Goal: Task Accomplishment & Management: Use online tool/utility

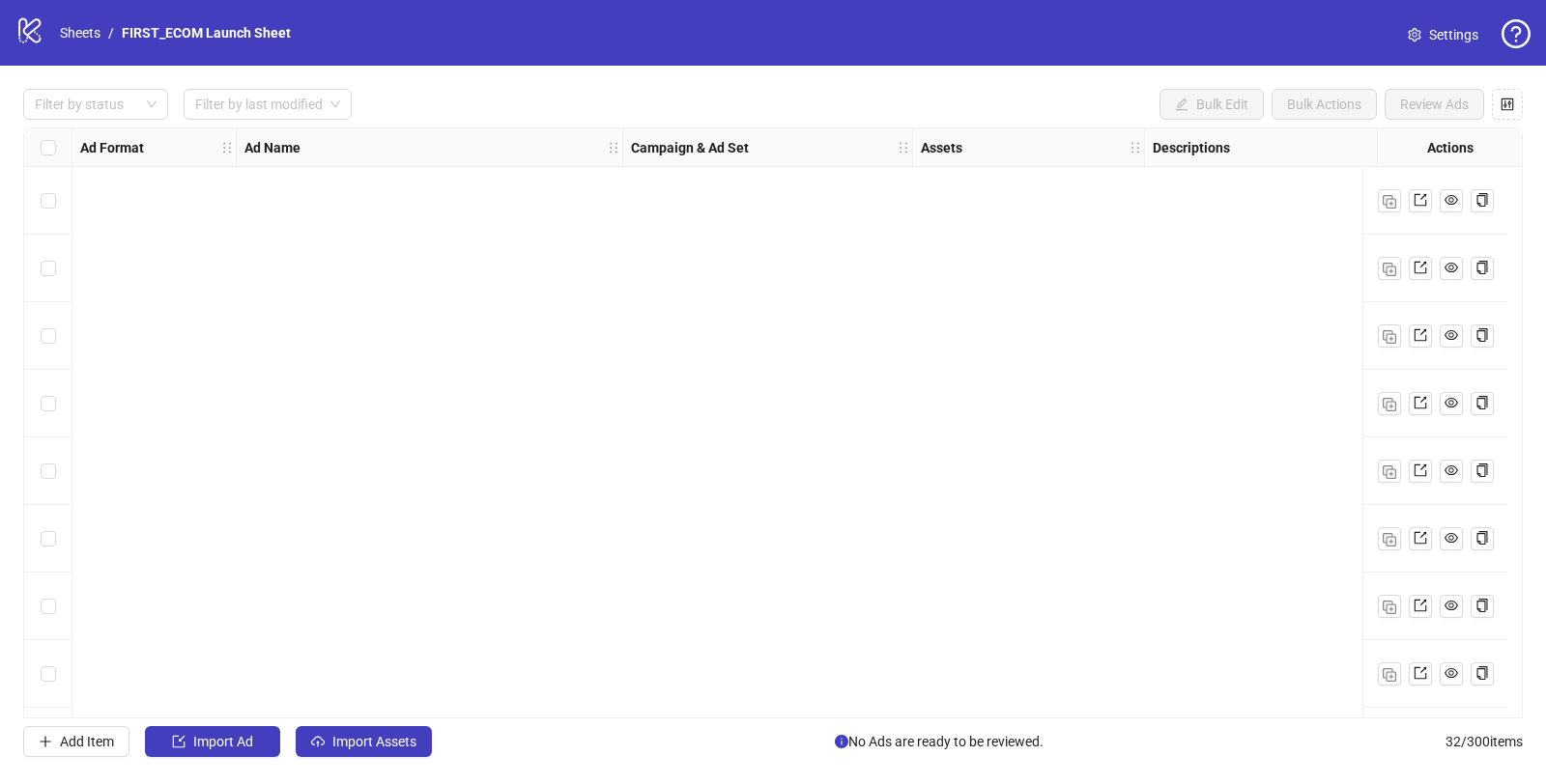
scroll to position [1620, 0]
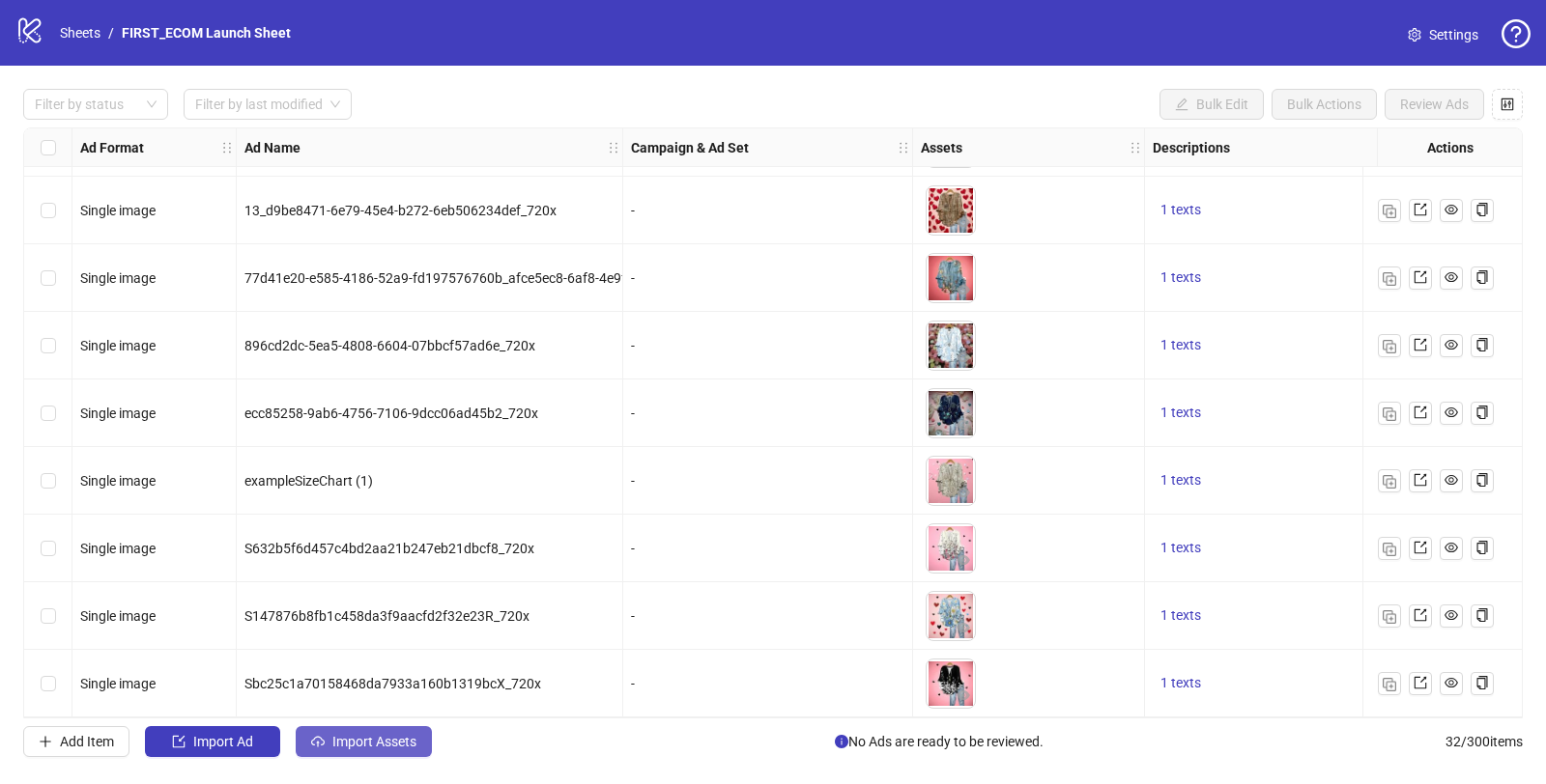
click at [341, 741] on span "Import Assets" at bounding box center [374, 741] width 84 height 15
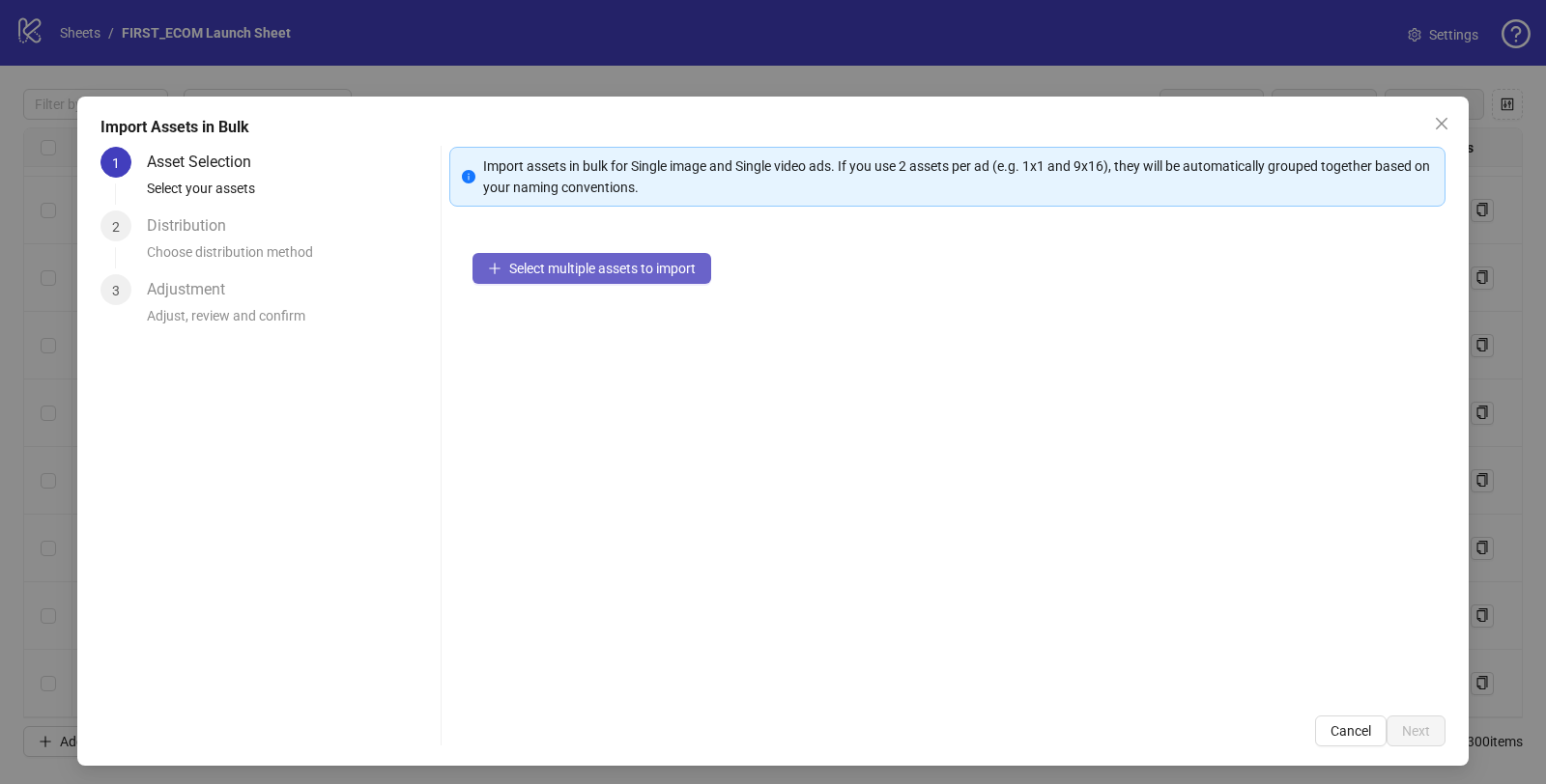
click at [599, 278] on button "Select multiple assets to import" at bounding box center [591, 268] width 238 height 31
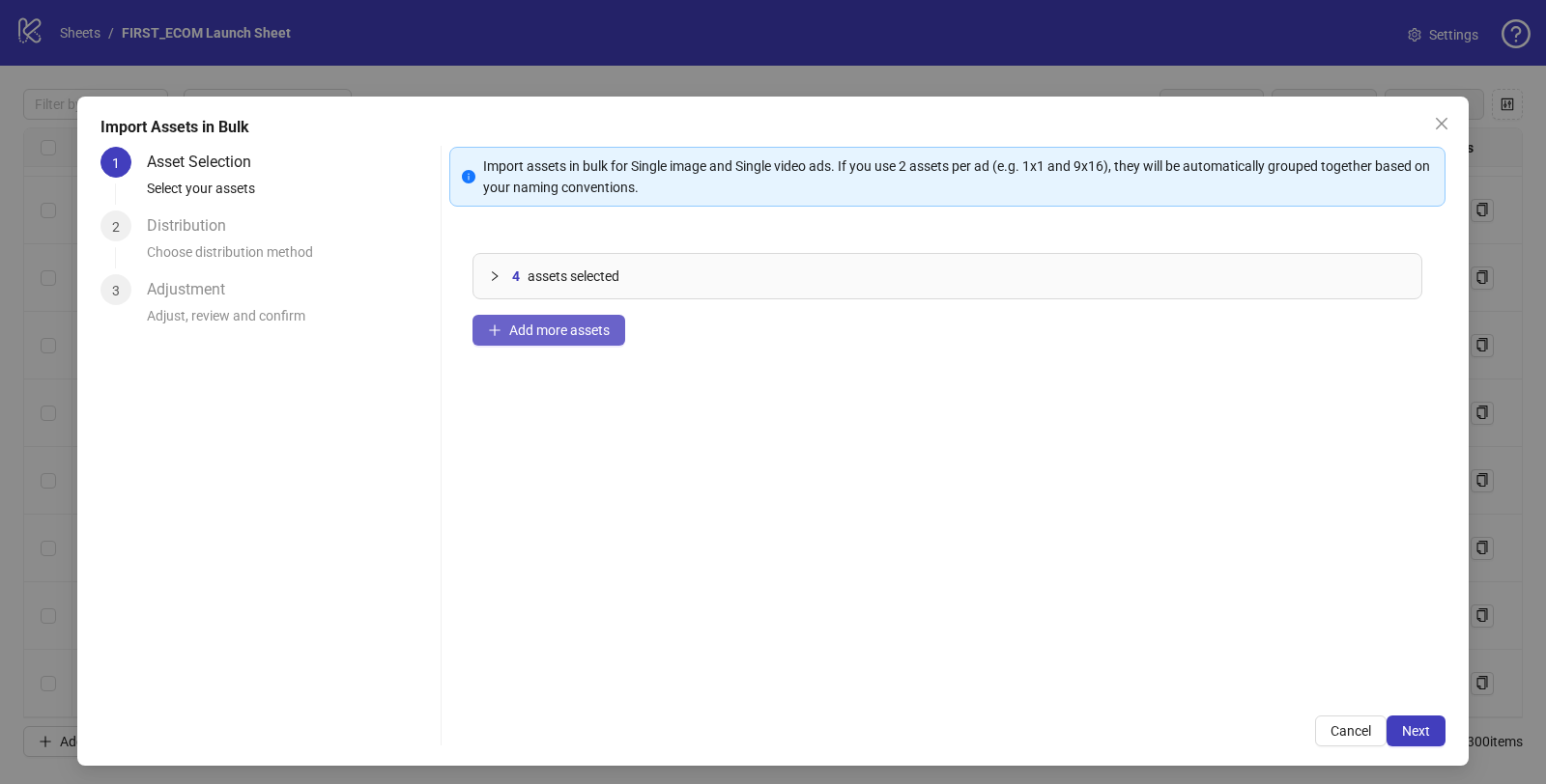
click at [565, 338] on button "Add more assets" at bounding box center [549, 330] width 153 height 31
click at [545, 336] on span "Add more assets" at bounding box center [560, 330] width 101 height 15
click at [542, 336] on span "Add more assets" at bounding box center [560, 330] width 101 height 15
click at [1402, 734] on span "Next" at bounding box center [1415, 731] width 28 height 15
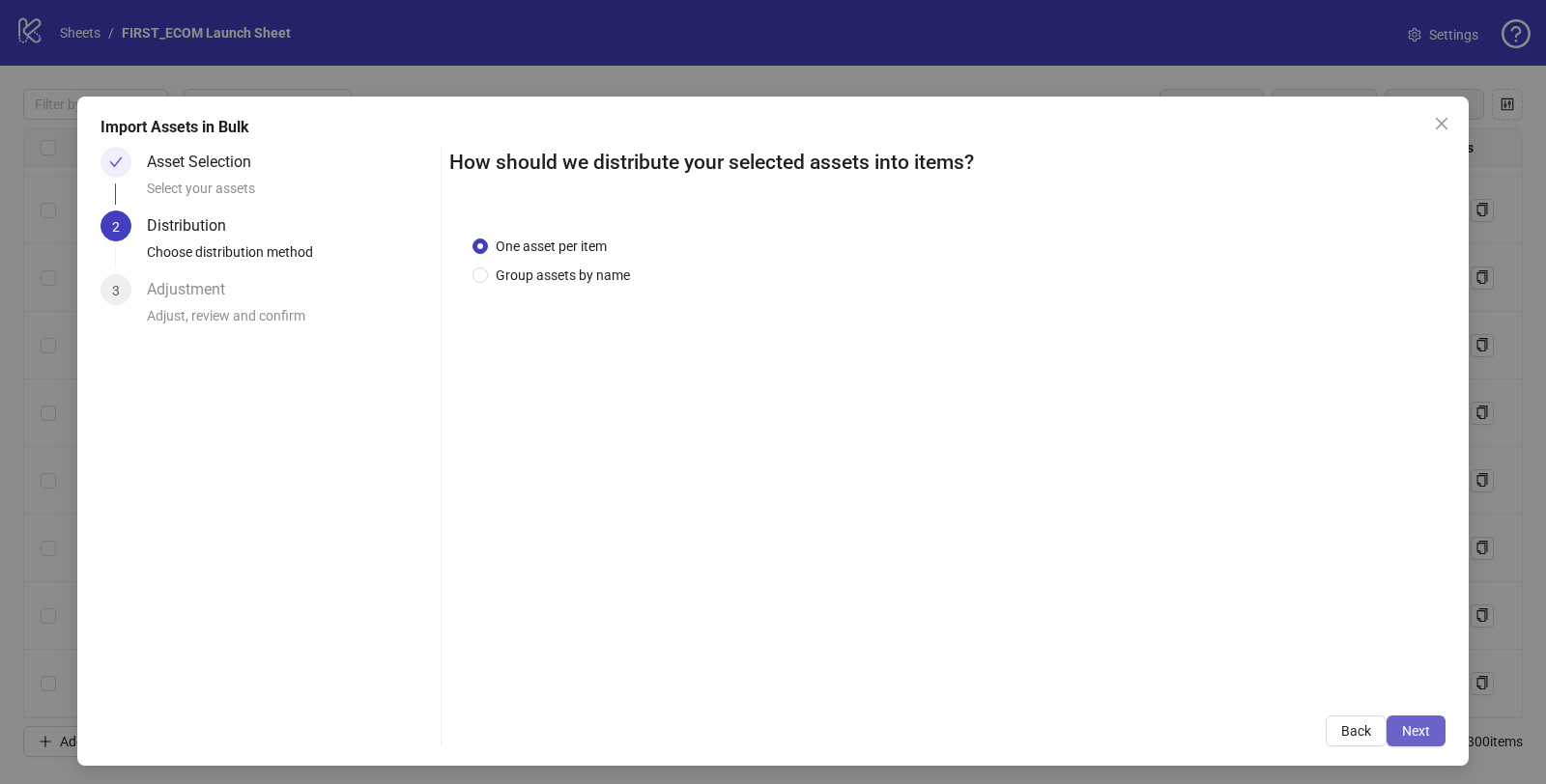
click at [1405, 732] on span "Next" at bounding box center [1415, 731] width 28 height 15
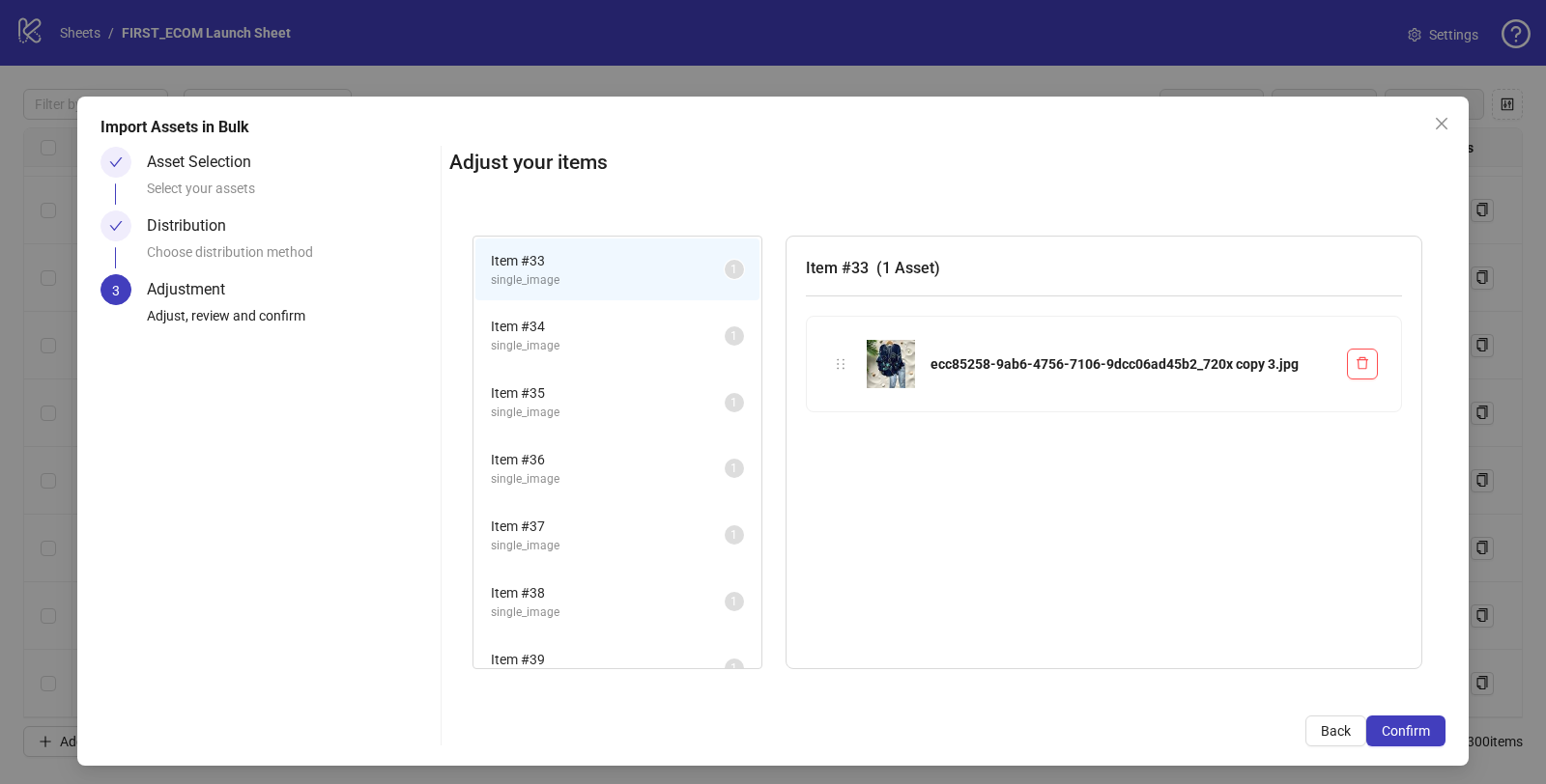
click at [1405, 732] on span "Confirm" at bounding box center [1406, 731] width 48 height 15
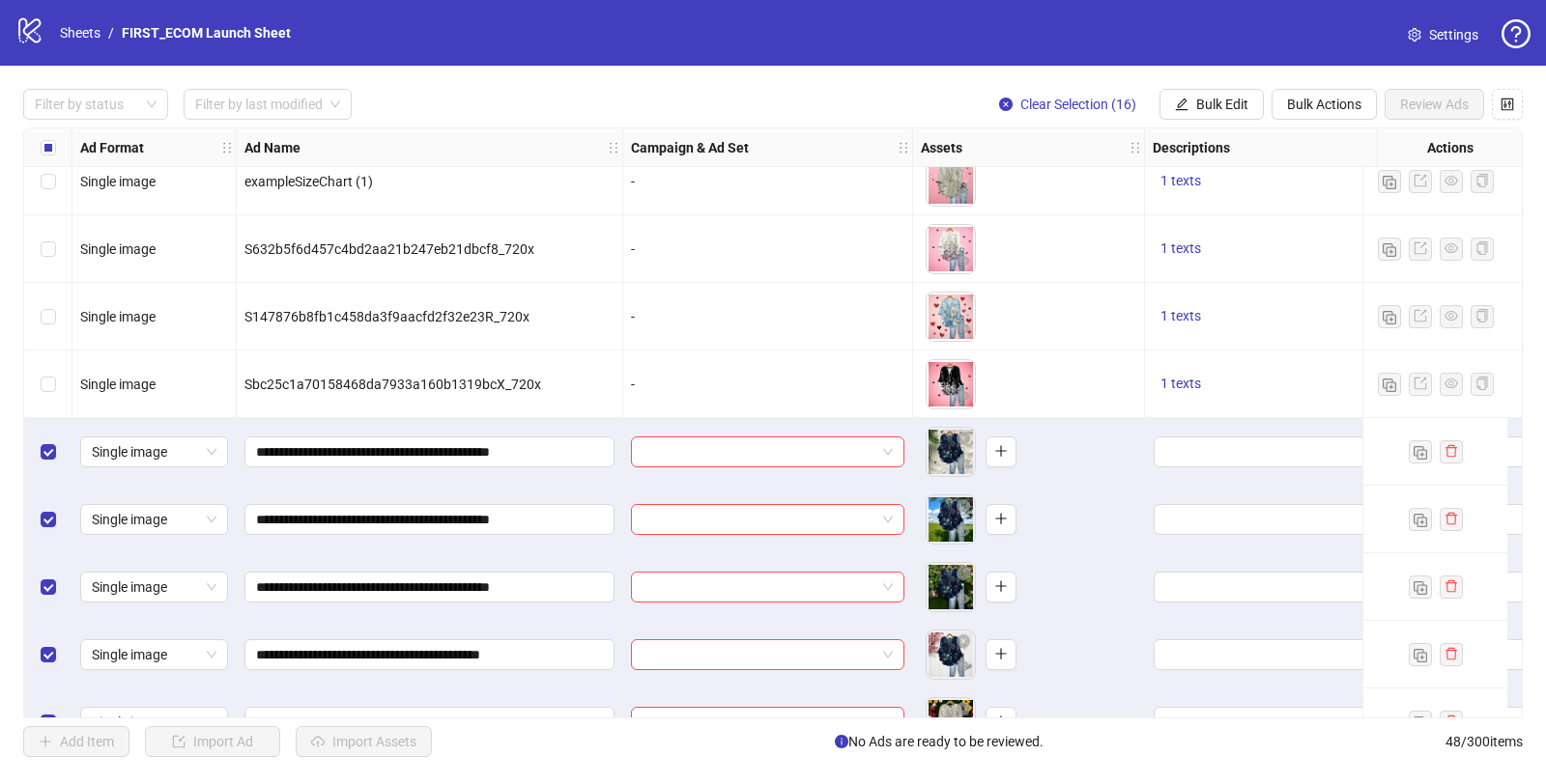
scroll to position [2024, 0]
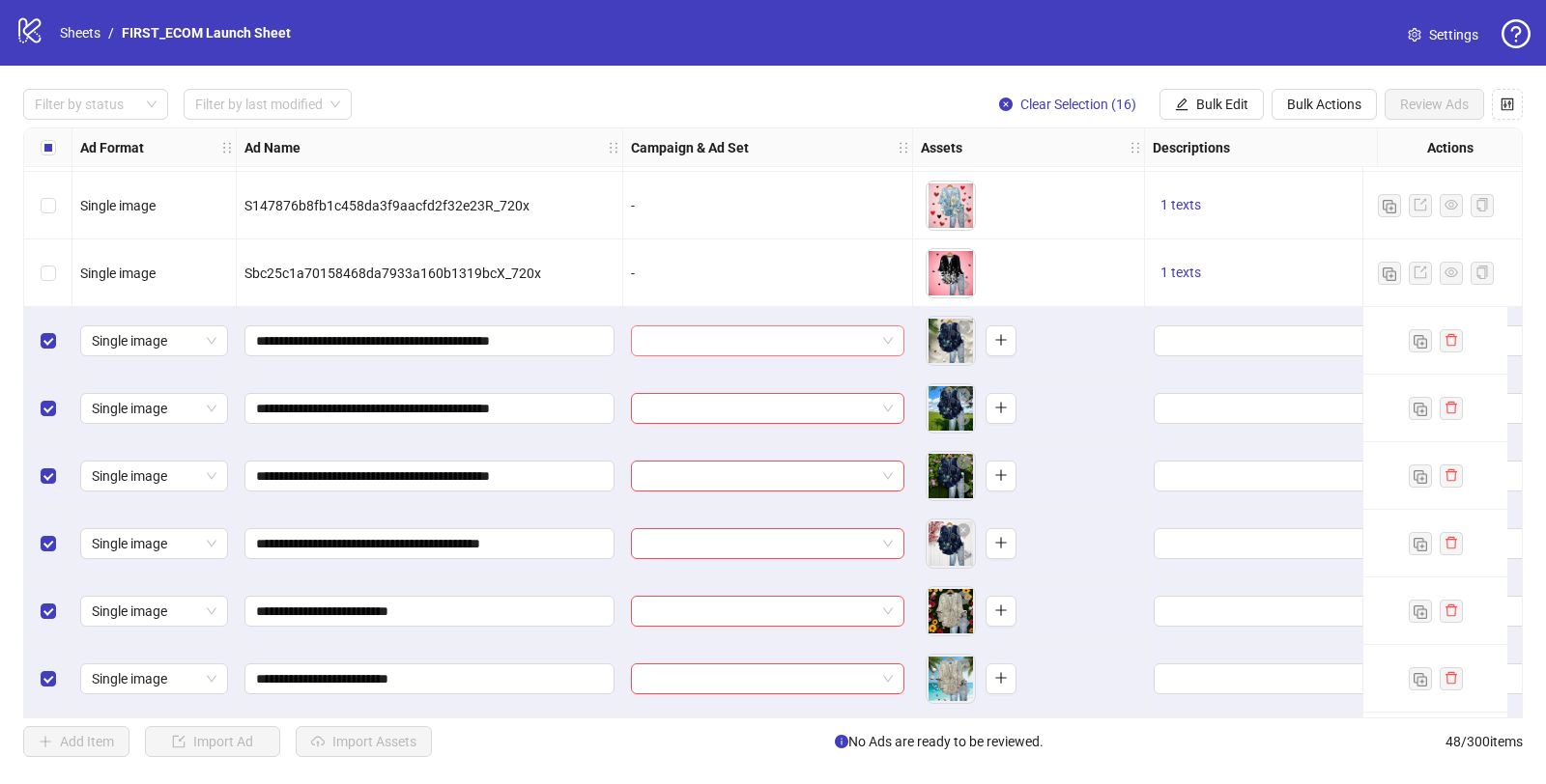
click at [797, 334] on input "search" at bounding box center [759, 341] width 232 height 29
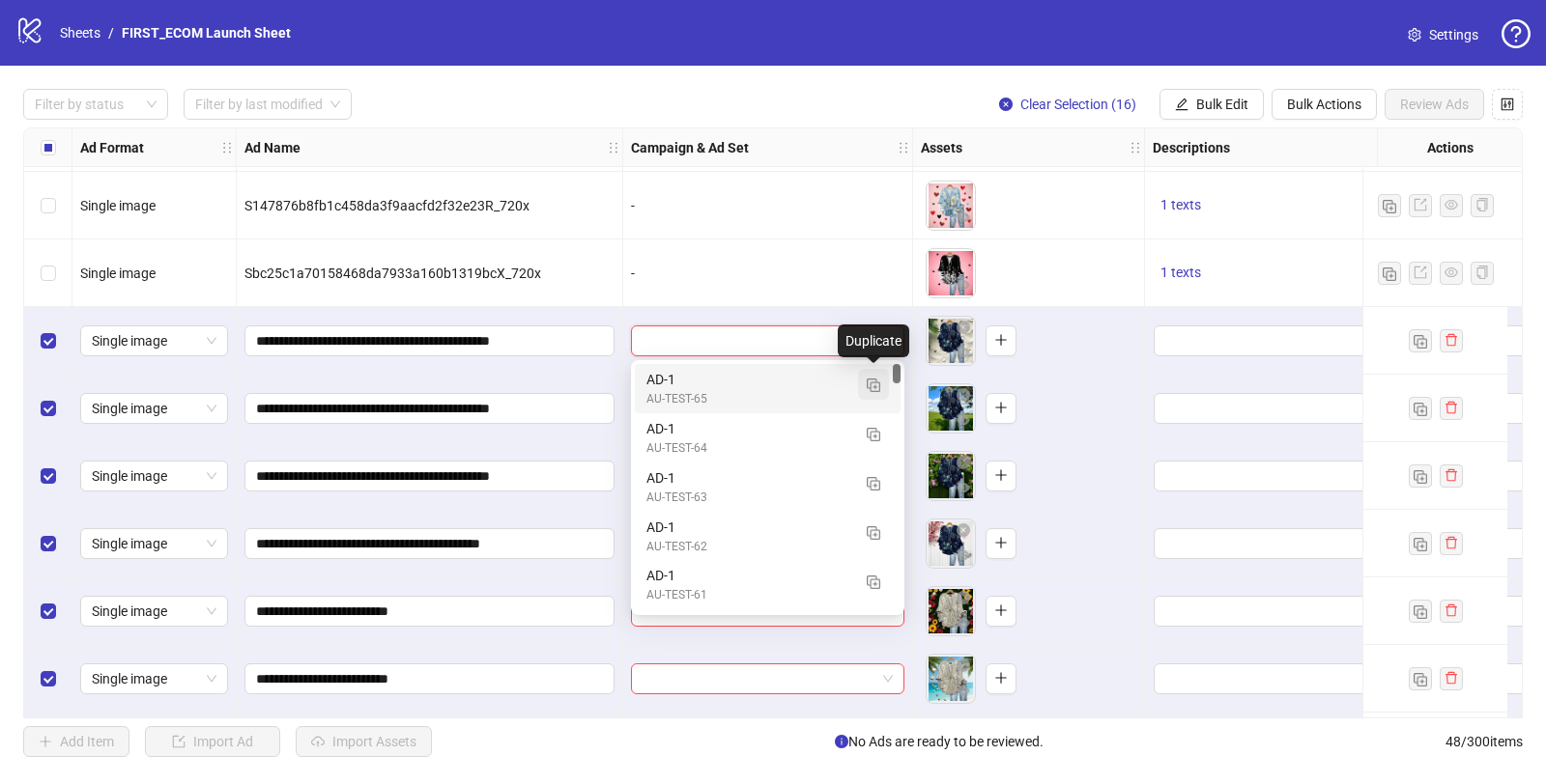
click at [876, 387] on img "button" at bounding box center [873, 385] width 14 height 14
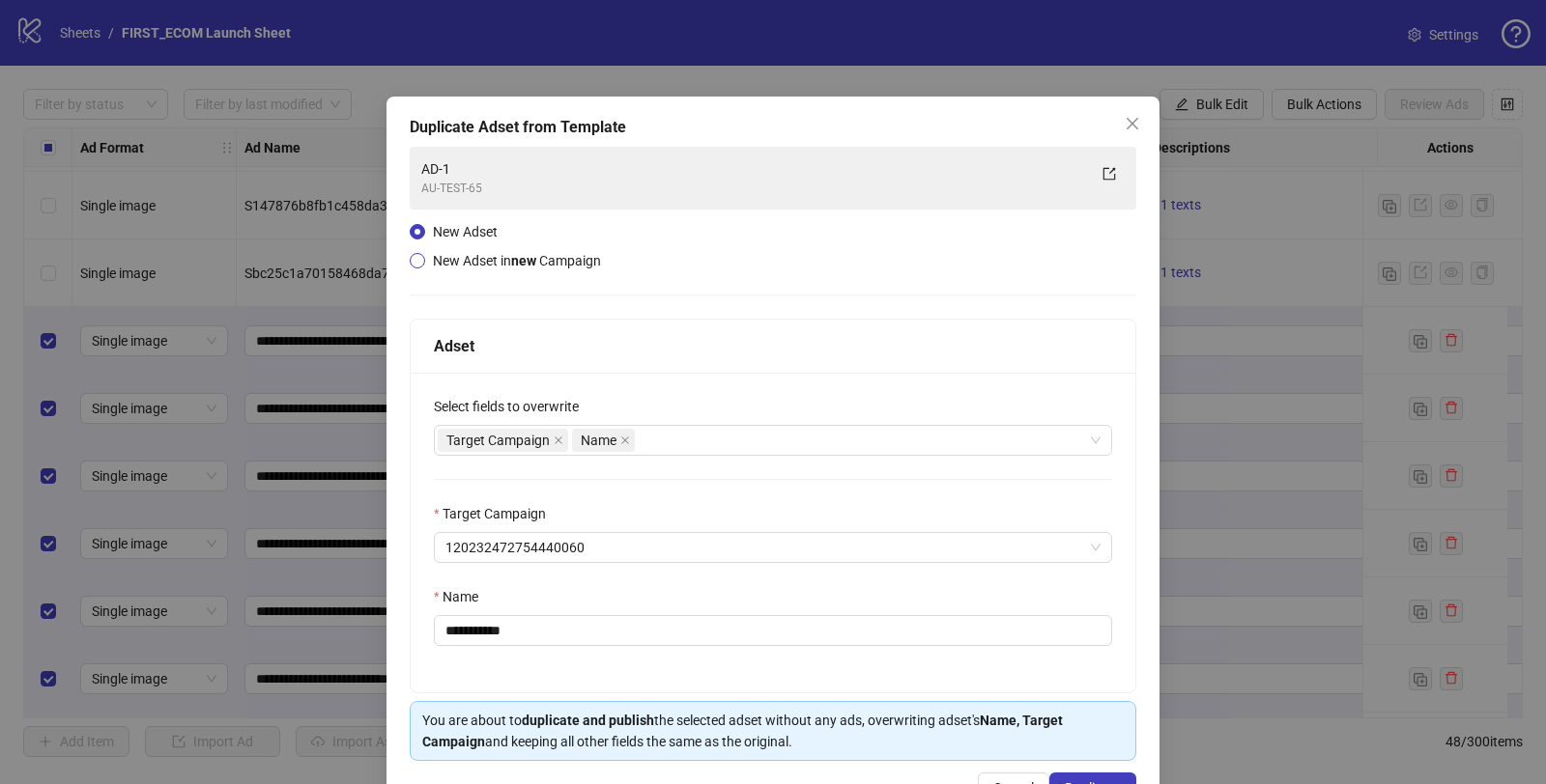
click at [452, 258] on span "New Adset in new Campaign" at bounding box center [517, 260] width 168 height 15
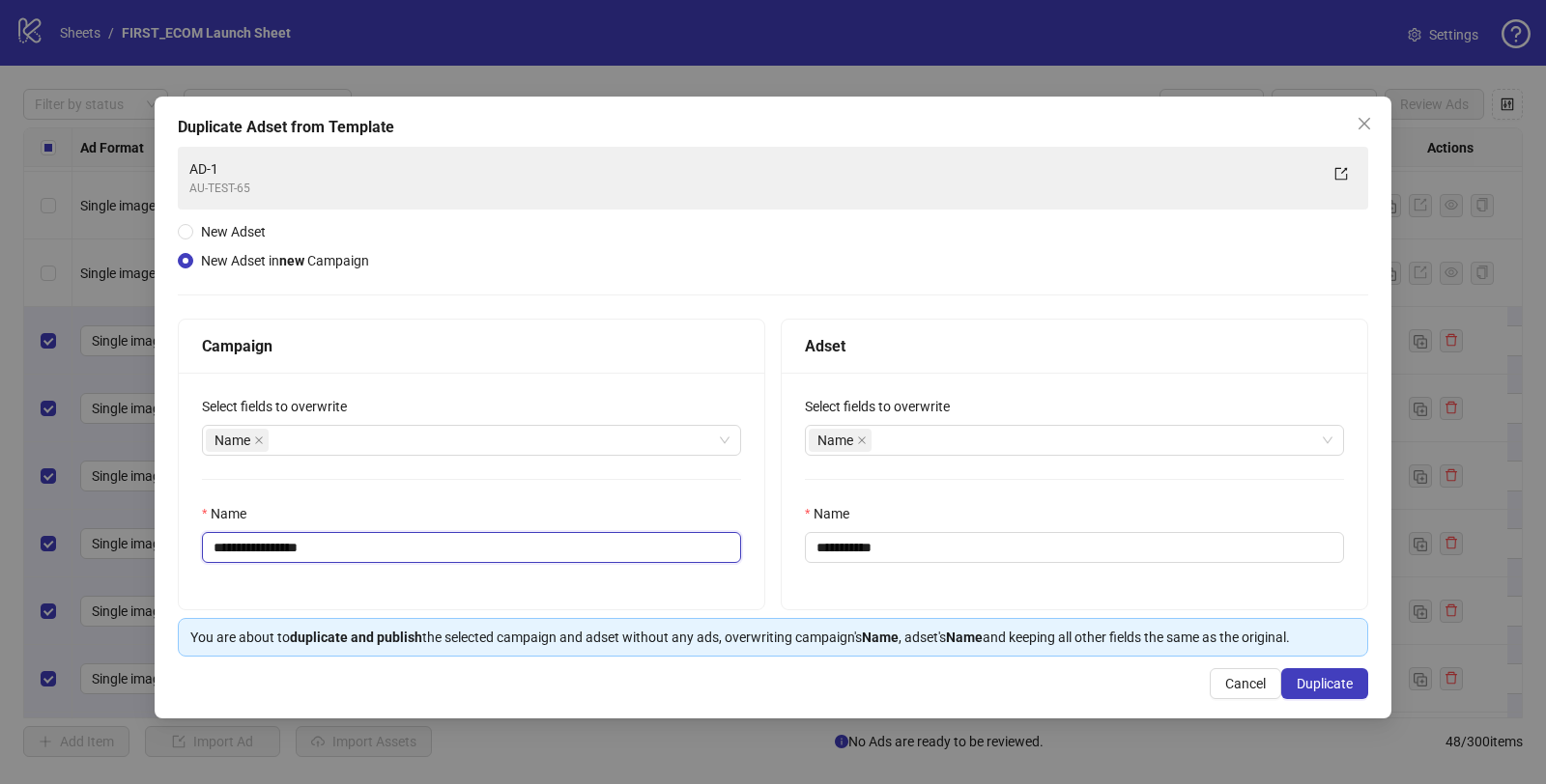
drag, startPoint x: 275, startPoint y: 547, endPoint x: 597, endPoint y: 536, distance: 322.2
click at [545, 539] on input "**********" at bounding box center [471, 548] width 539 height 31
type input "**********"
drag, startPoint x: 843, startPoint y: 549, endPoint x: 1145, endPoint y: 543, distance: 302.1
click at [1089, 543] on input "**********" at bounding box center [1074, 548] width 539 height 31
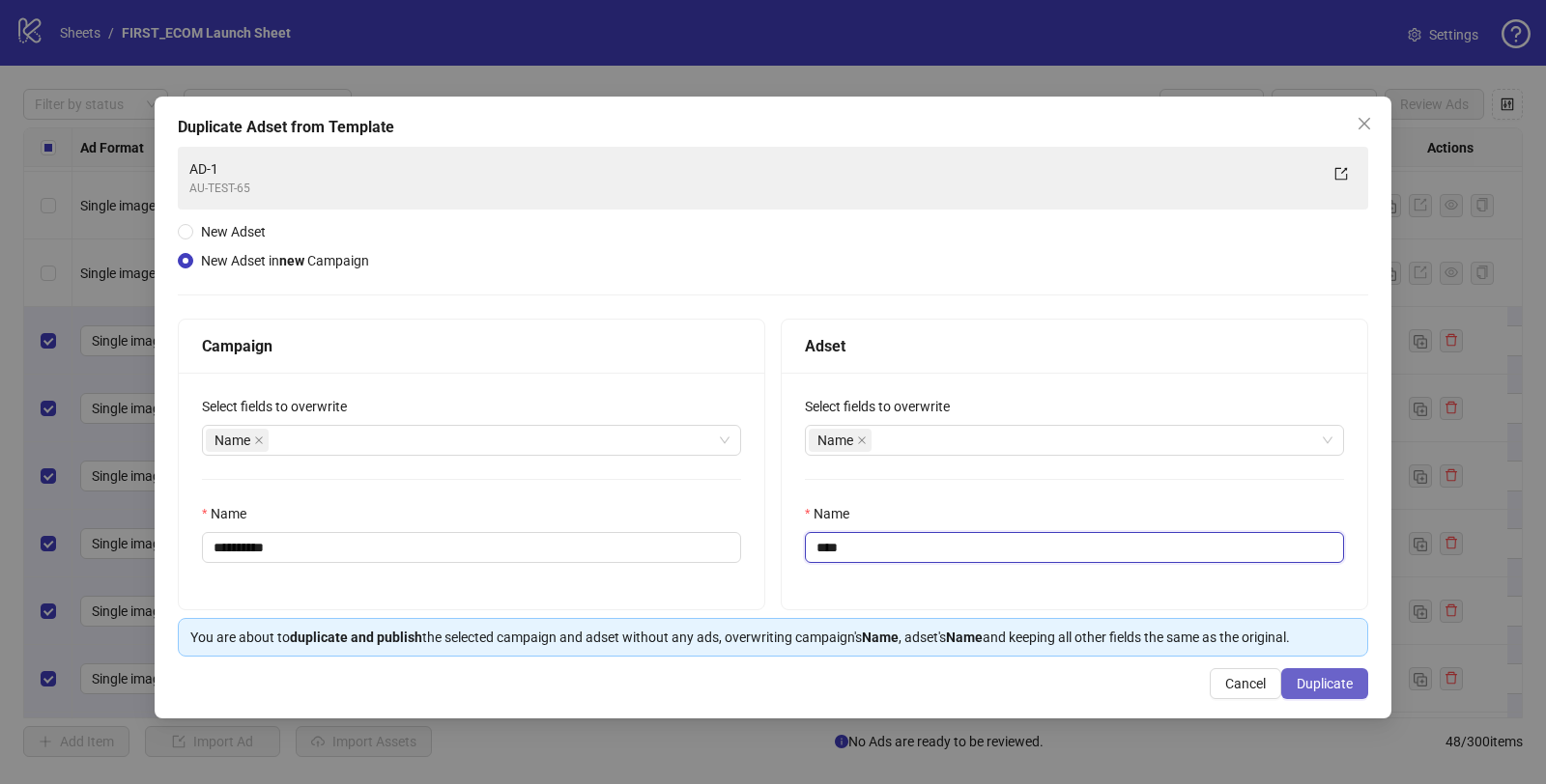
type input "****"
click at [1338, 678] on span "Duplicate" at bounding box center [1324, 684] width 56 height 15
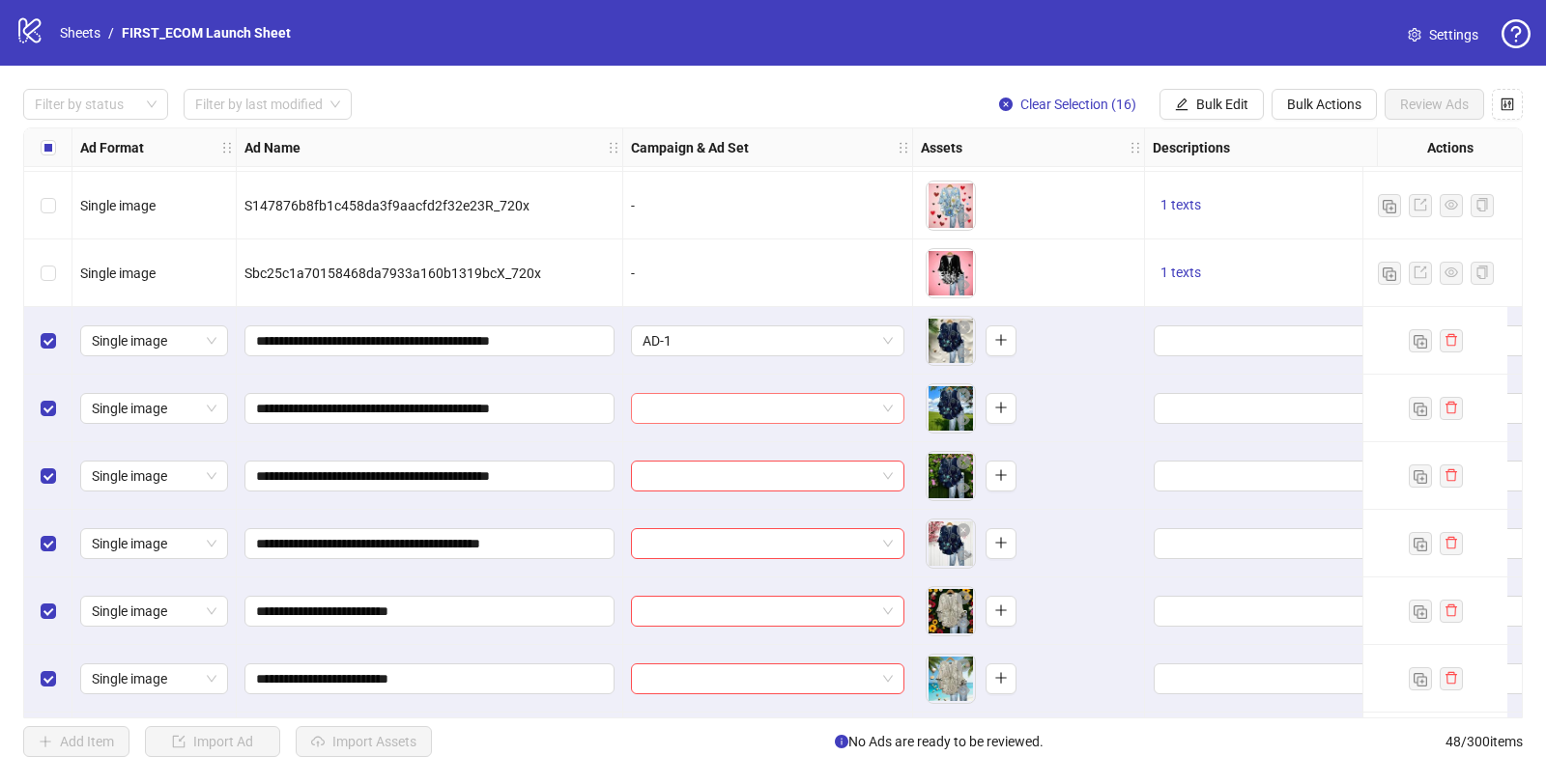
click at [702, 417] on input "search" at bounding box center [759, 408] width 232 height 29
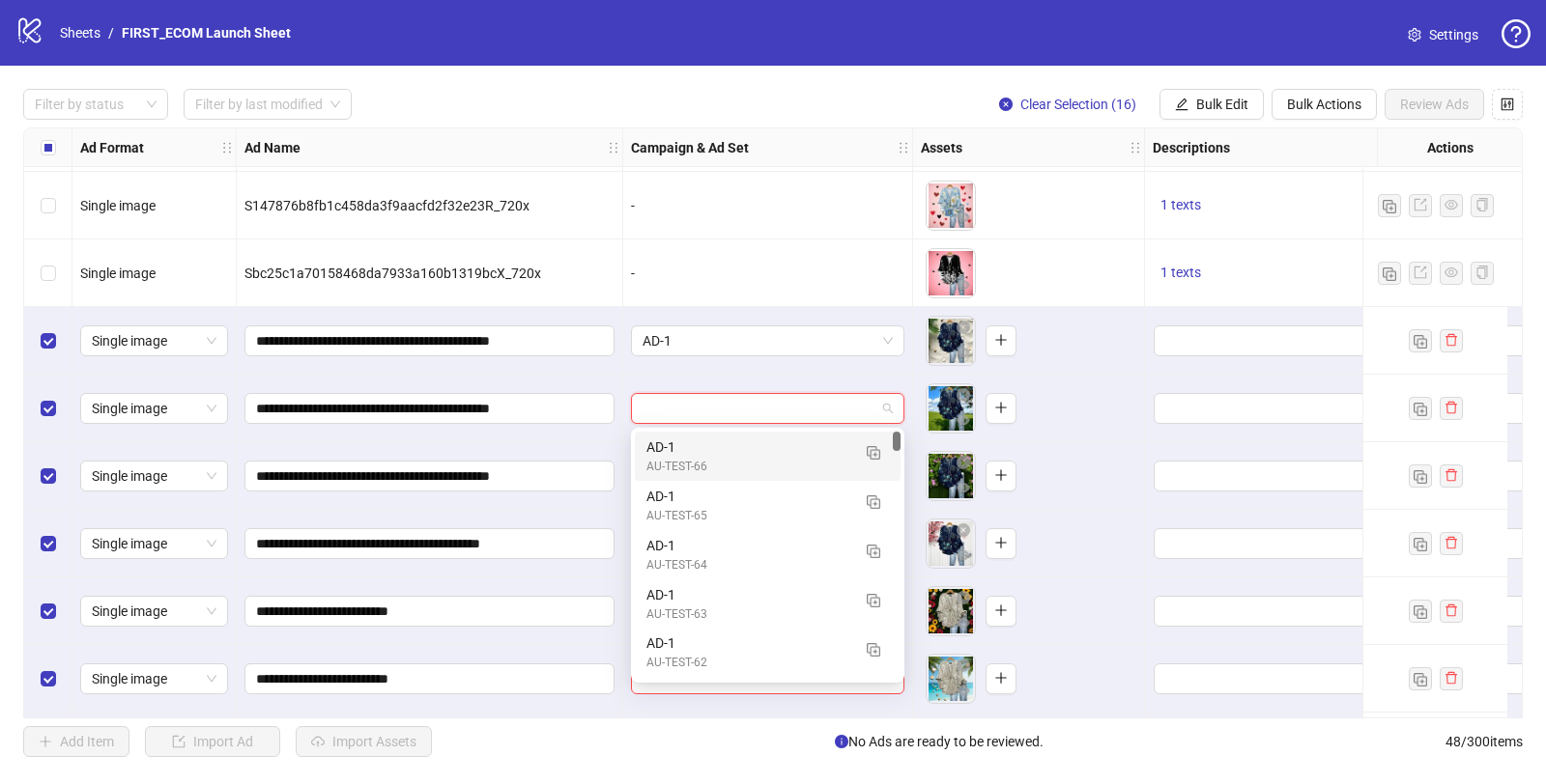
click at [684, 456] on div "AD-1" at bounding box center [748, 447] width 204 height 21
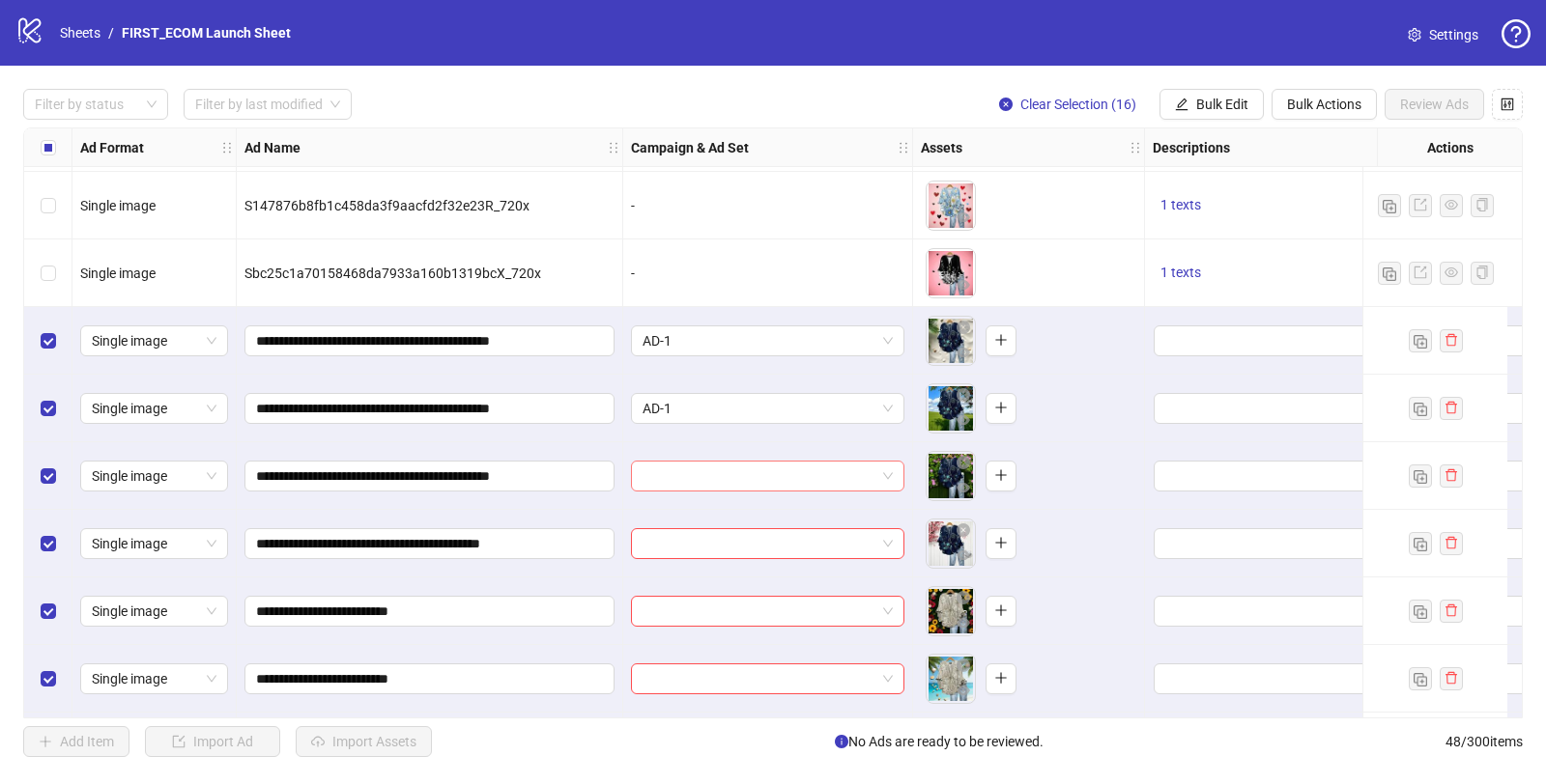
click at [699, 469] on input "search" at bounding box center [759, 476] width 232 height 29
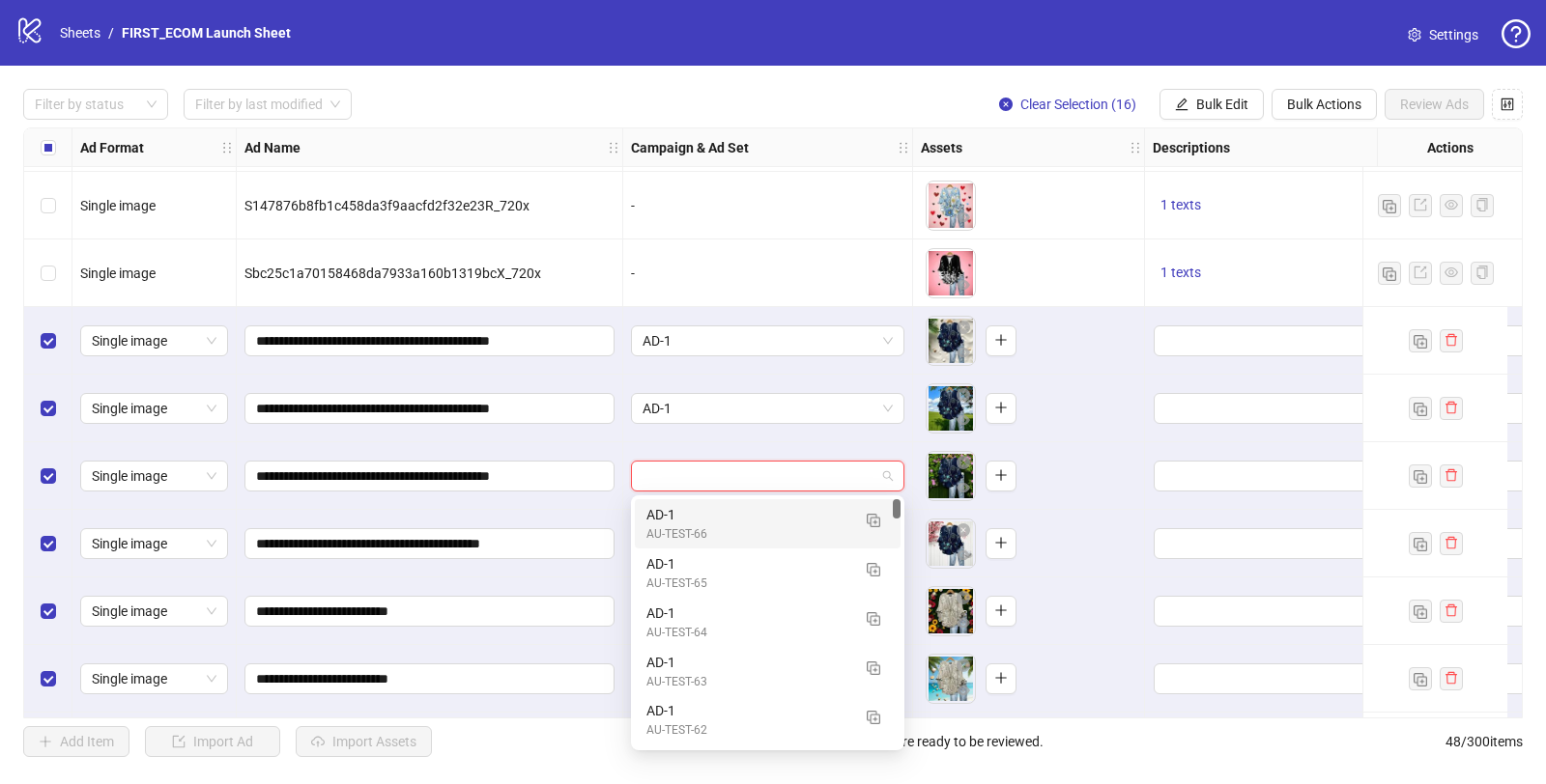
click at [685, 514] on div "AD-1" at bounding box center [748, 515] width 204 height 21
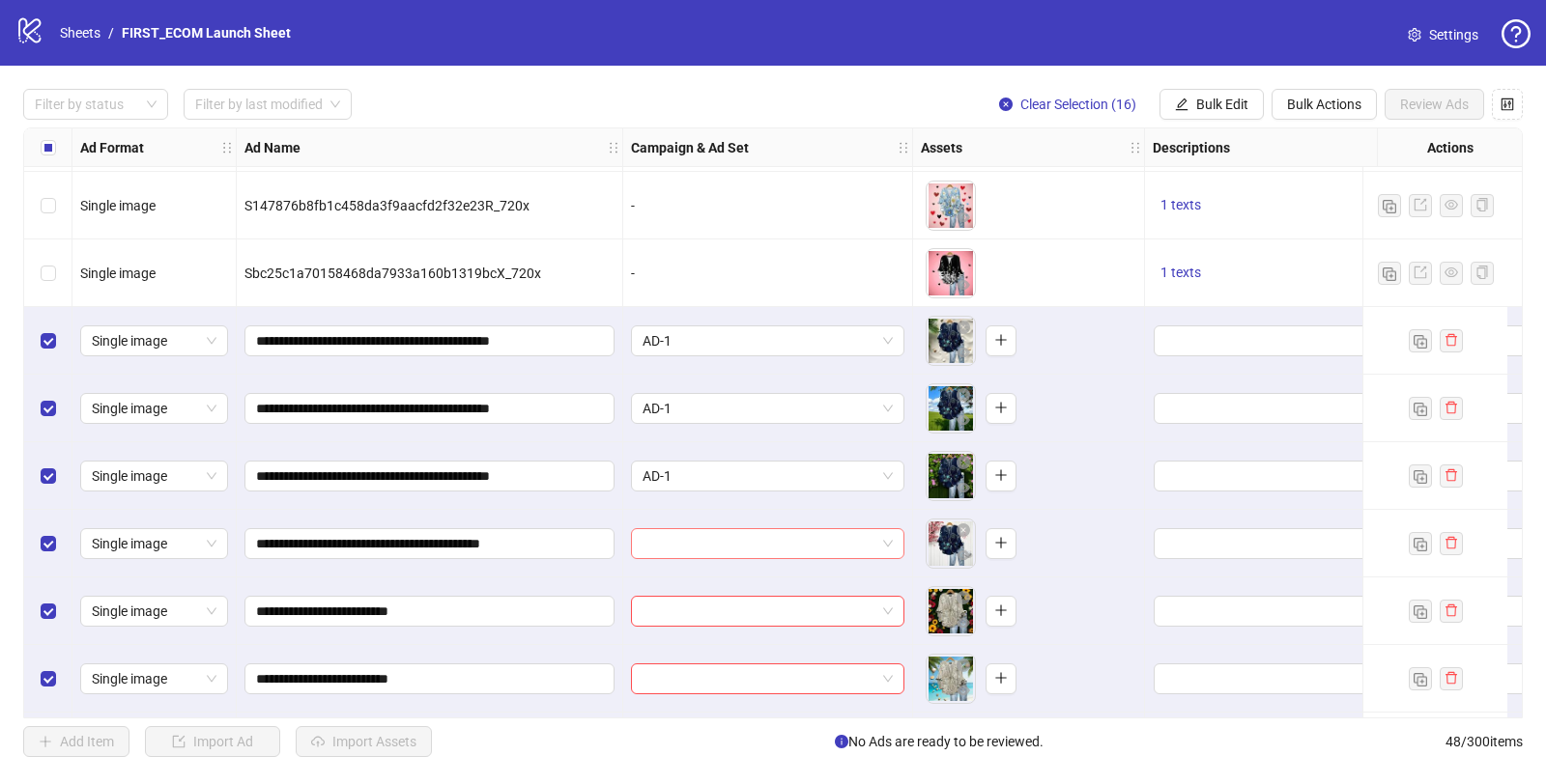
click at [688, 543] on input "search" at bounding box center [759, 544] width 232 height 29
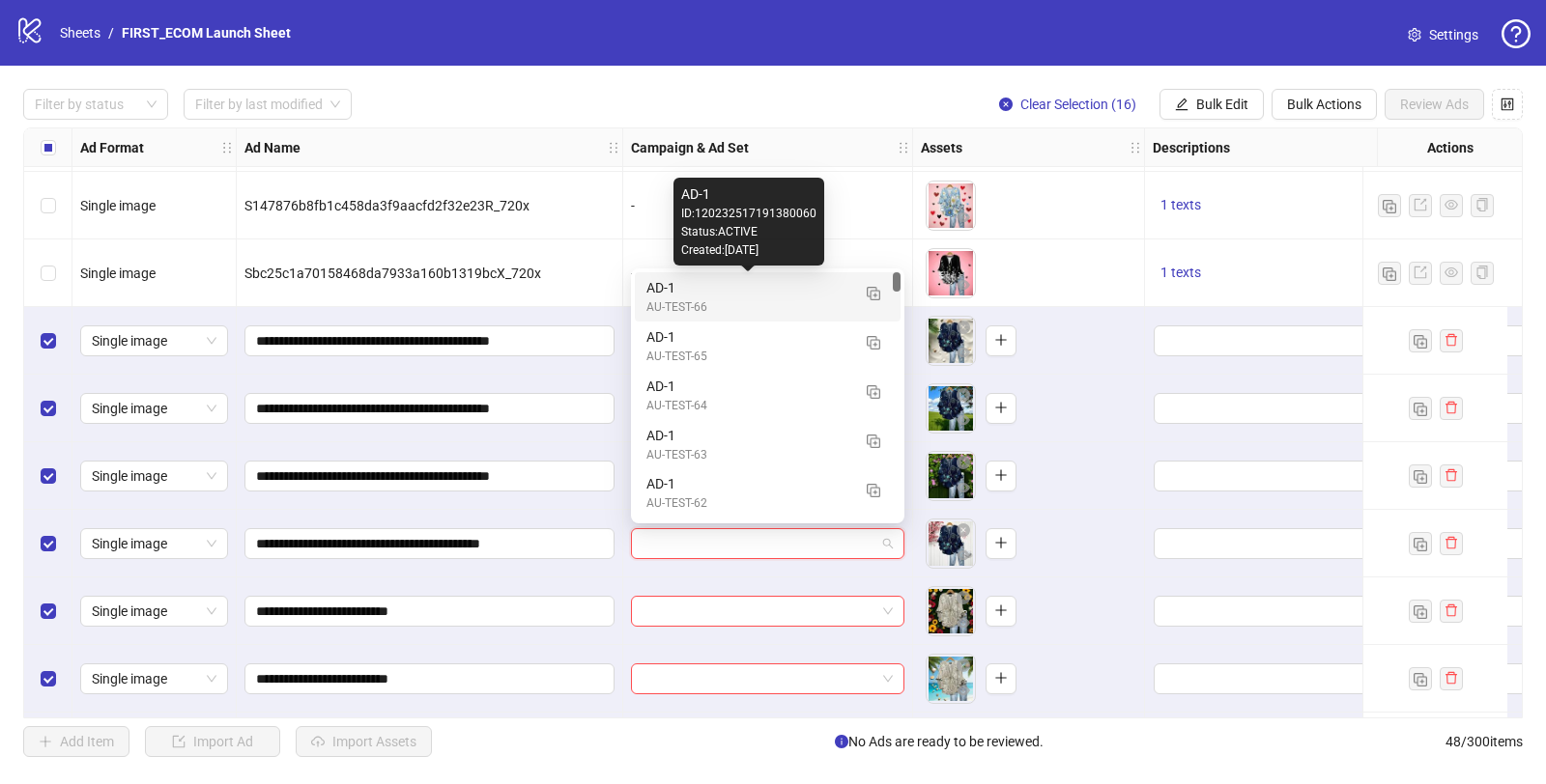
click at [709, 294] on div "AD-1" at bounding box center [748, 287] width 204 height 21
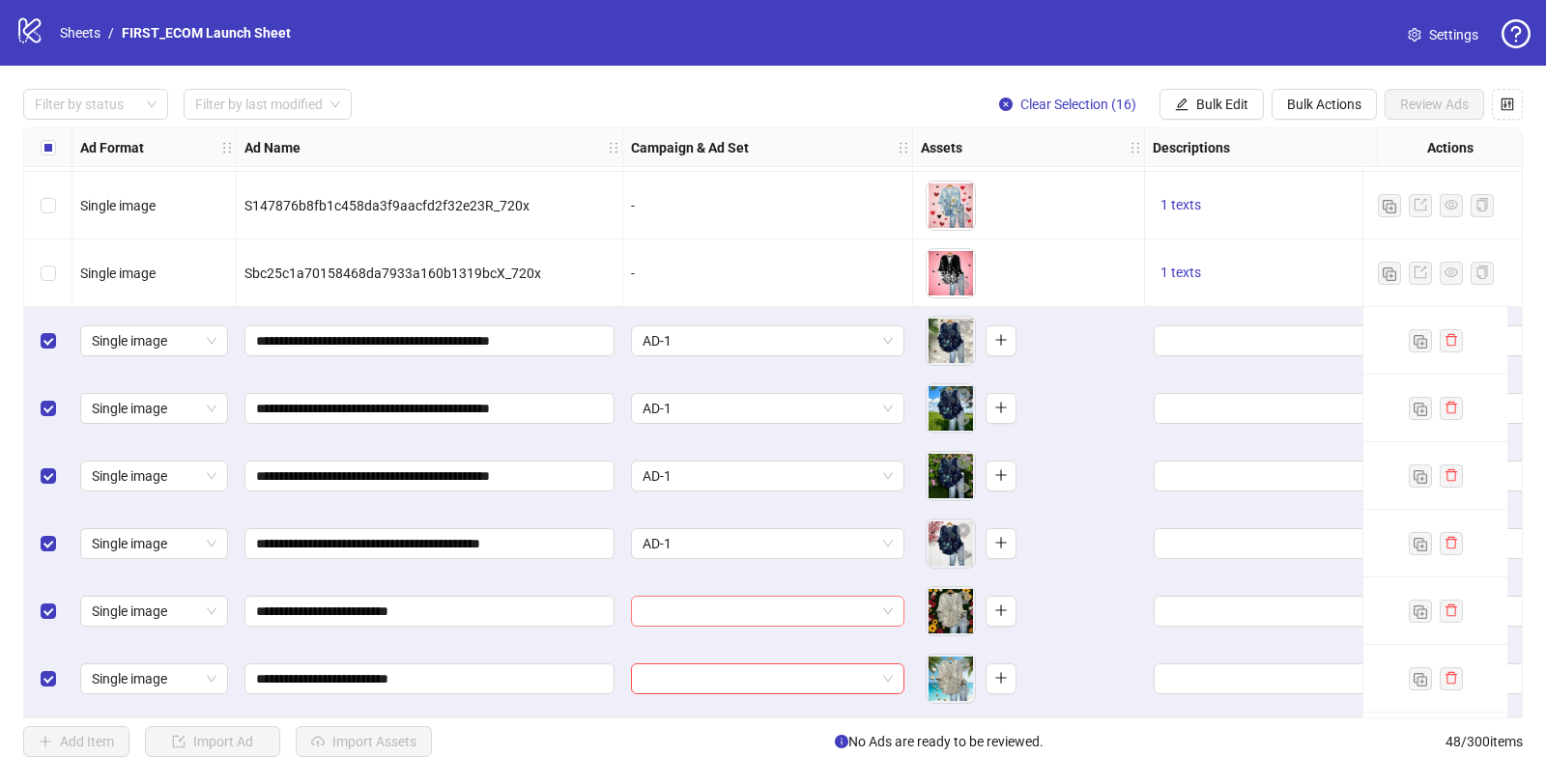
click at [838, 613] on input "search" at bounding box center [759, 612] width 232 height 29
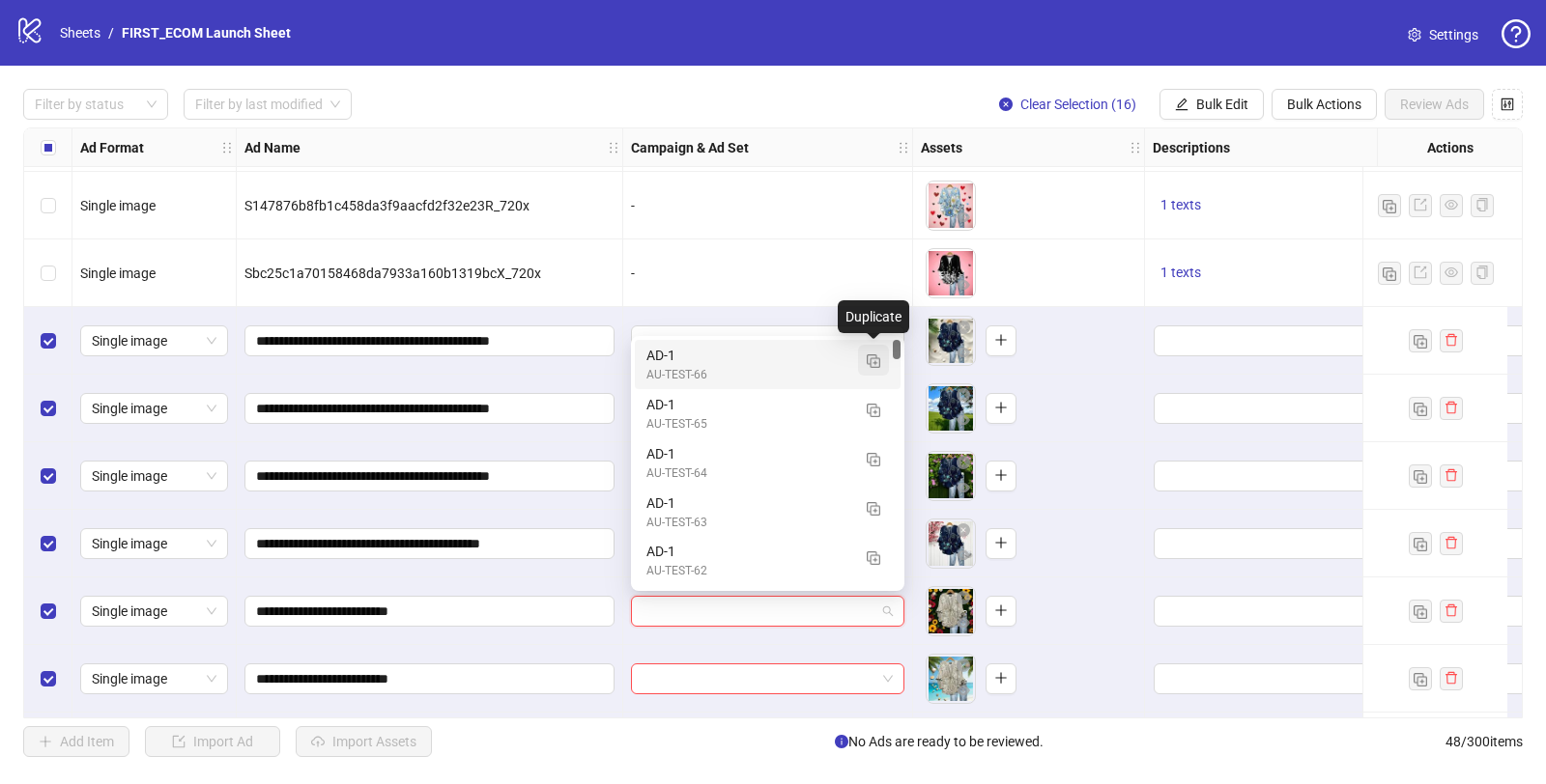
click at [872, 361] on img "button" at bounding box center [873, 361] width 14 height 14
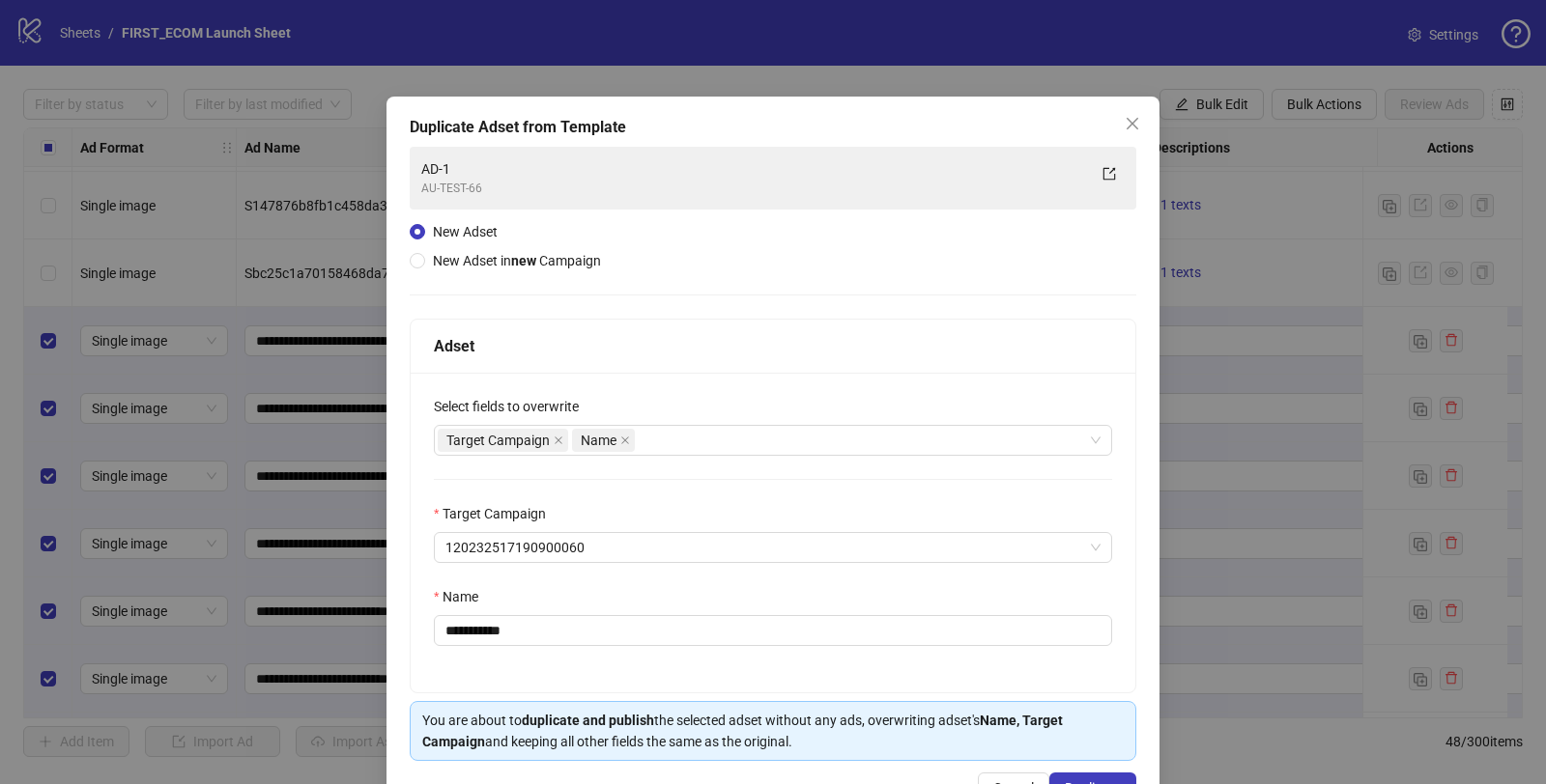
click at [433, 266] on span "New Adset in new Campaign" at bounding box center [517, 260] width 168 height 15
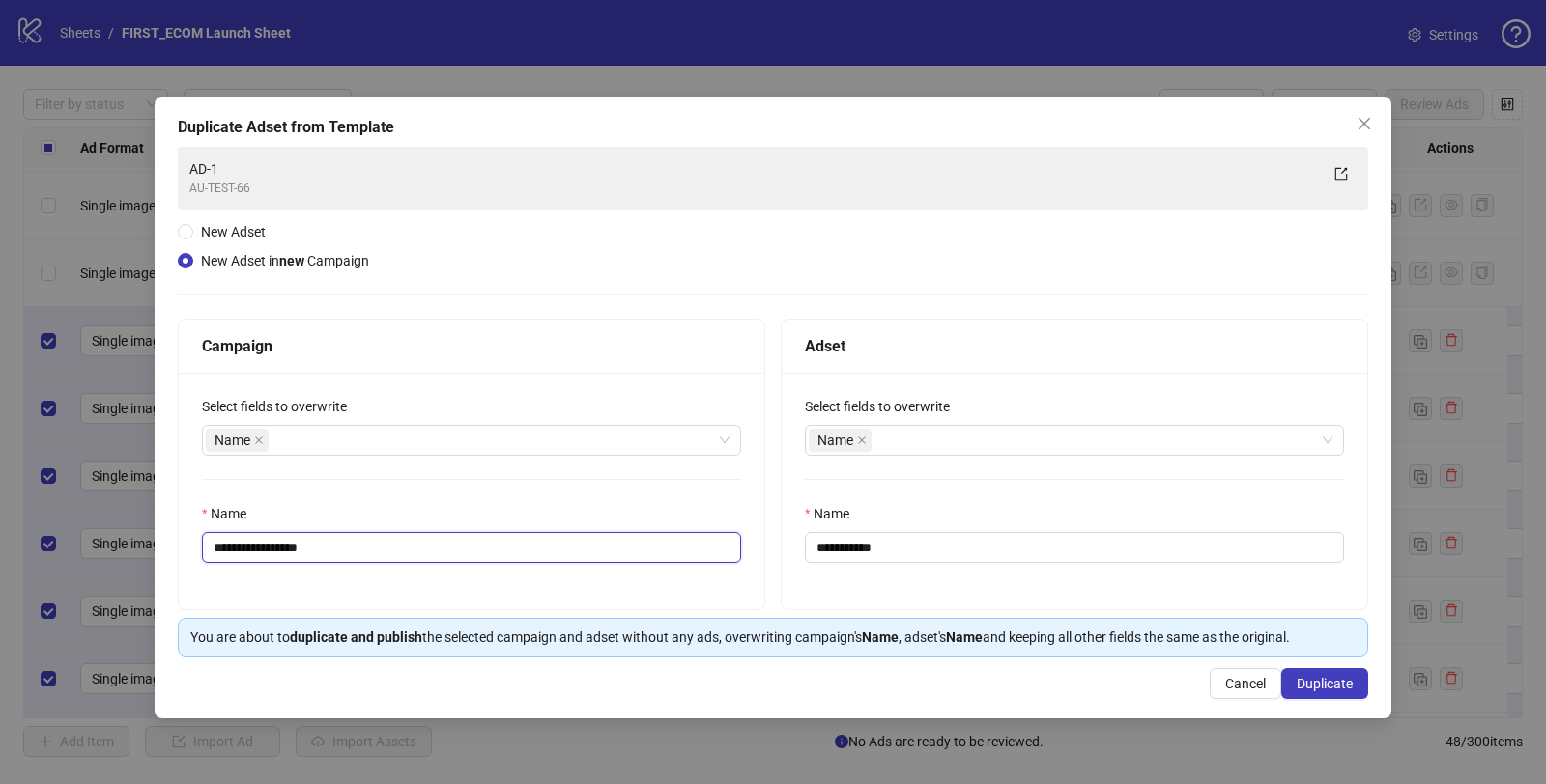
drag, startPoint x: 275, startPoint y: 545, endPoint x: 580, endPoint y: 551, distance: 305.1
click at [535, 552] on input "**********" at bounding box center [471, 548] width 539 height 31
type input "**********"
drag, startPoint x: 842, startPoint y: 544, endPoint x: 1103, endPoint y: 544, distance: 261.0
click at [1080, 544] on input "**********" at bounding box center [1074, 548] width 539 height 31
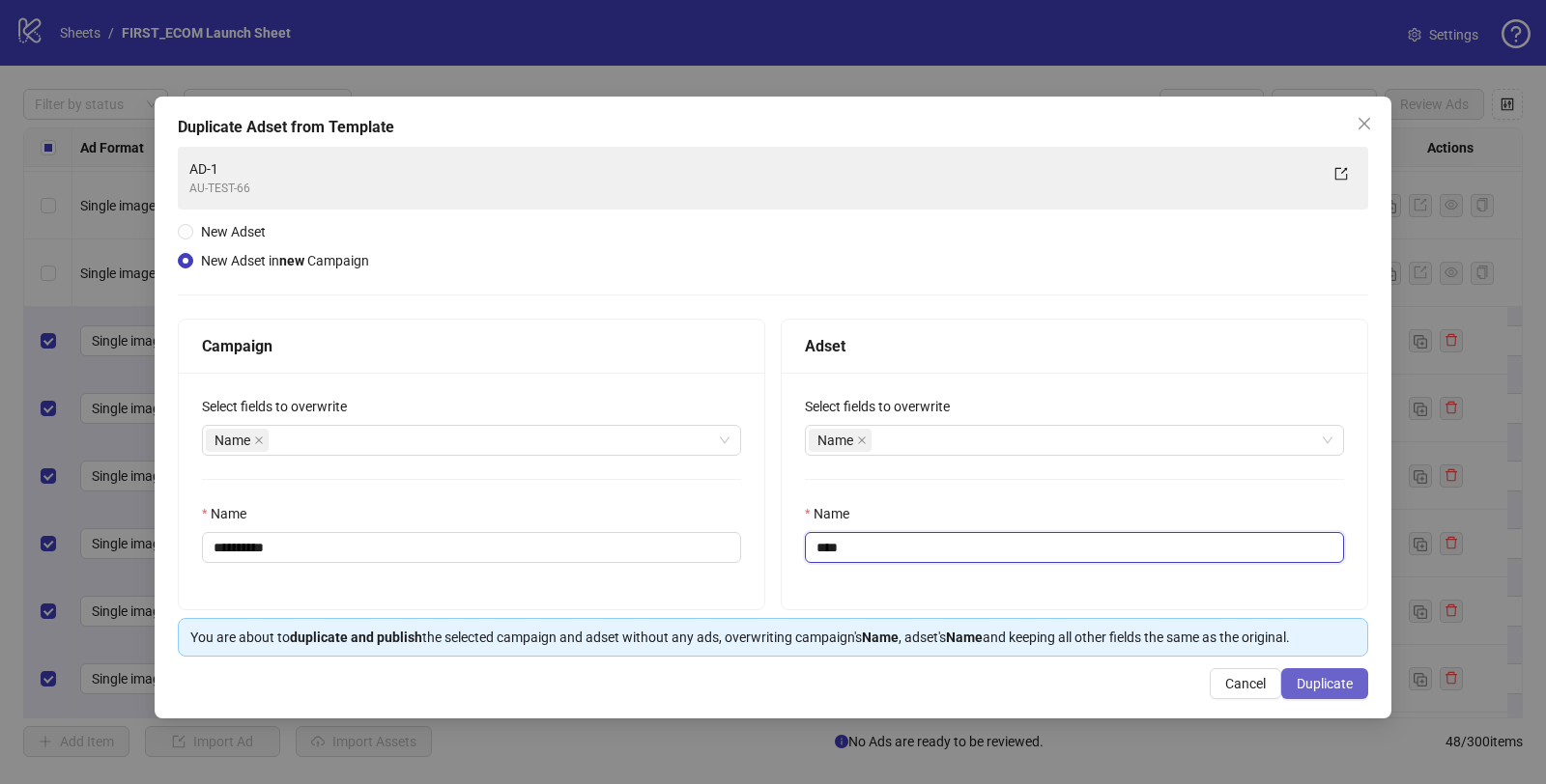
type input "****"
click at [1337, 679] on span "Duplicate" at bounding box center [1324, 684] width 56 height 15
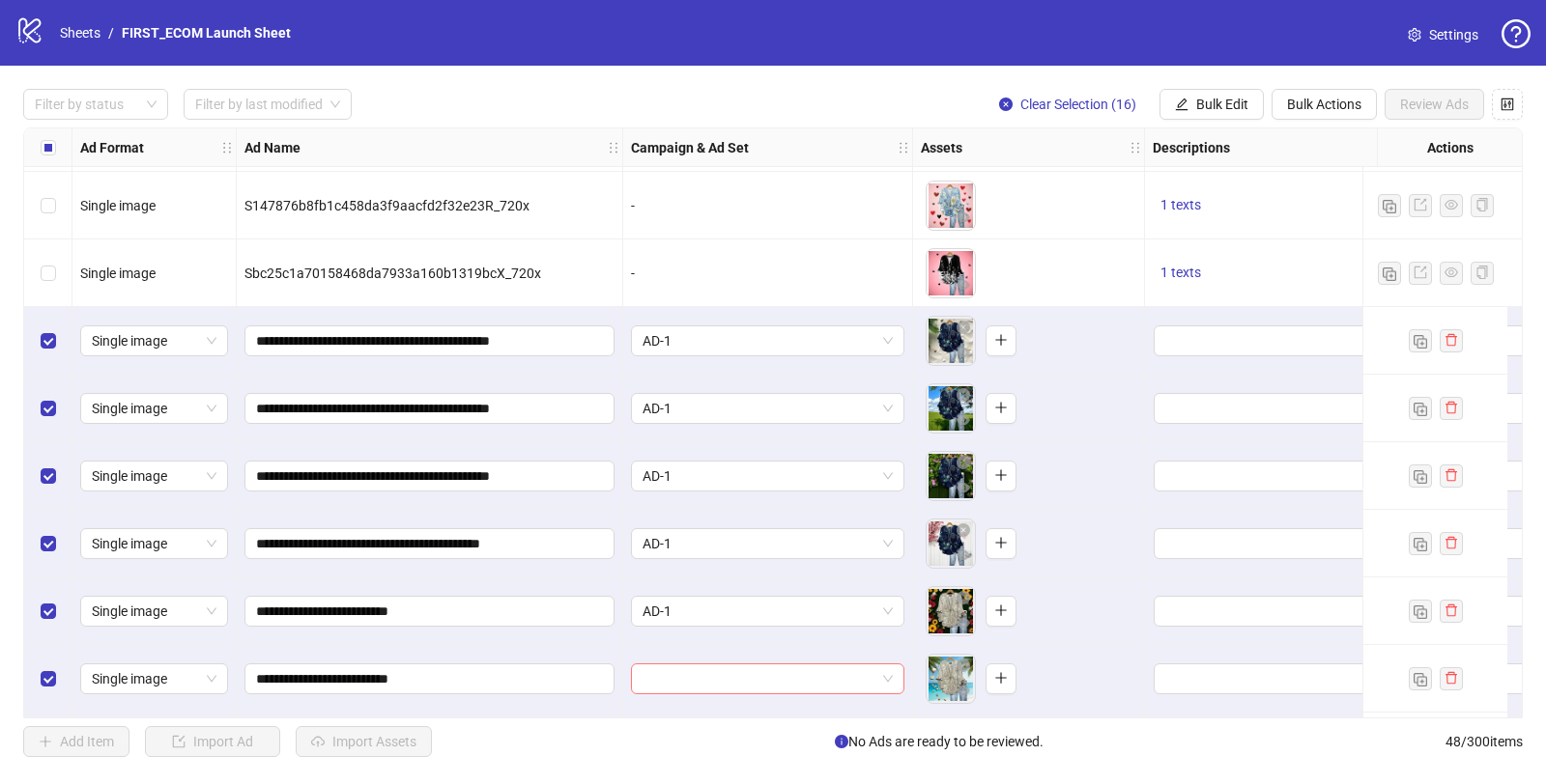
click at [695, 681] on input "search" at bounding box center [759, 679] width 232 height 29
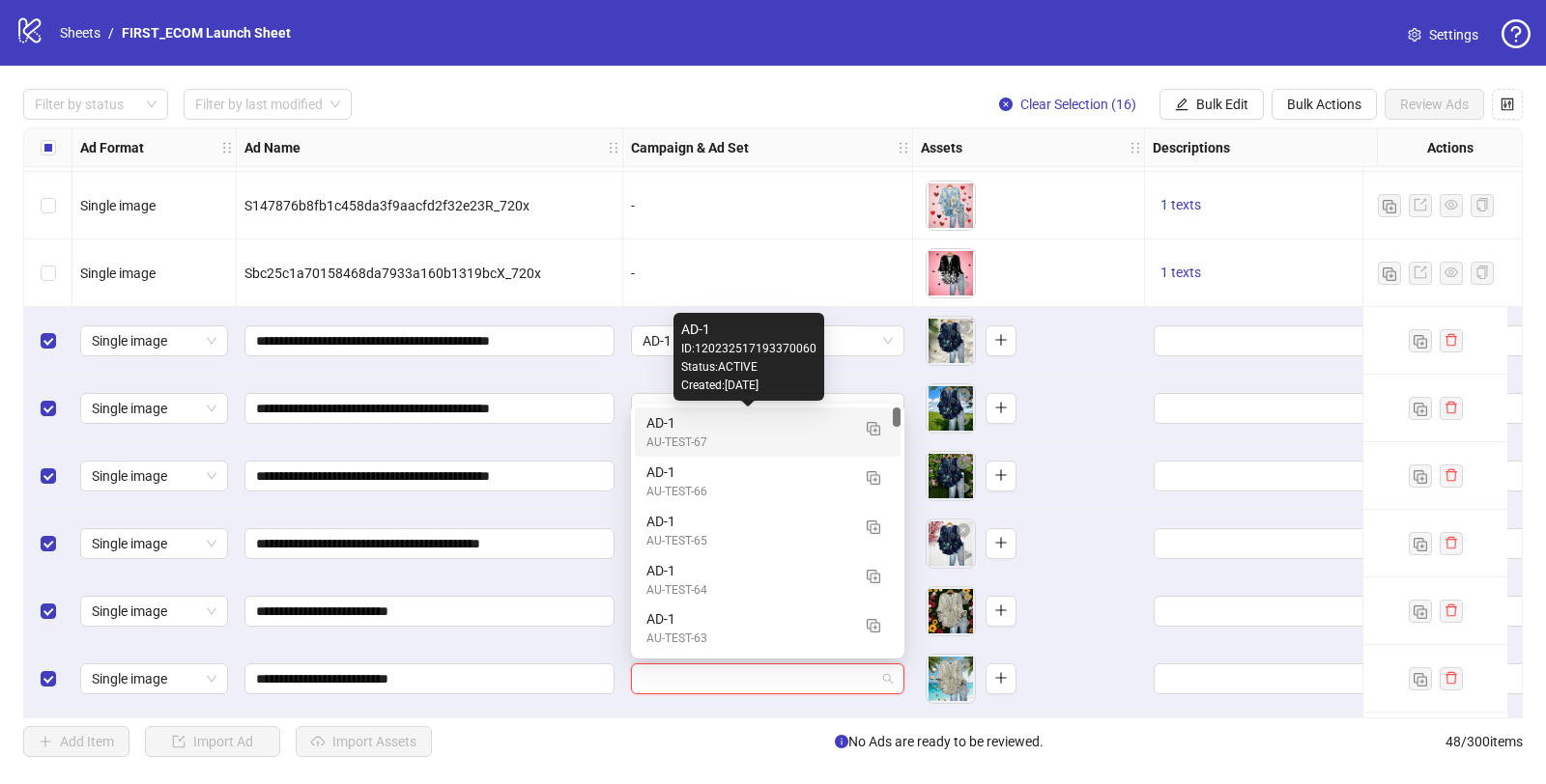
click at [688, 431] on div "AD-1" at bounding box center [748, 423] width 204 height 21
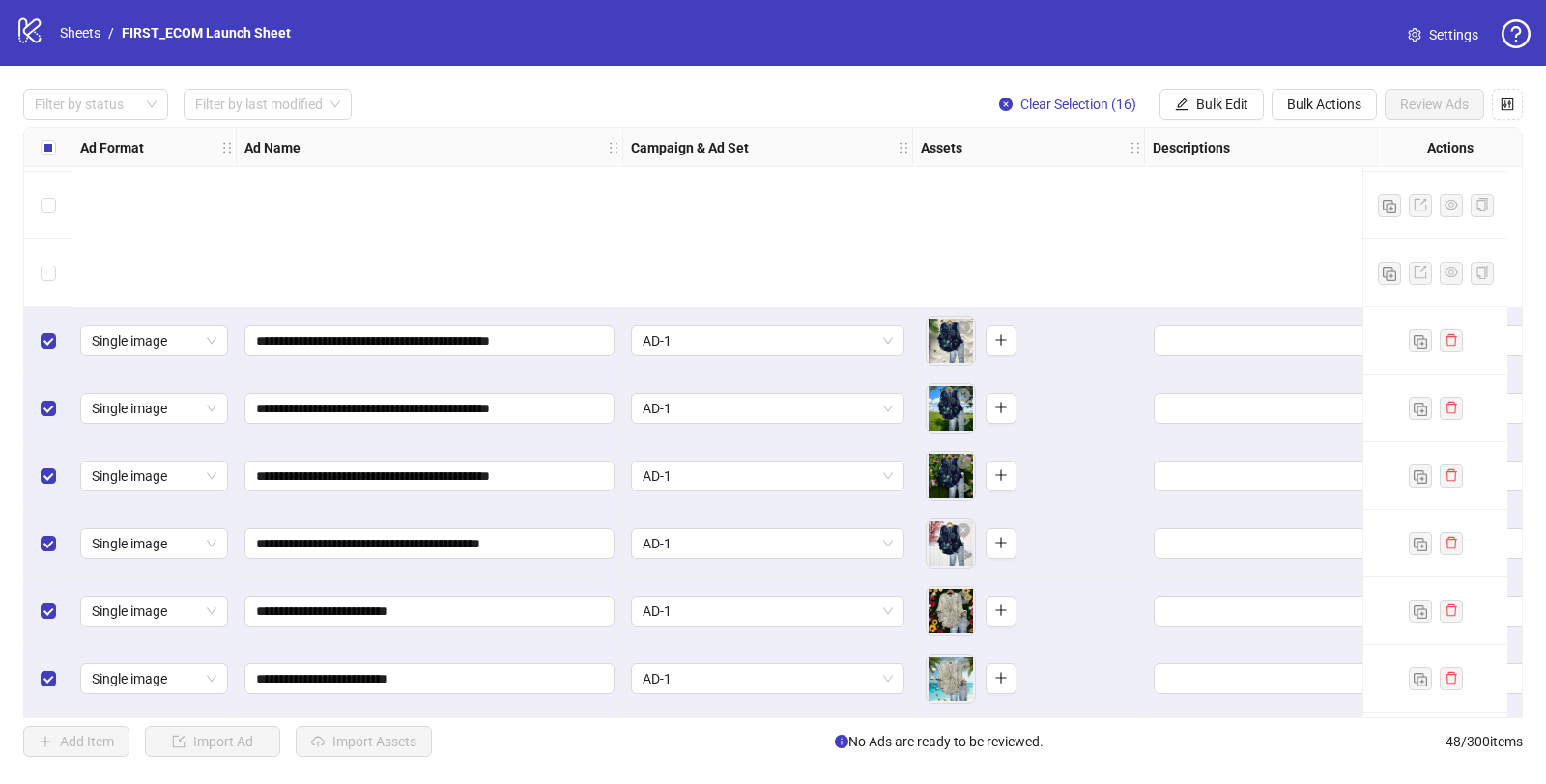
scroll to position [2337, 0]
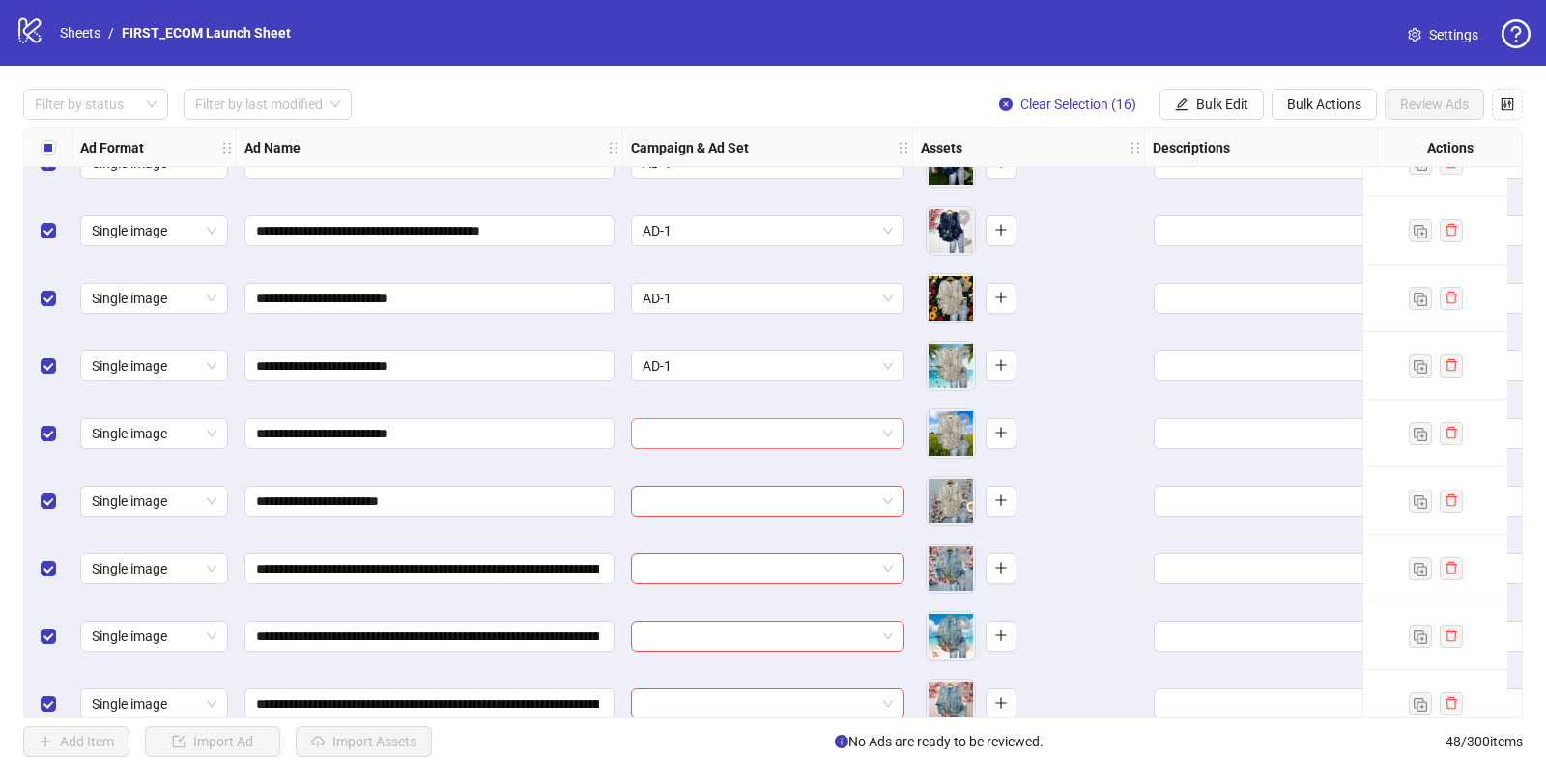
click at [677, 430] on input "search" at bounding box center [759, 434] width 232 height 29
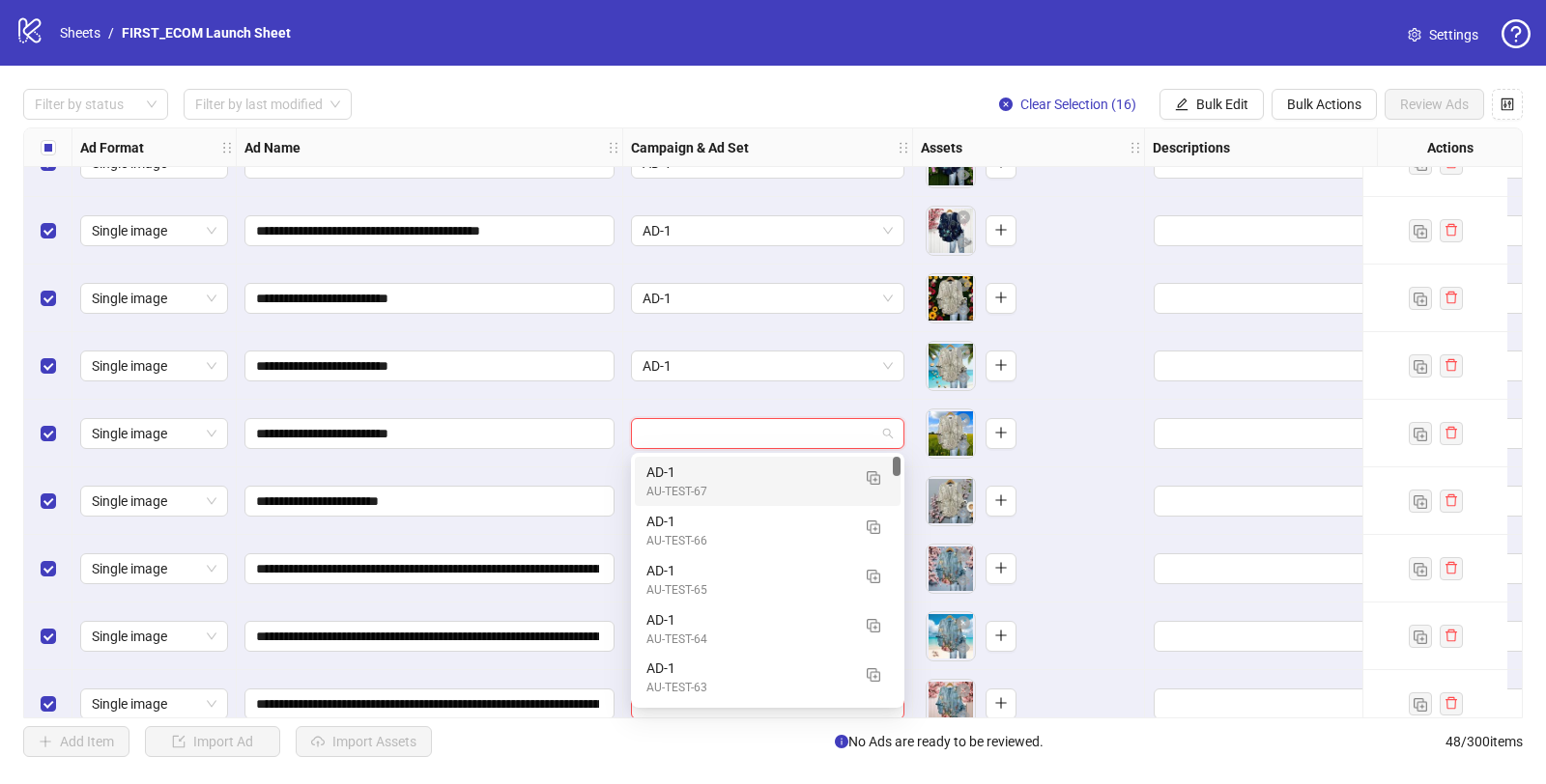
click at [678, 474] on div "AD-1" at bounding box center [748, 472] width 204 height 21
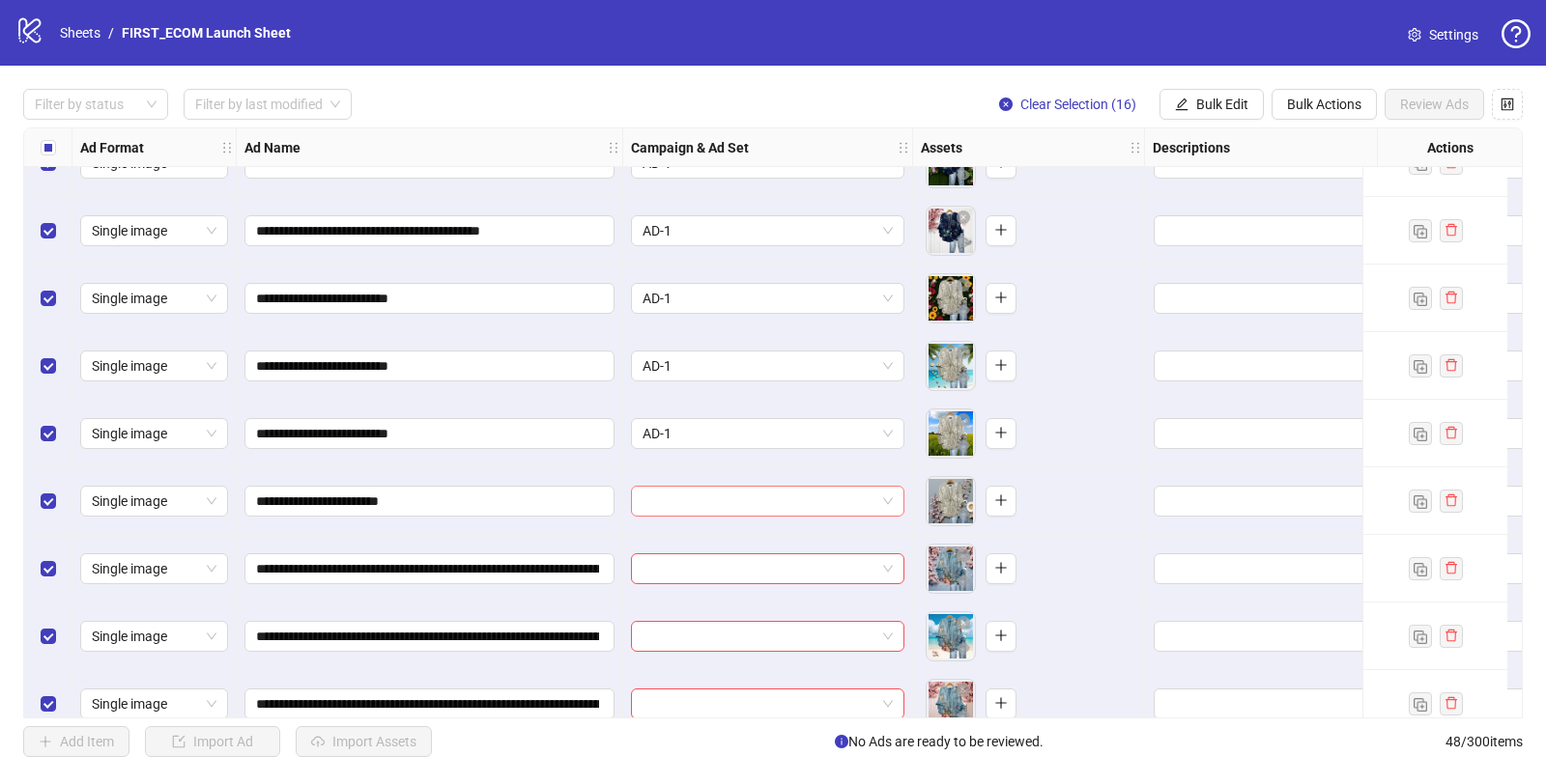
click at [682, 511] on input "search" at bounding box center [759, 501] width 232 height 29
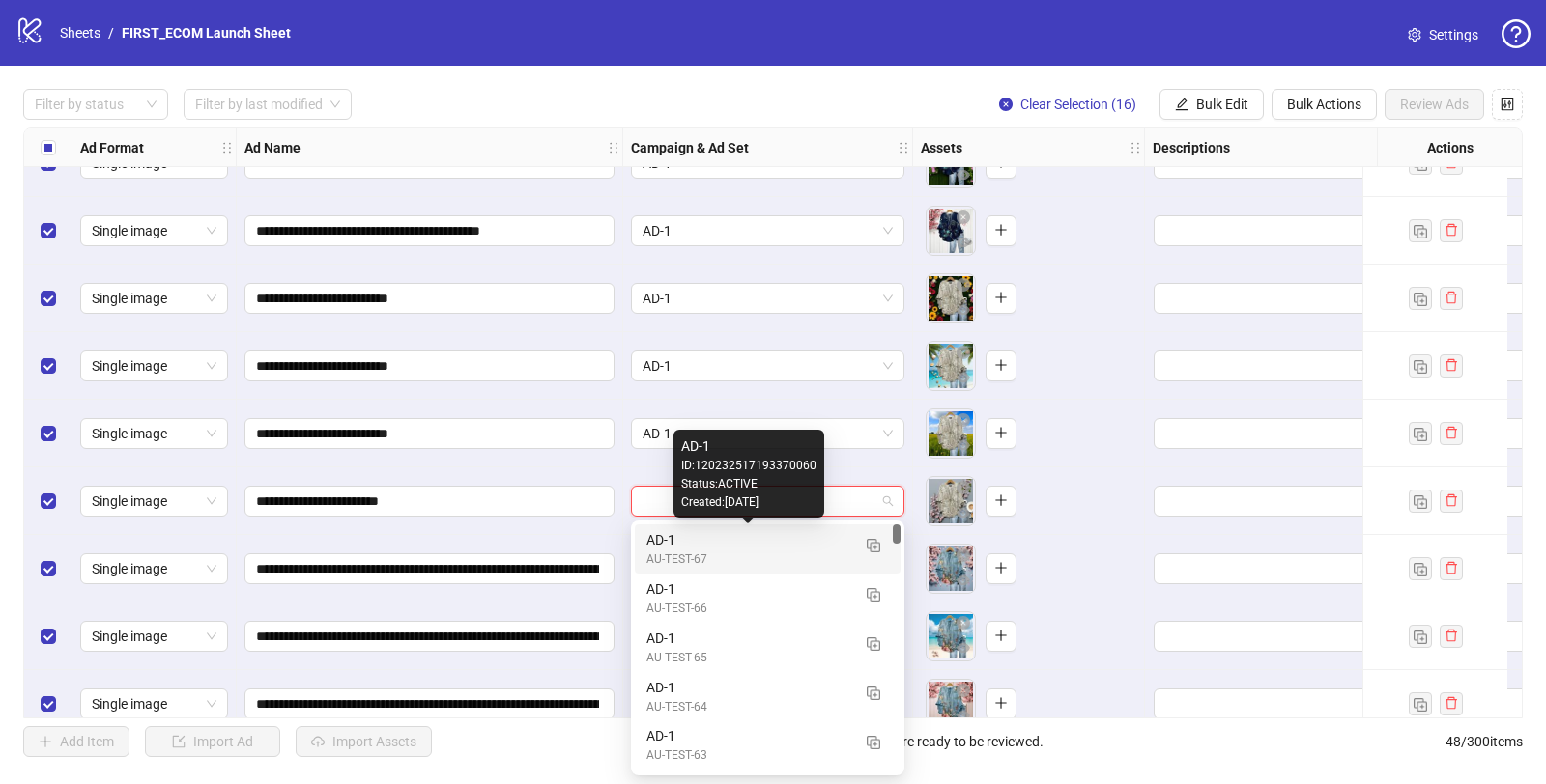
click at [680, 547] on div "AD-1" at bounding box center [748, 540] width 204 height 21
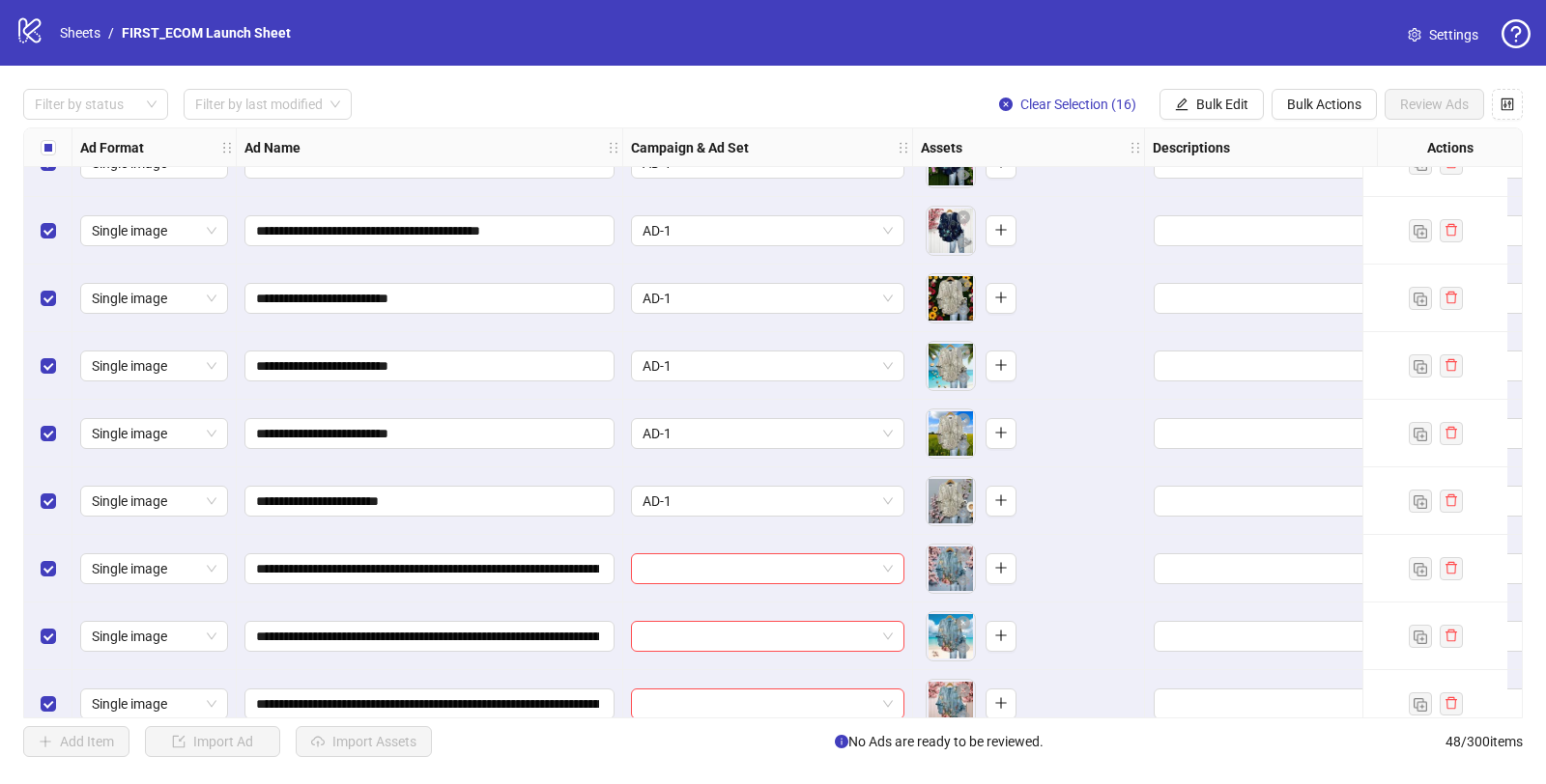
scroll to position [2469, 0]
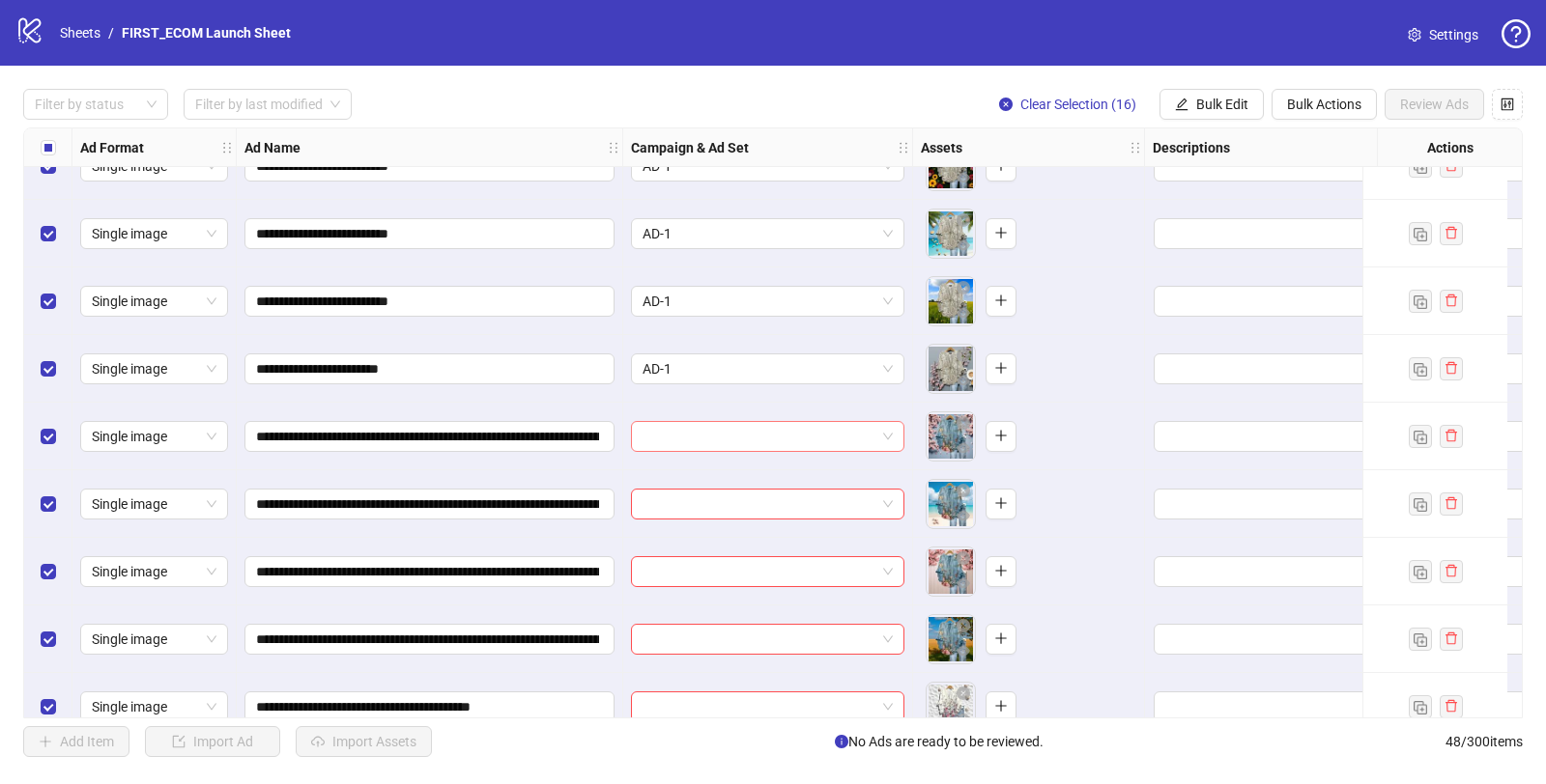
click at [734, 433] on input "search" at bounding box center [759, 437] width 232 height 29
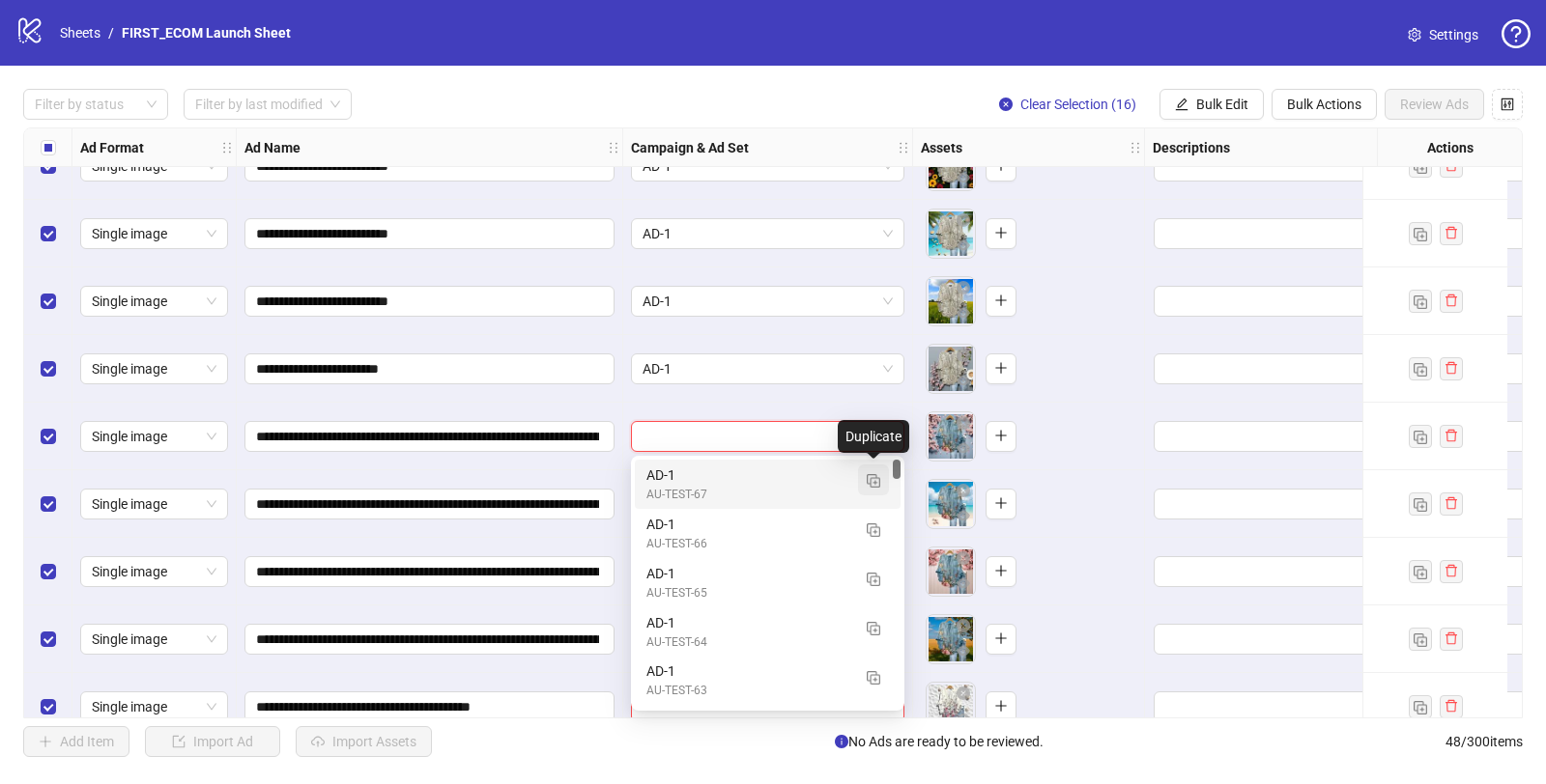
click at [873, 478] on img "button" at bounding box center [873, 481] width 14 height 14
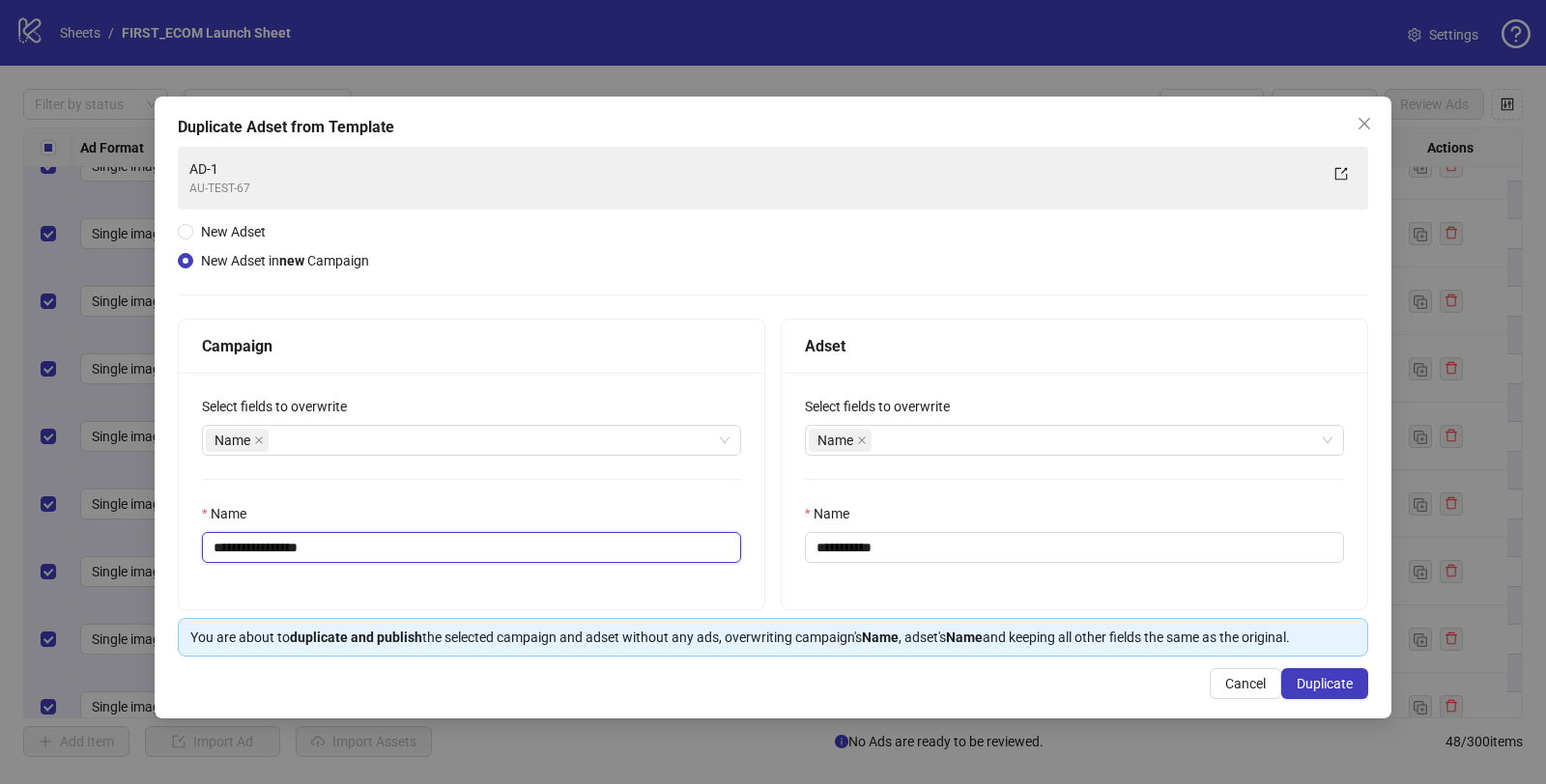
drag, startPoint x: 274, startPoint y: 548, endPoint x: 652, endPoint y: 572, distance: 378.8
click at [644, 571] on div "**********" at bounding box center [471, 491] width 586 height 236
type input "**********"
click at [1350, 688] on span "Duplicate" at bounding box center [1324, 684] width 56 height 15
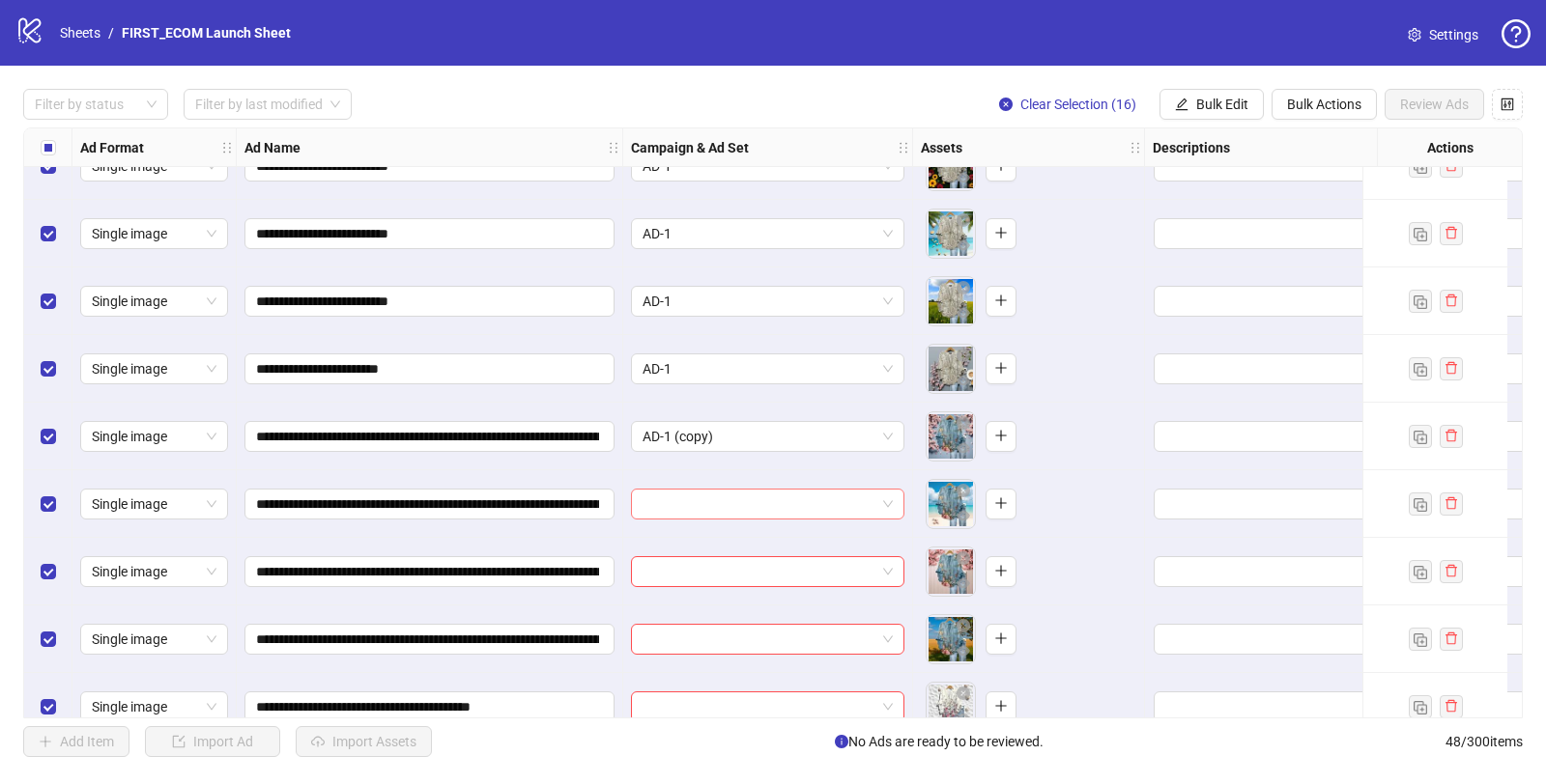
click at [696, 498] on input "search" at bounding box center [759, 504] width 232 height 29
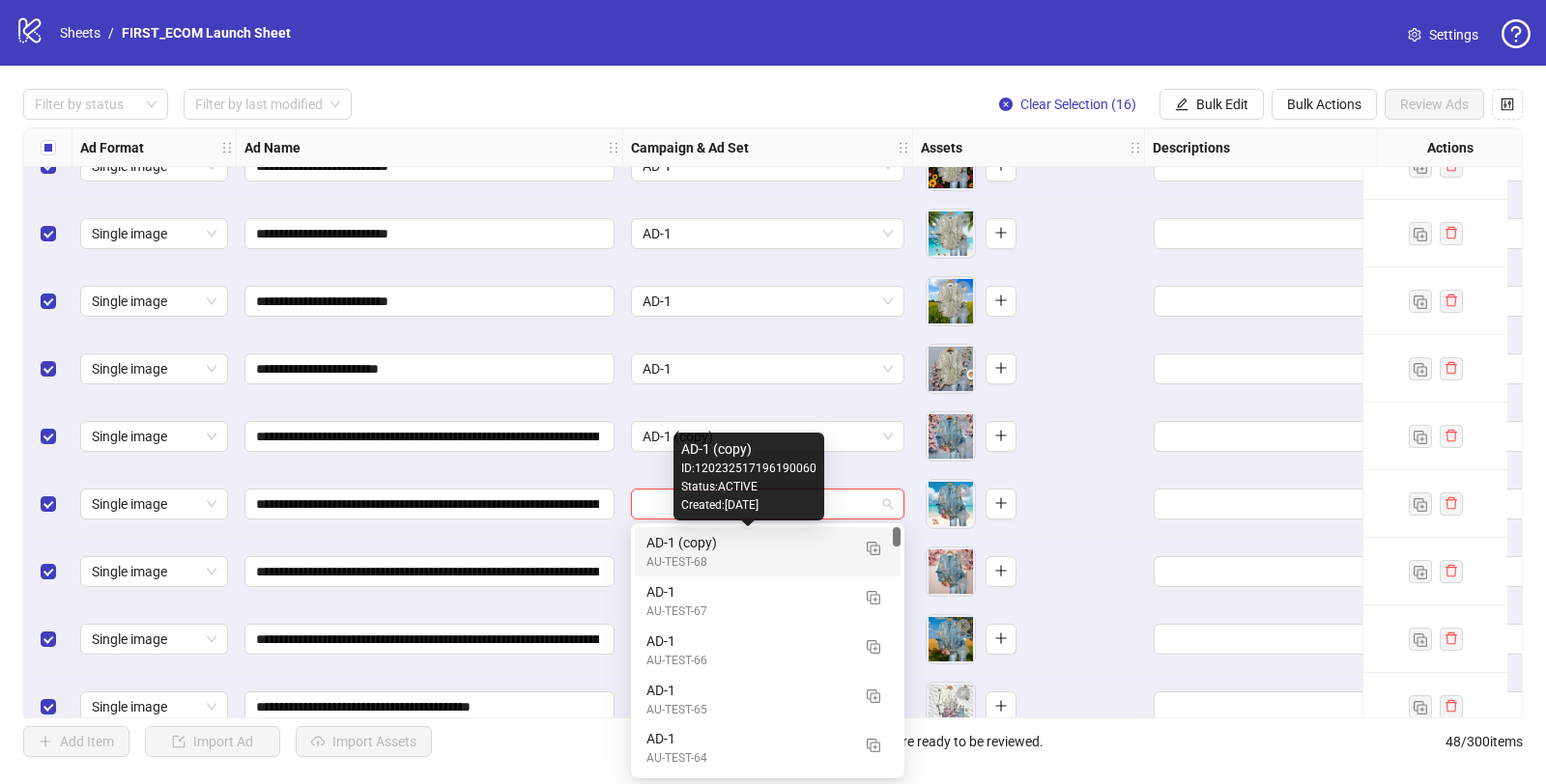
click at [696, 548] on div "AD-1 (copy)" at bounding box center [748, 543] width 204 height 21
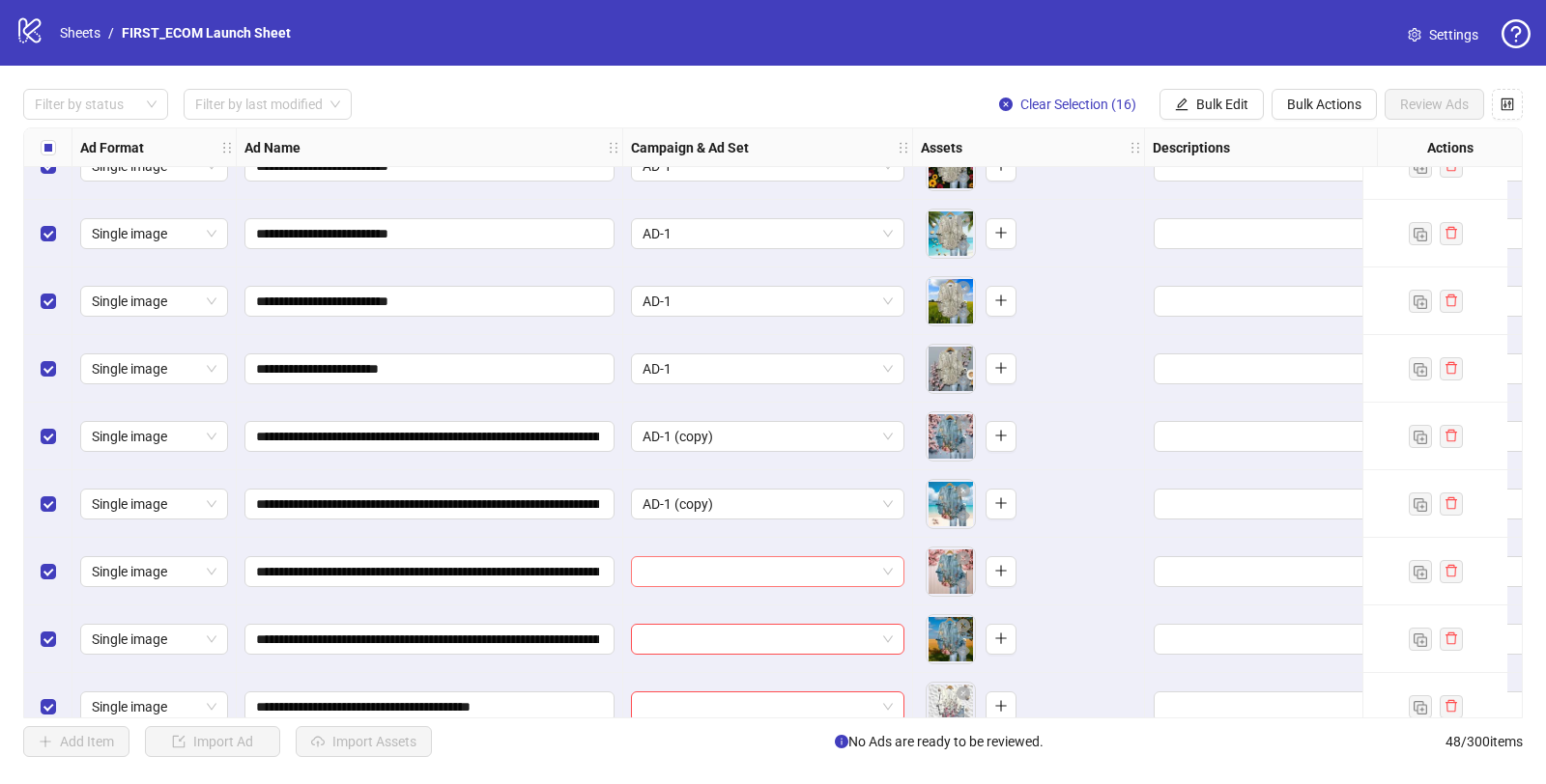
click at [687, 579] on input "search" at bounding box center [759, 572] width 232 height 29
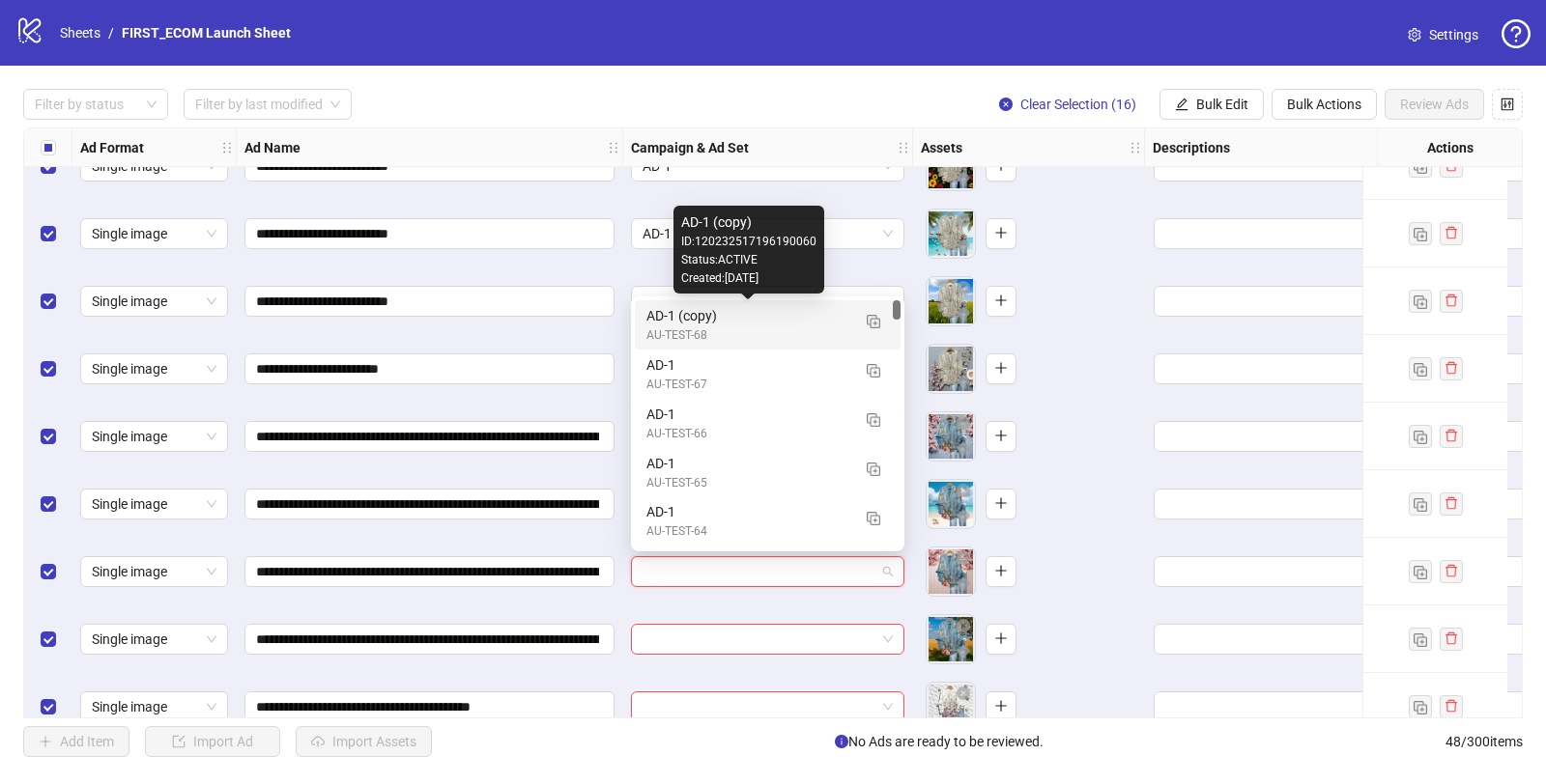
click at [653, 323] on div "AD-1 (copy)" at bounding box center [748, 316] width 204 height 21
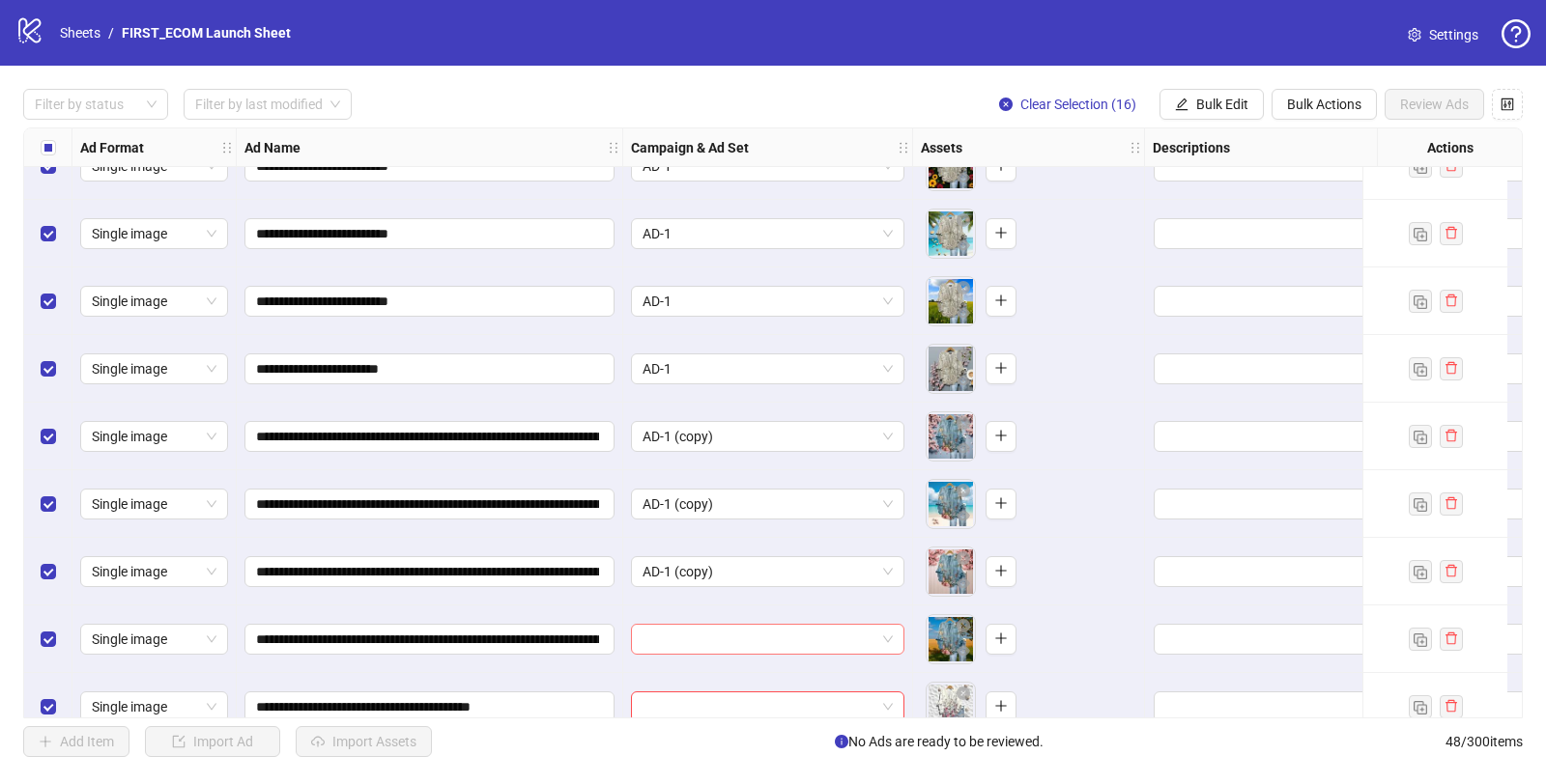
click at [682, 646] on input "search" at bounding box center [759, 640] width 232 height 29
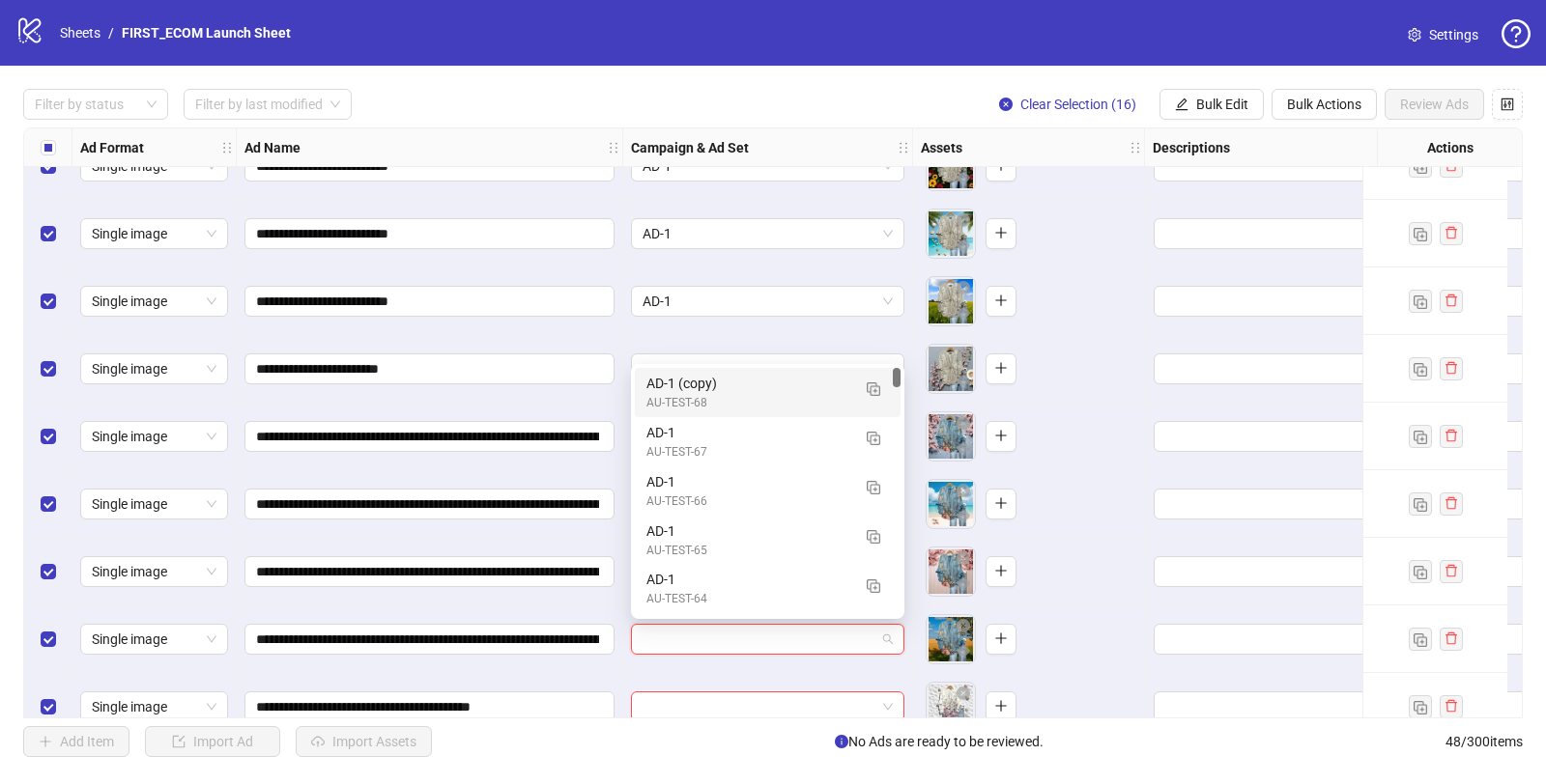
click at [668, 385] on div "AD-1 (copy)" at bounding box center [748, 383] width 204 height 21
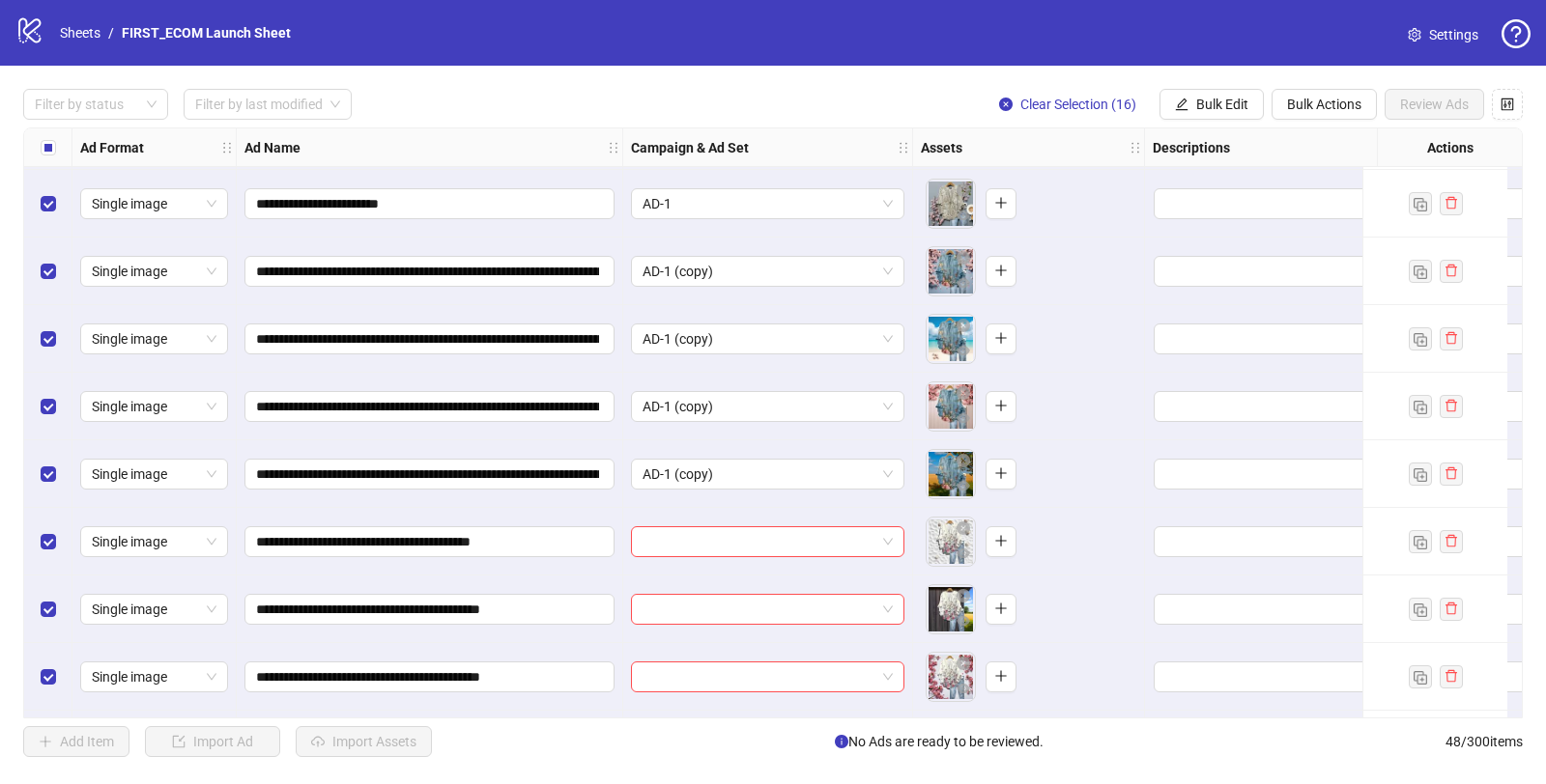
scroll to position [2702, 0]
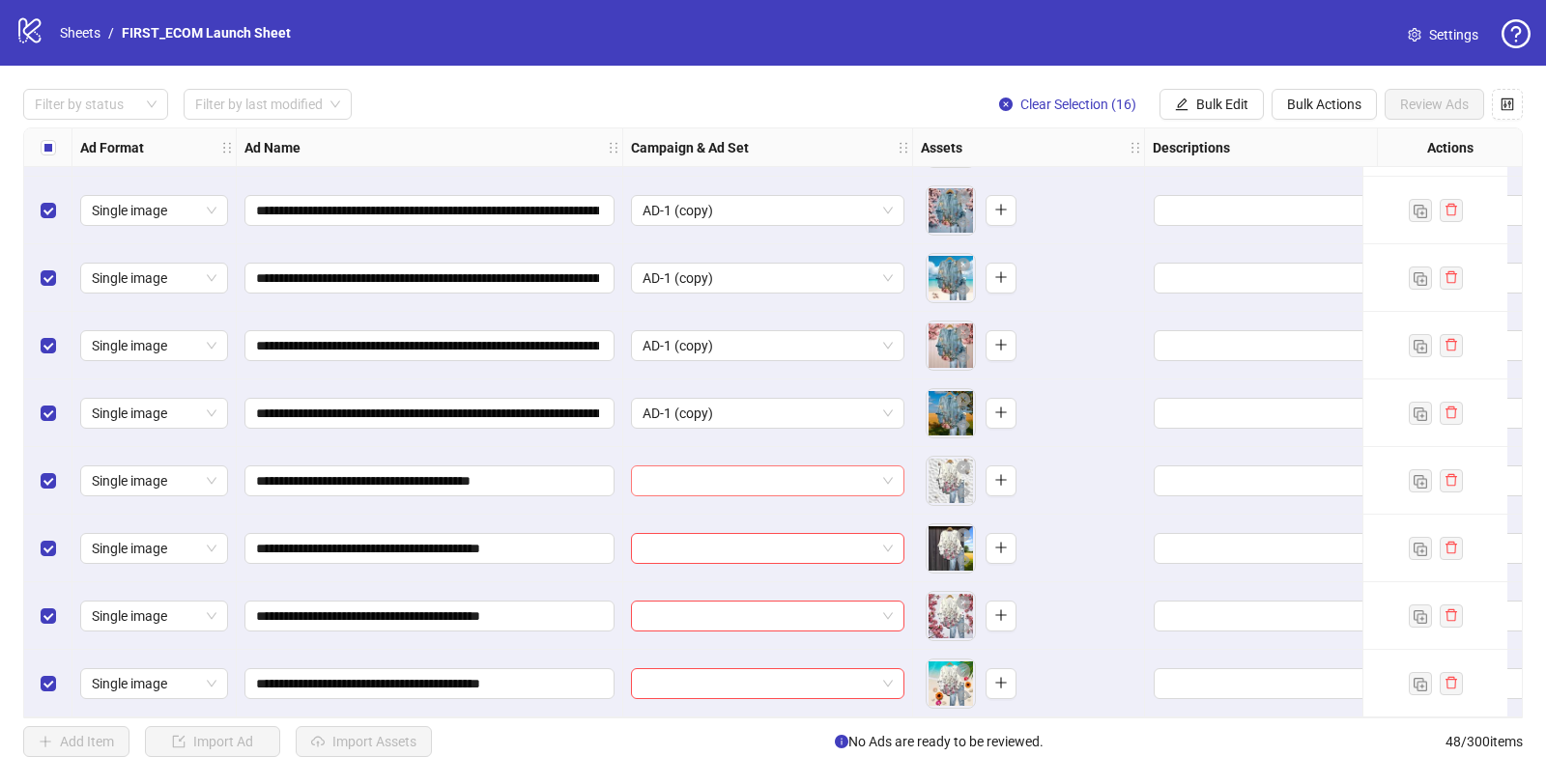
click at [823, 467] on input "search" at bounding box center [759, 481] width 232 height 29
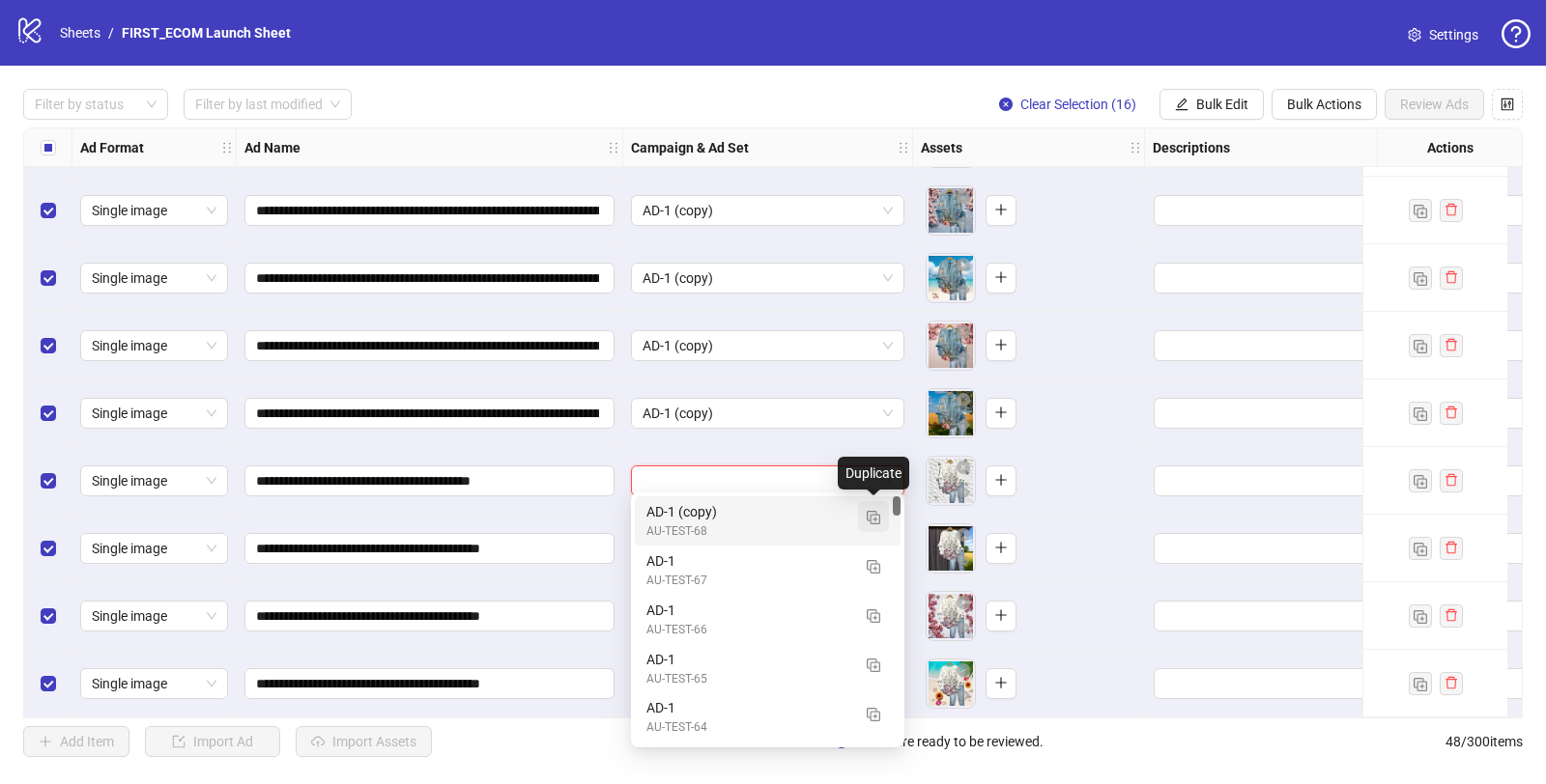
click at [870, 517] on img "button" at bounding box center [873, 518] width 14 height 14
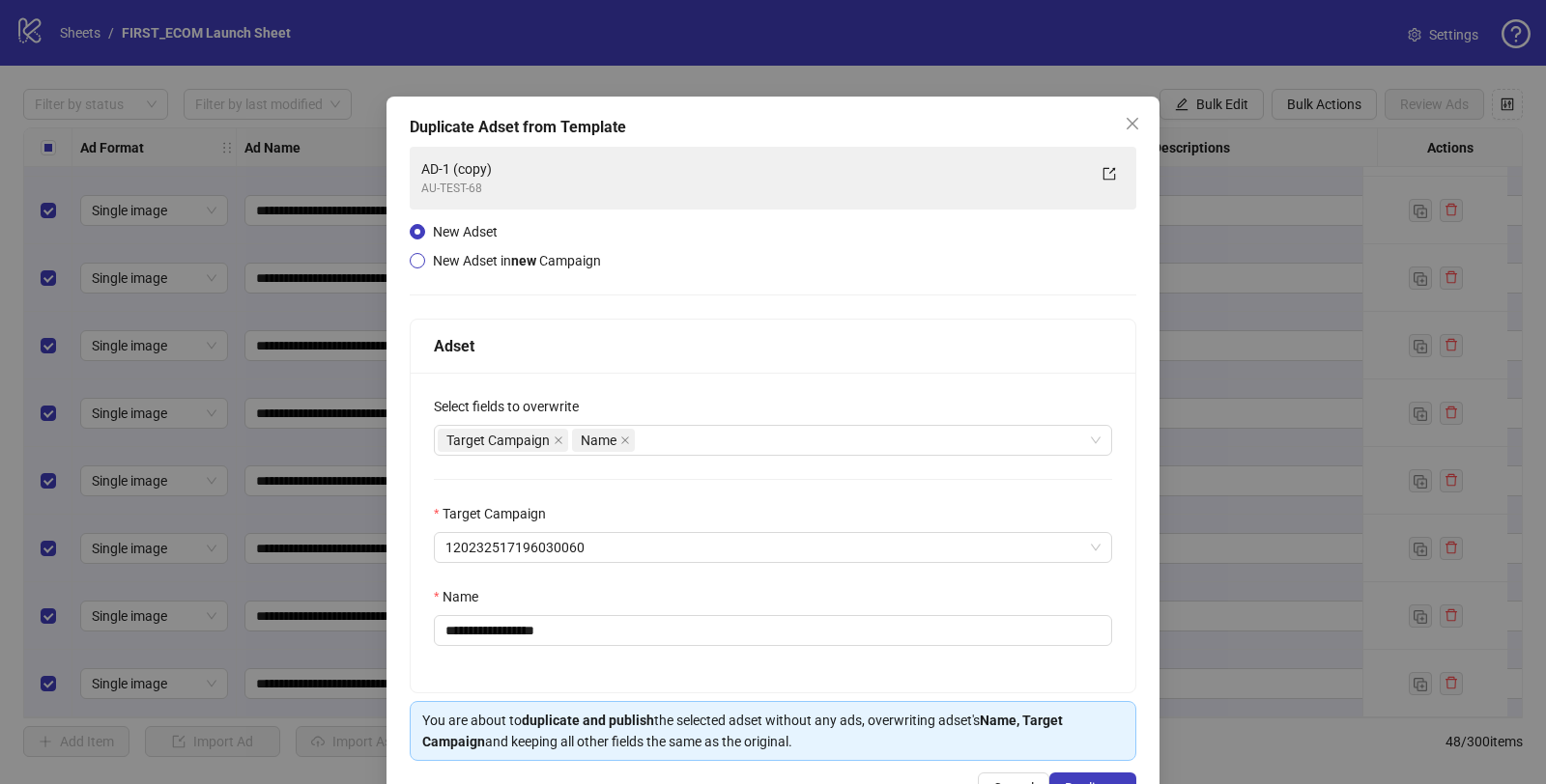
click at [435, 266] on span "New Adset in new Campaign" at bounding box center [517, 260] width 168 height 15
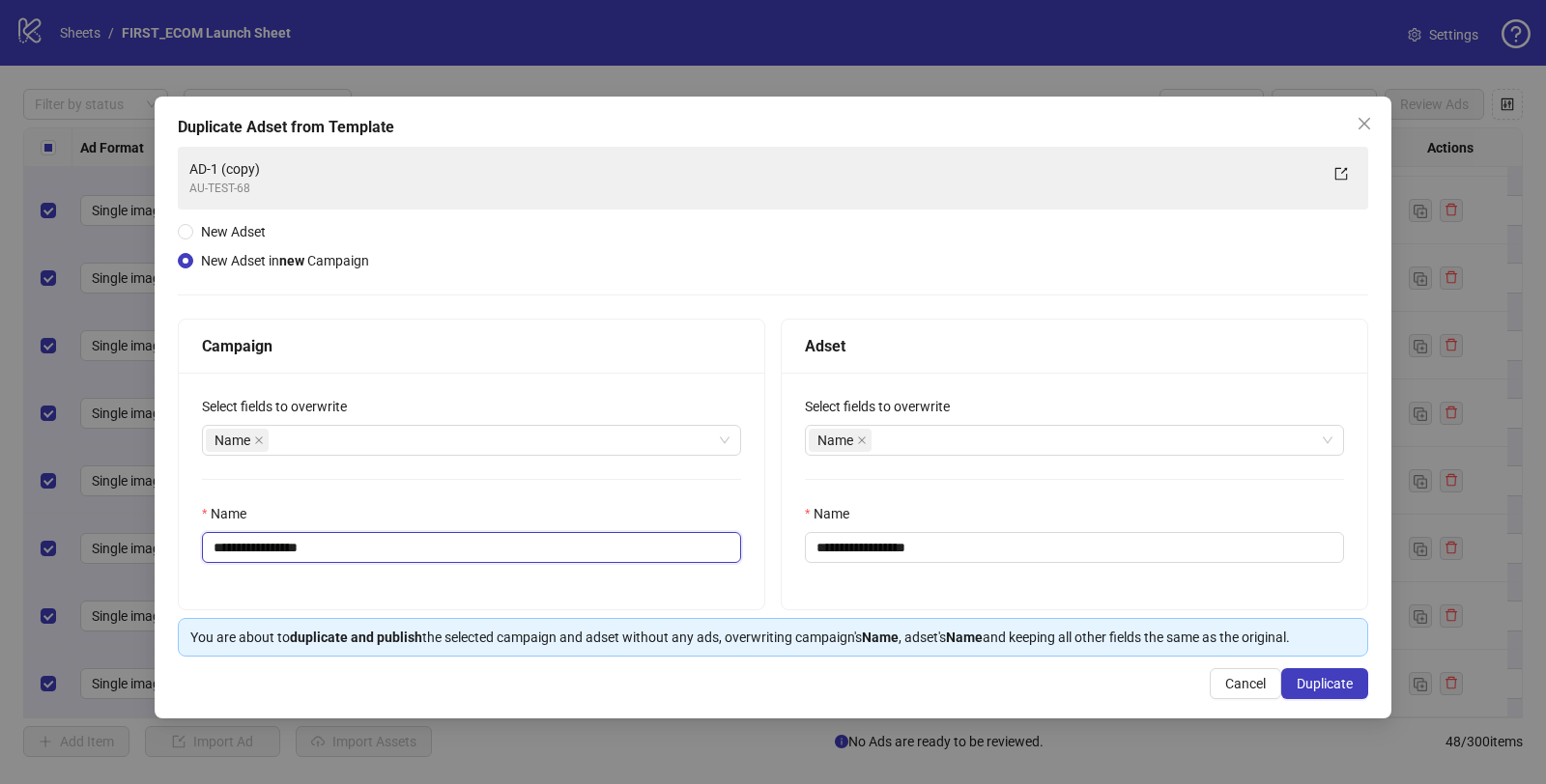
drag, startPoint x: 276, startPoint y: 545, endPoint x: 529, endPoint y: 560, distance: 253.4
click at [501, 558] on input "**********" at bounding box center [471, 548] width 539 height 31
type input "**********"
drag, startPoint x: 840, startPoint y: 548, endPoint x: 1346, endPoint y: 545, distance: 506.0
click at [1319, 546] on input "**********" at bounding box center [1074, 548] width 539 height 31
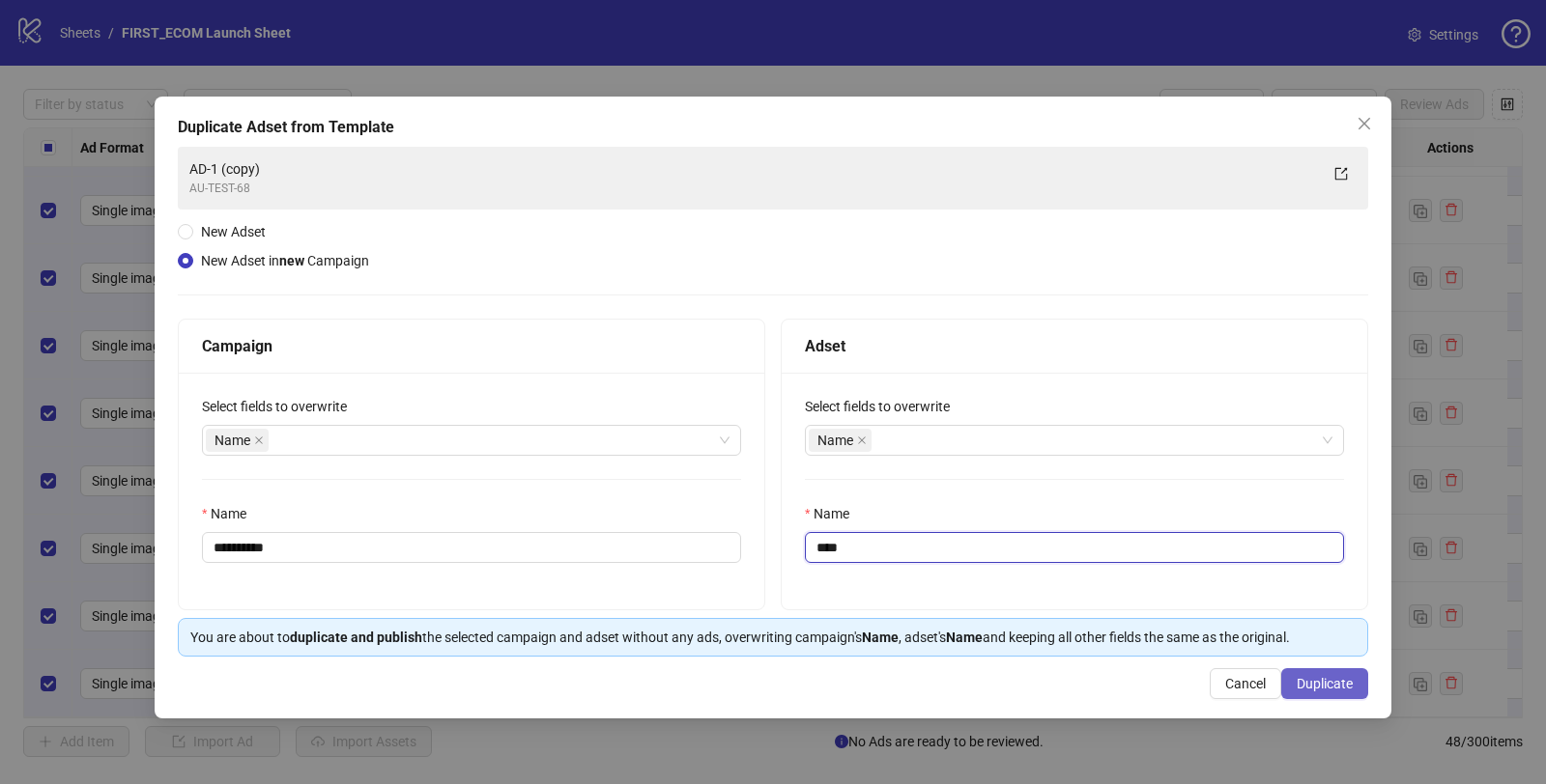
type input "****"
click at [1317, 684] on span "Duplicate" at bounding box center [1324, 684] width 56 height 15
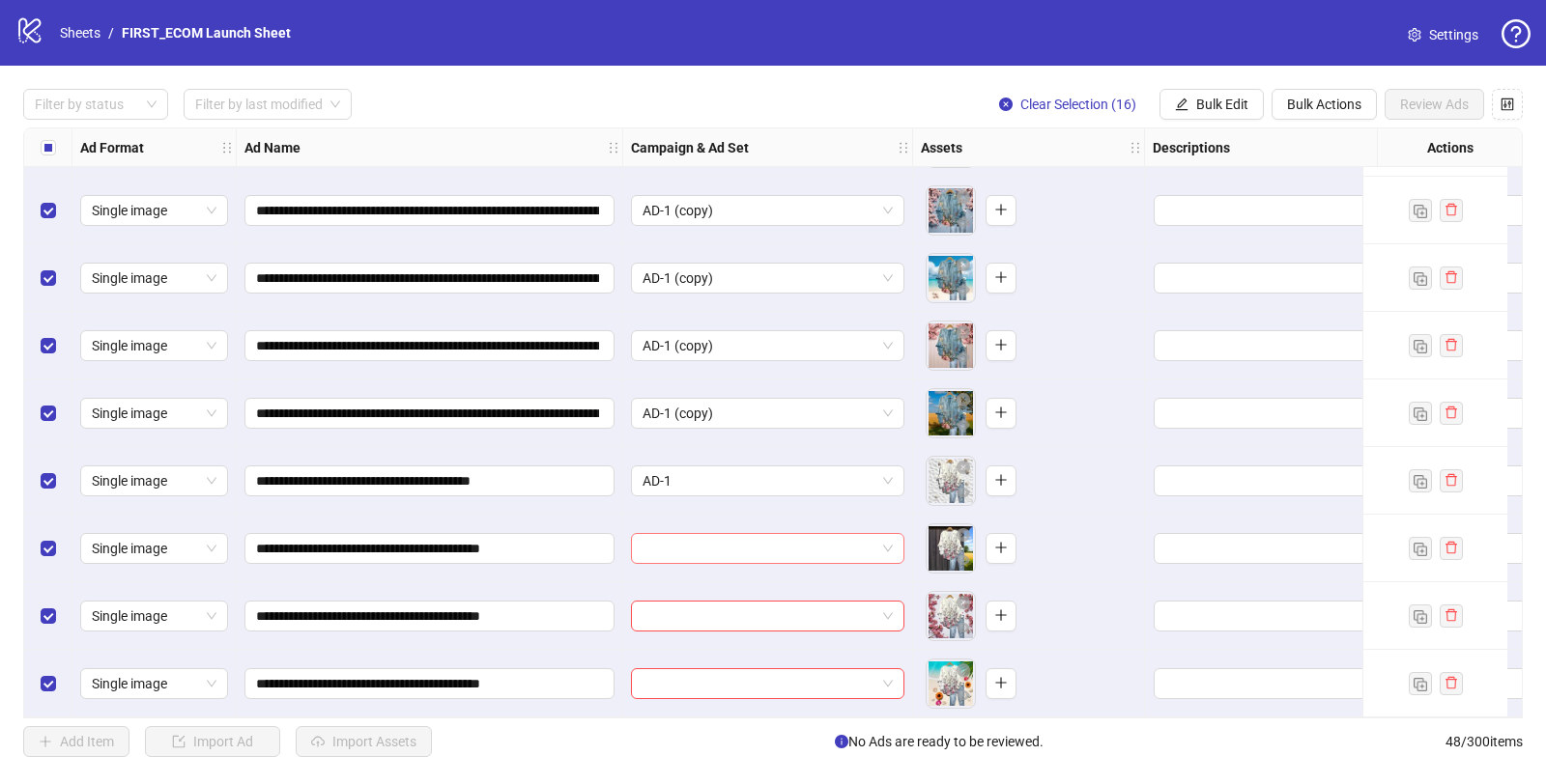
click at [677, 534] on input "search" at bounding box center [759, 549] width 232 height 29
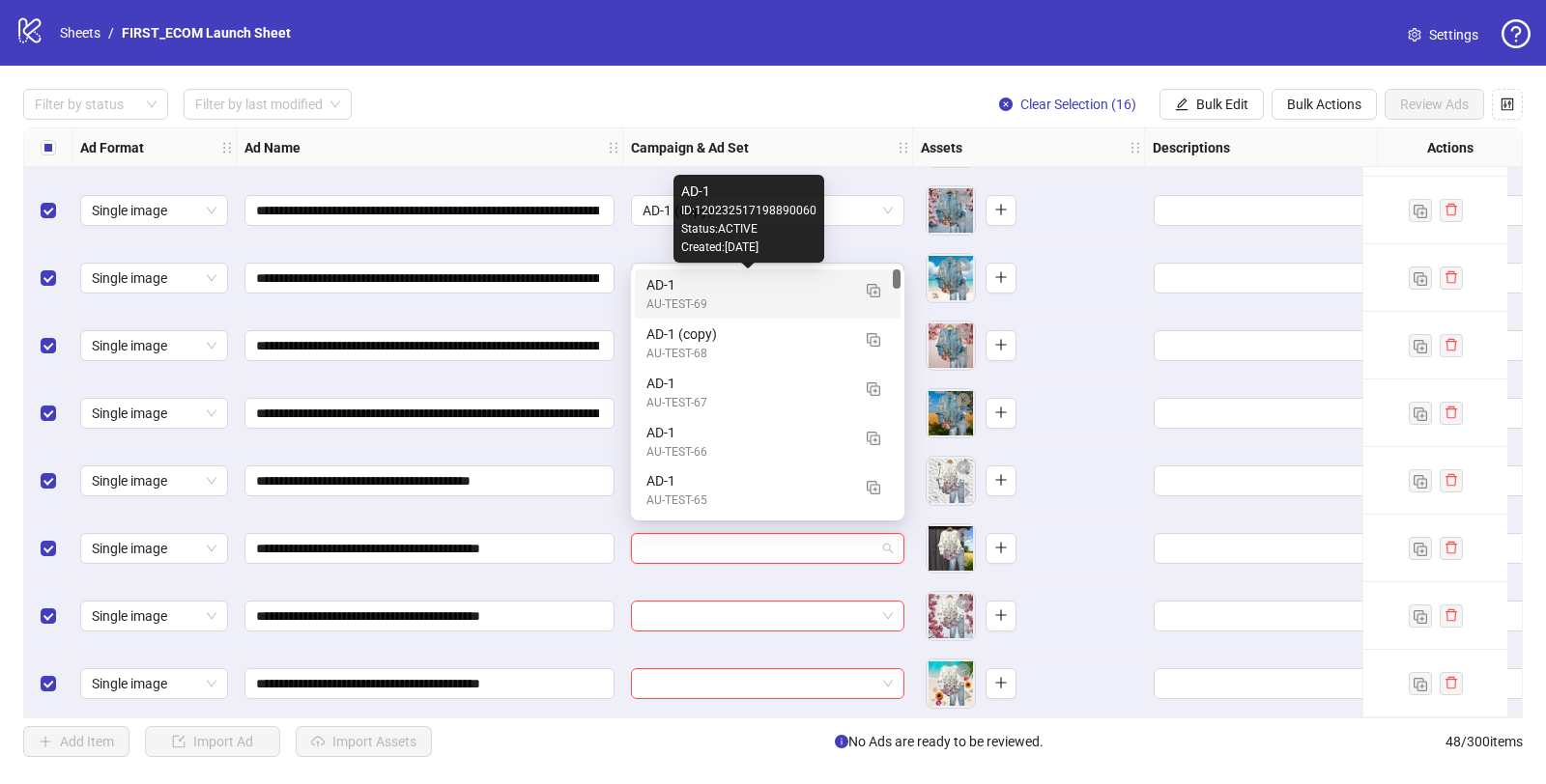
click at [660, 287] on div "AD-1" at bounding box center [748, 285] width 204 height 21
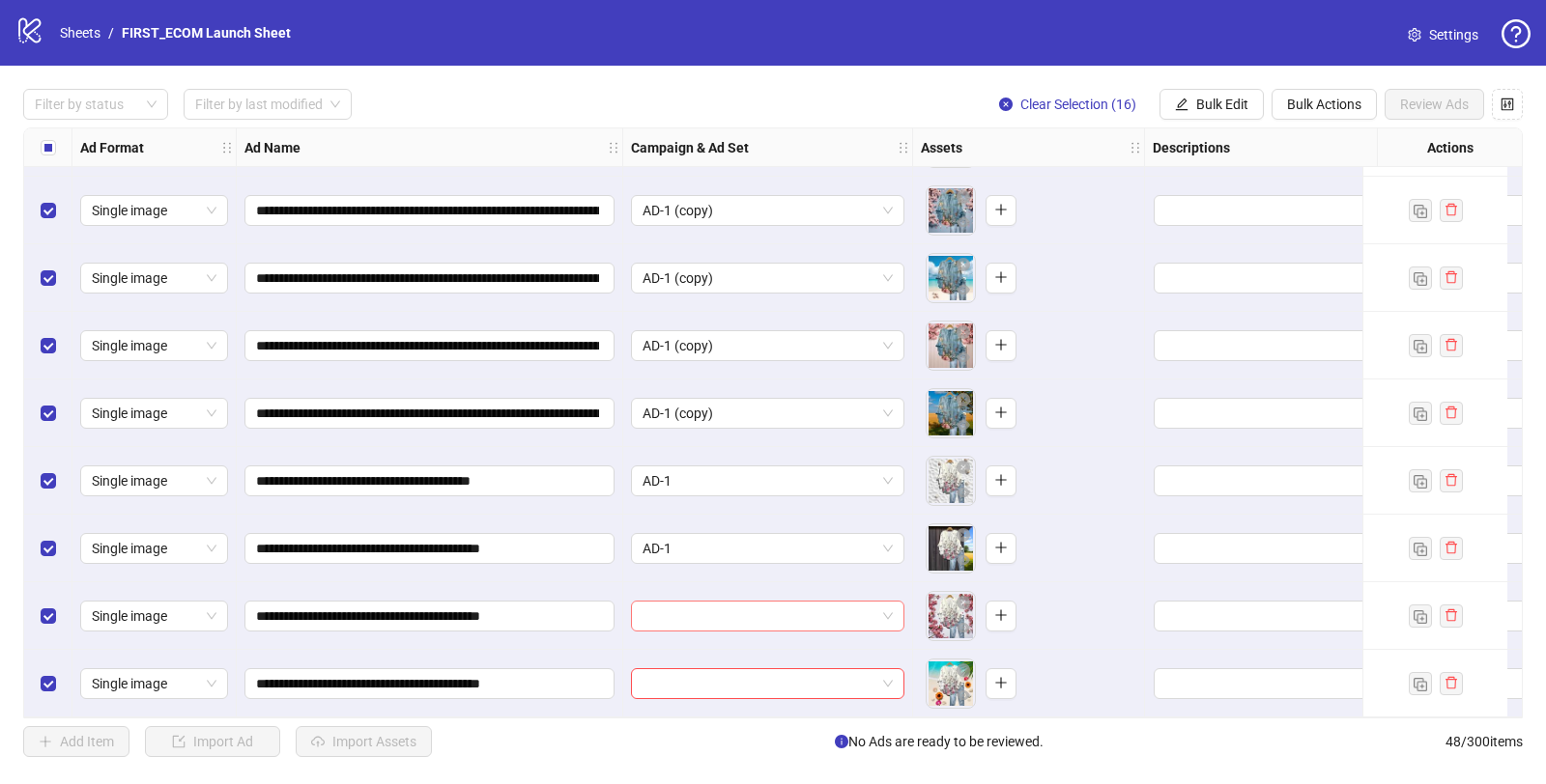
click at [696, 604] on input "search" at bounding box center [759, 617] width 232 height 29
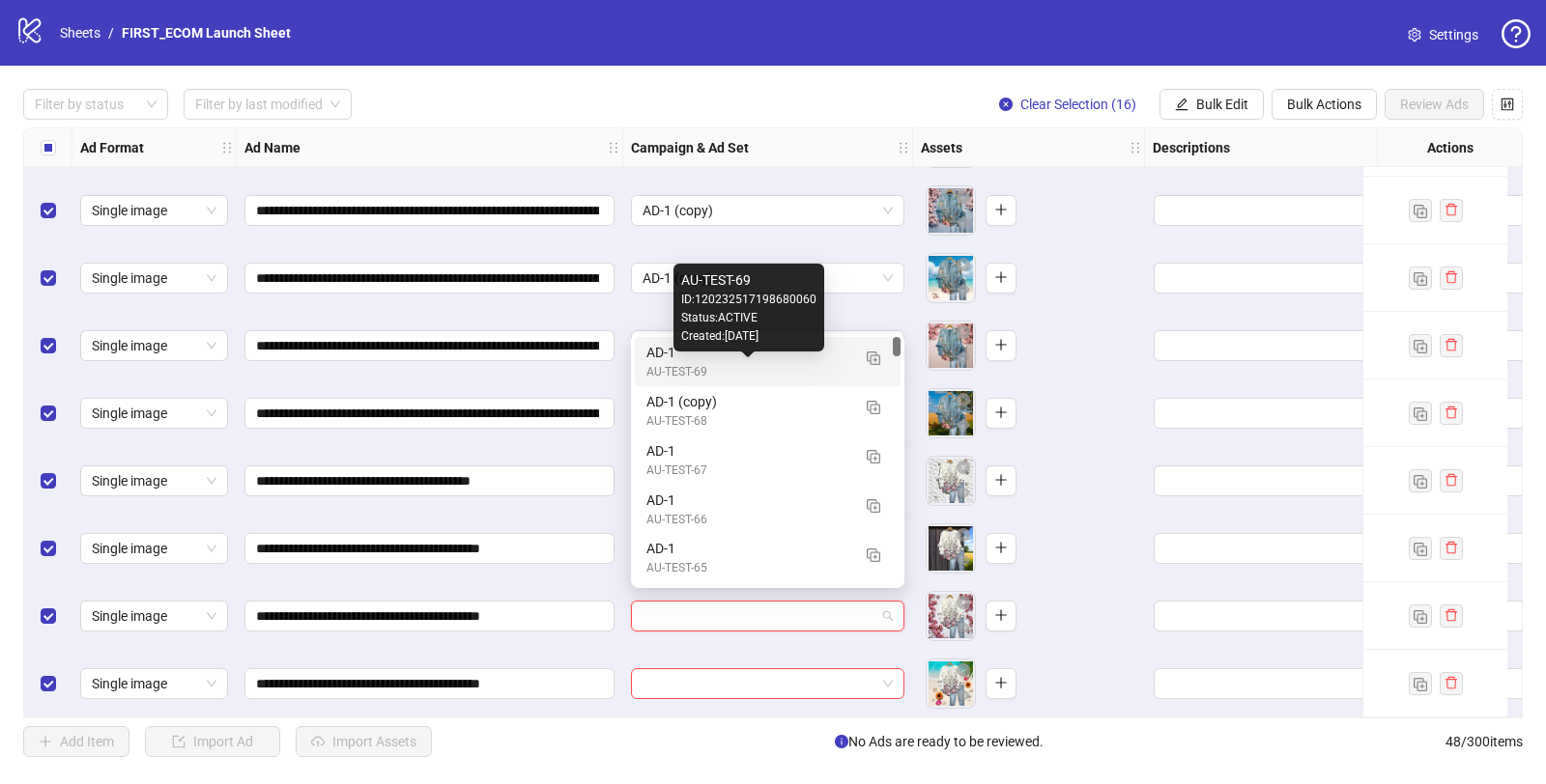
click at [675, 365] on div "AU-TEST-69" at bounding box center [748, 372] width 204 height 18
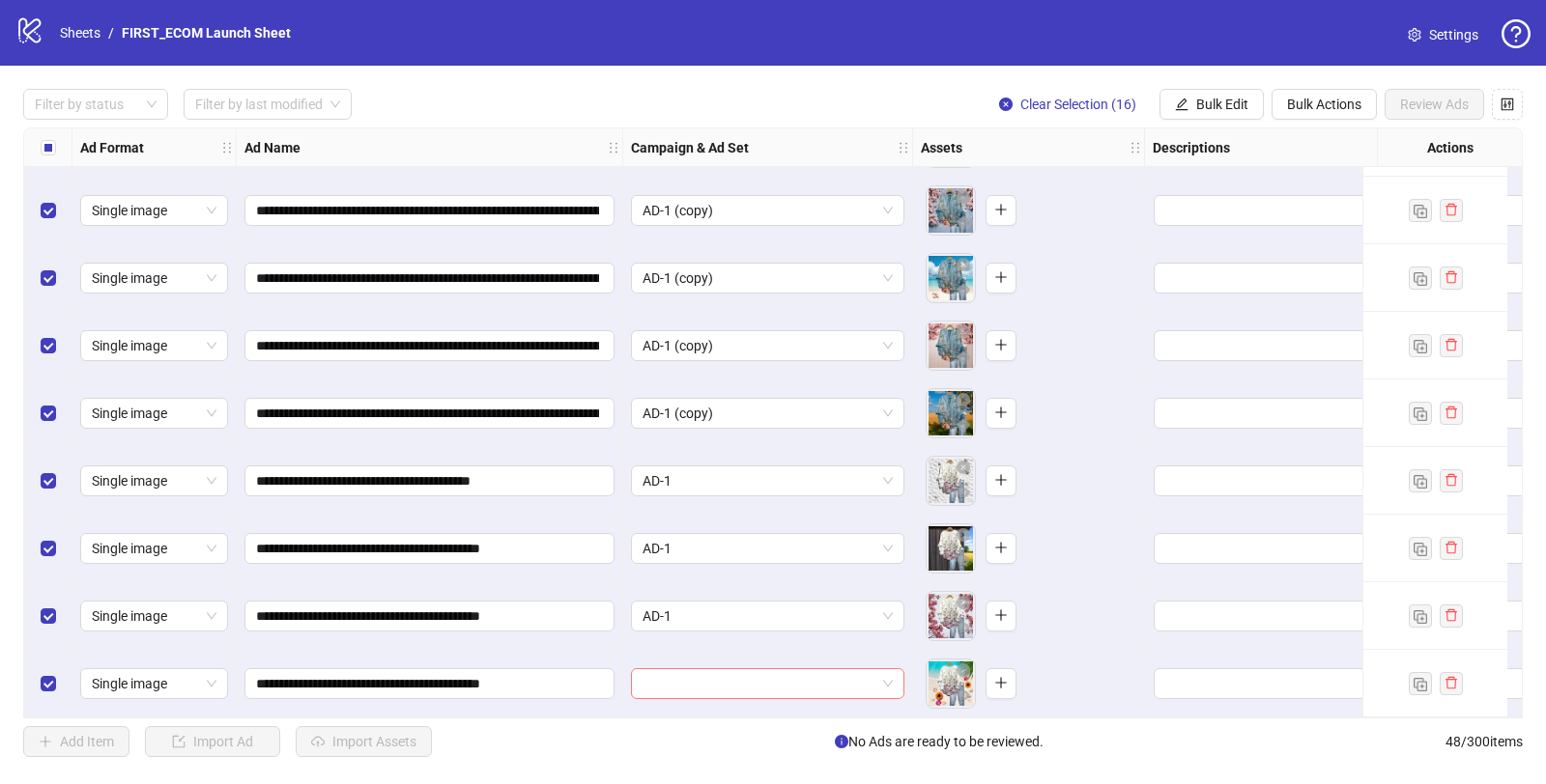
click at [669, 678] on input "search" at bounding box center [759, 684] width 232 height 29
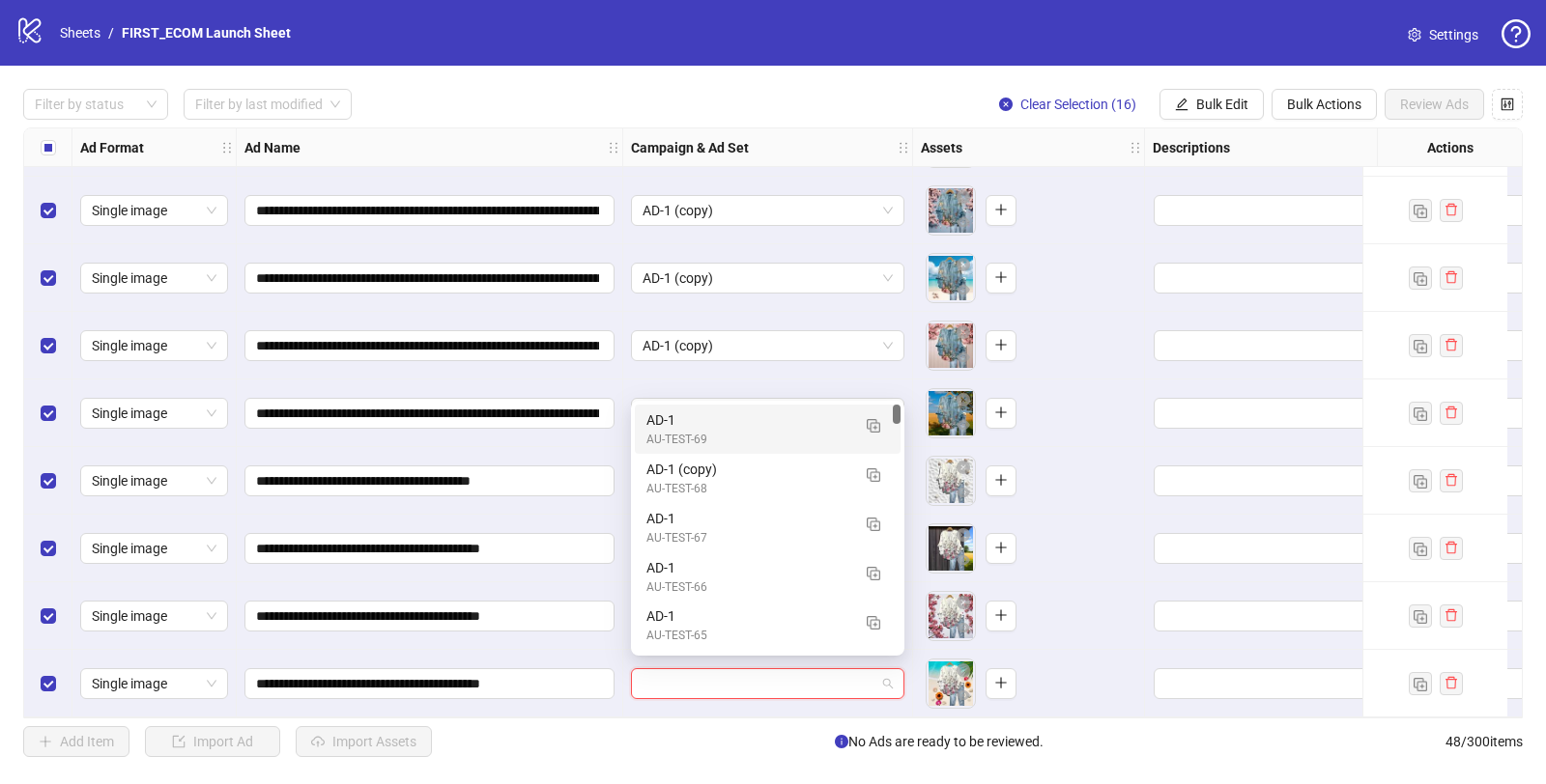
click at [691, 429] on div "AD-1" at bounding box center [748, 420] width 204 height 21
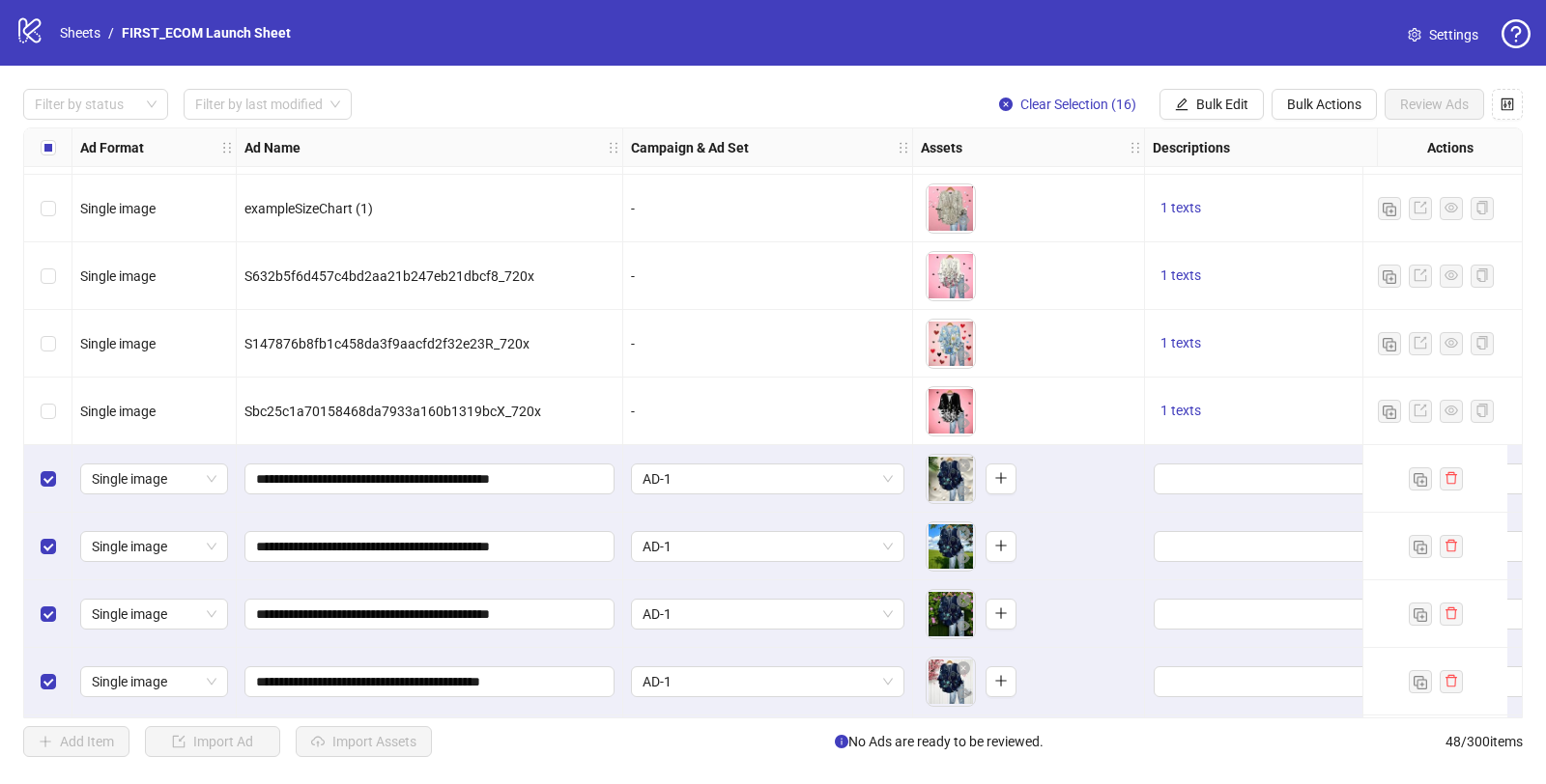
scroll to position [1875, 0]
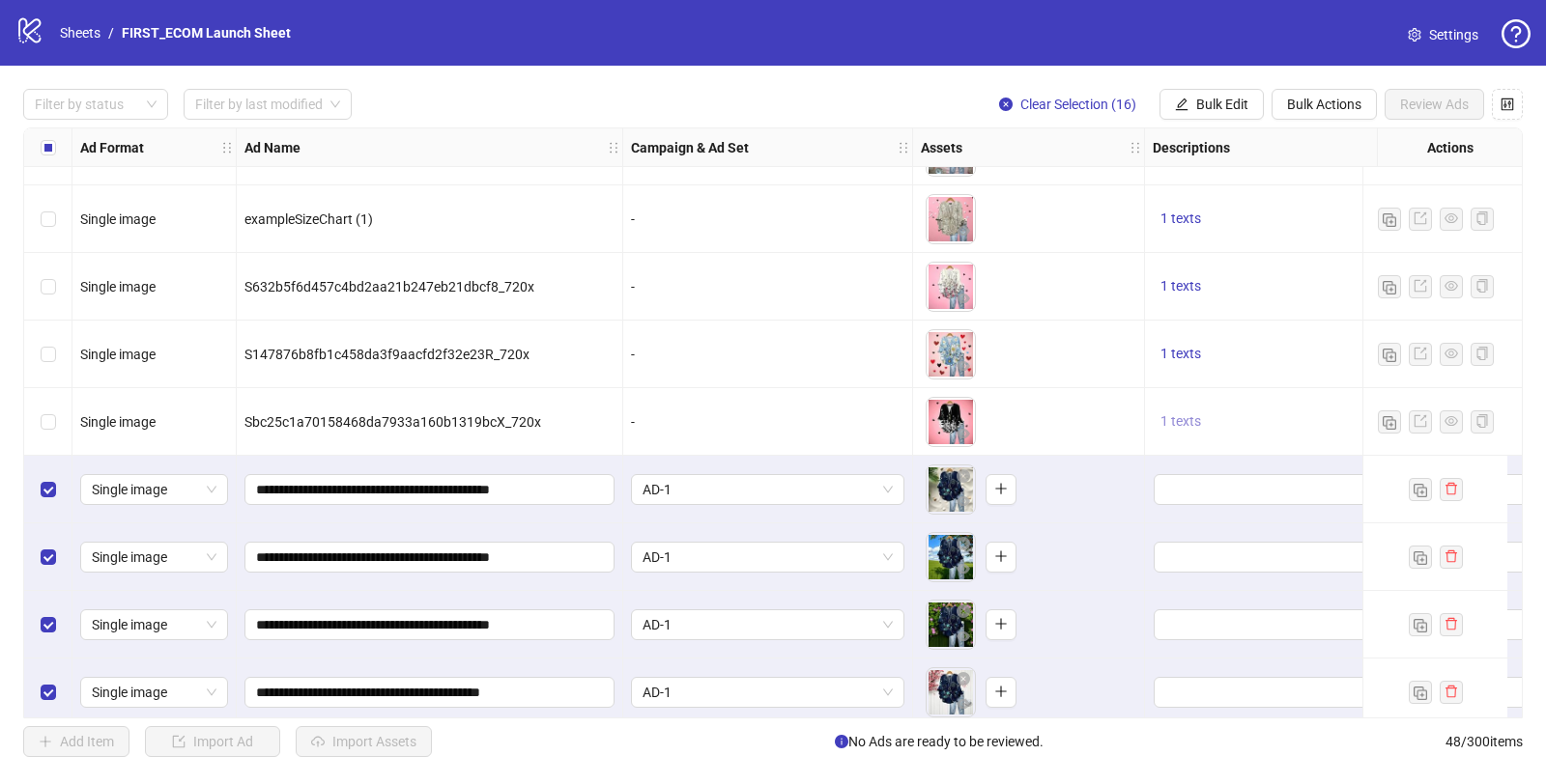
click at [1193, 417] on span "1 texts" at bounding box center [1180, 421] width 41 height 15
click at [1365, 399] on div "Free Shipping" at bounding box center [1377, 407] width 161 height 21
click at [1364, 399] on div "Free Shipping" at bounding box center [1377, 407] width 161 height 21
copy div "Free Shipping"
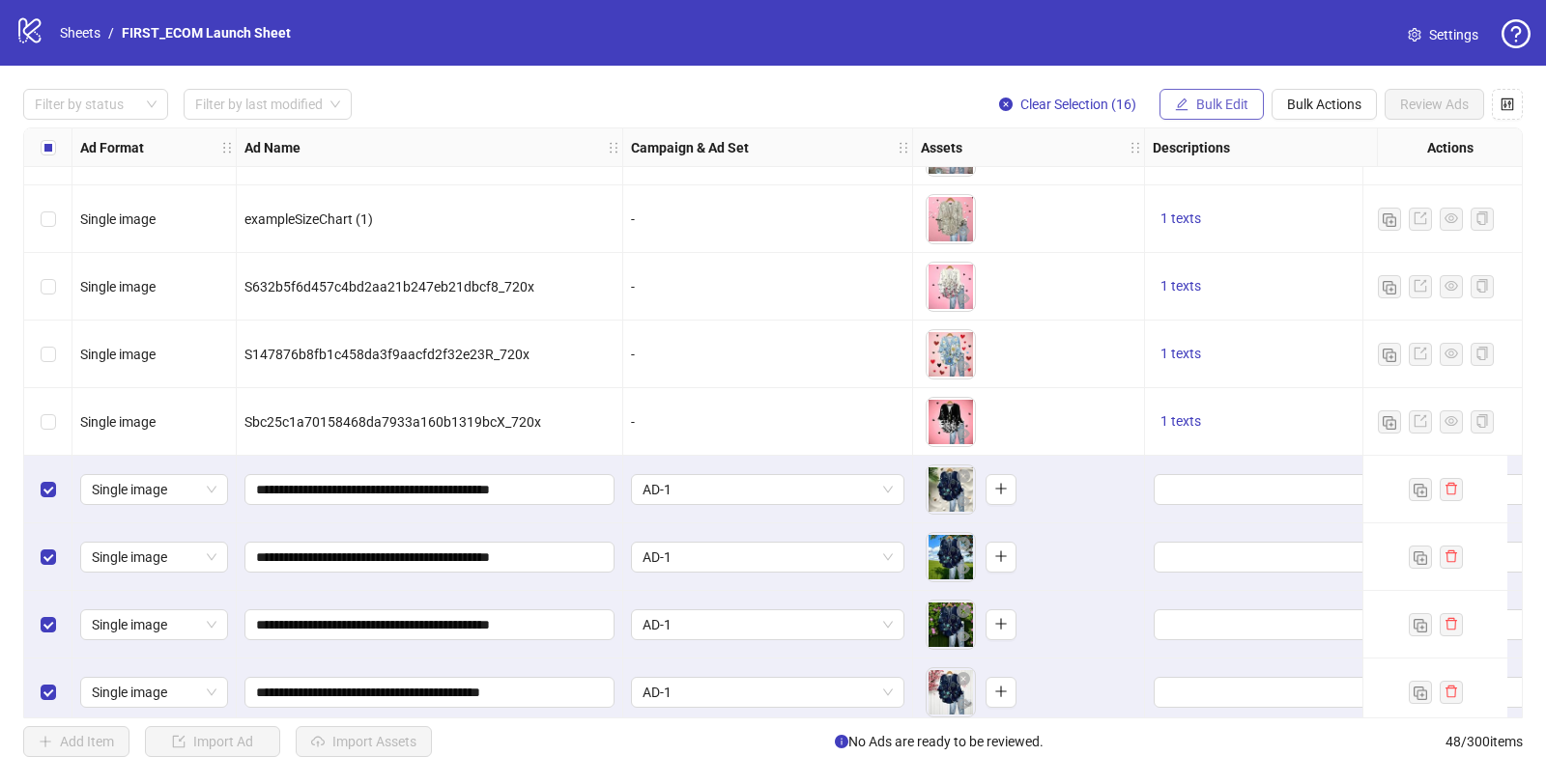
click at [1210, 100] on span "Bulk Edit" at bounding box center [1222, 105] width 52 height 15
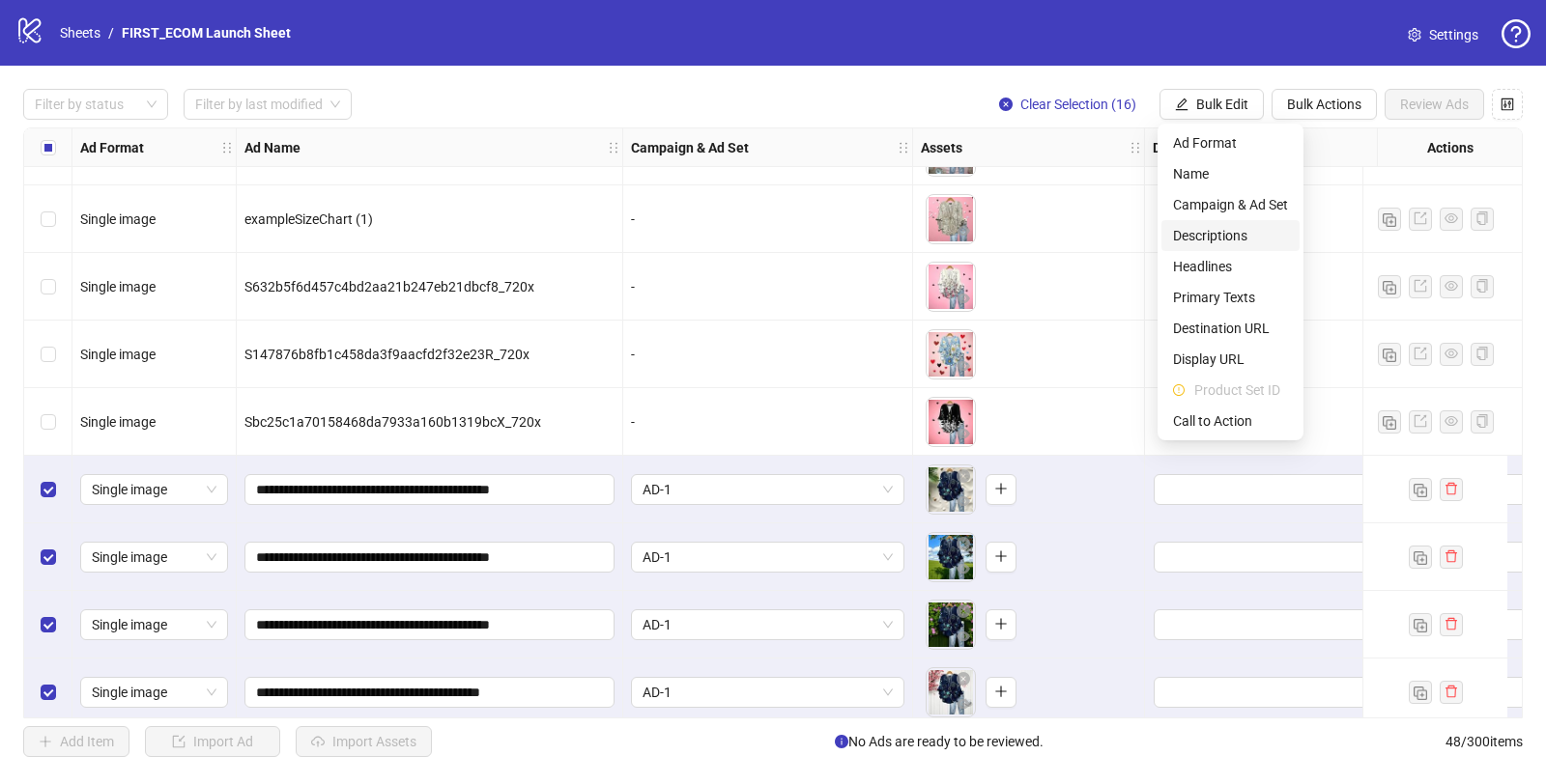
click at [1206, 231] on span "Descriptions" at bounding box center [1229, 236] width 115 height 21
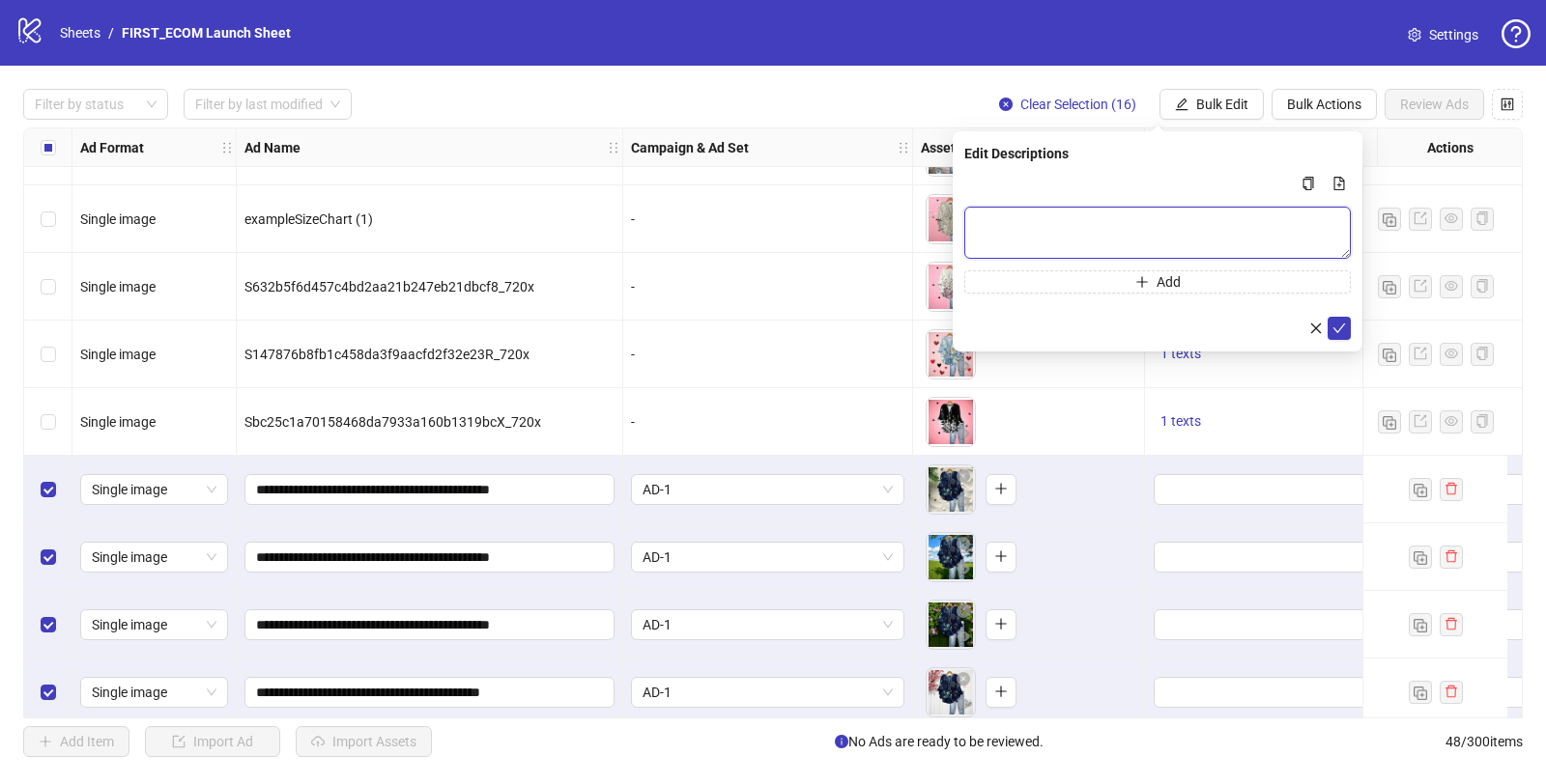
click at [1093, 221] on textarea "Multi-text input container - paste or copy values" at bounding box center [1157, 233] width 386 height 52
paste textarea "**********"
type textarea "**********"
click at [1340, 326] on icon "check" at bounding box center [1339, 328] width 14 height 14
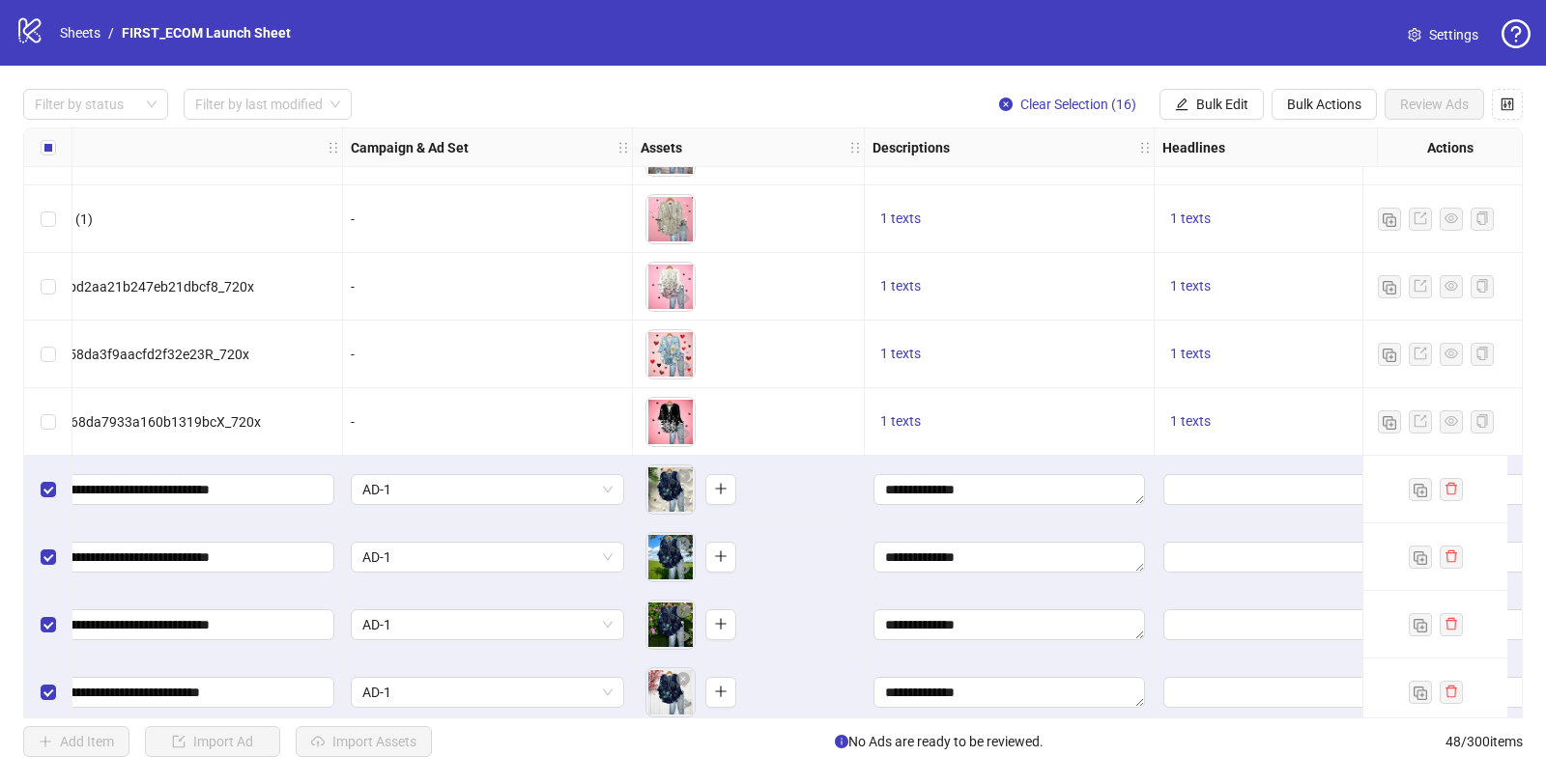
scroll to position [1875, 294]
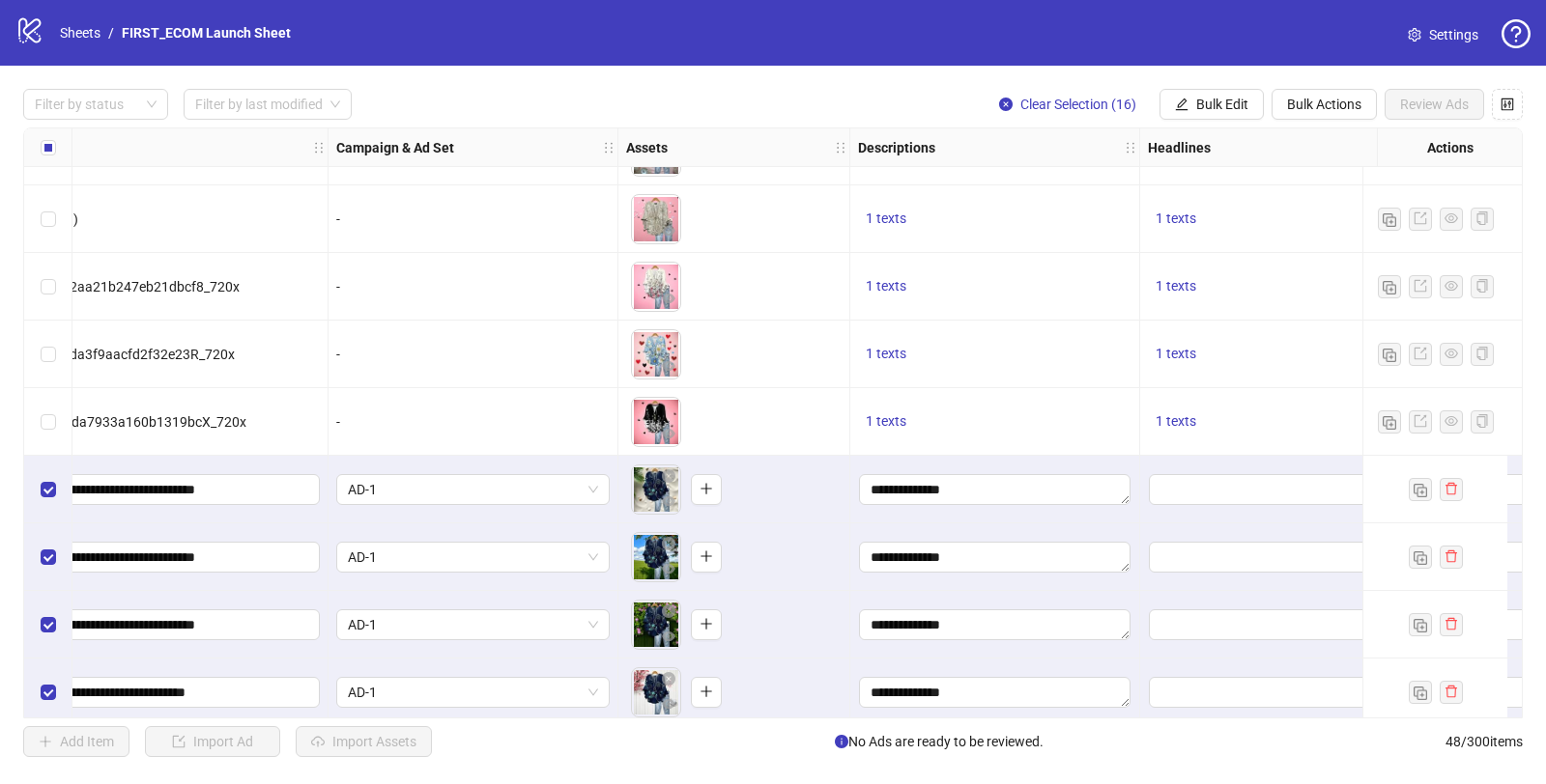
click at [1159, 417] on span "1 texts" at bounding box center [1176, 421] width 41 height 15
click at [1369, 406] on div "Up to 75% Off" at bounding box center [1372, 407] width 161 height 21
click at [1368, 406] on div "Up to 75% Off" at bounding box center [1372, 407] width 161 height 21
copy div "Up to 75% Off"
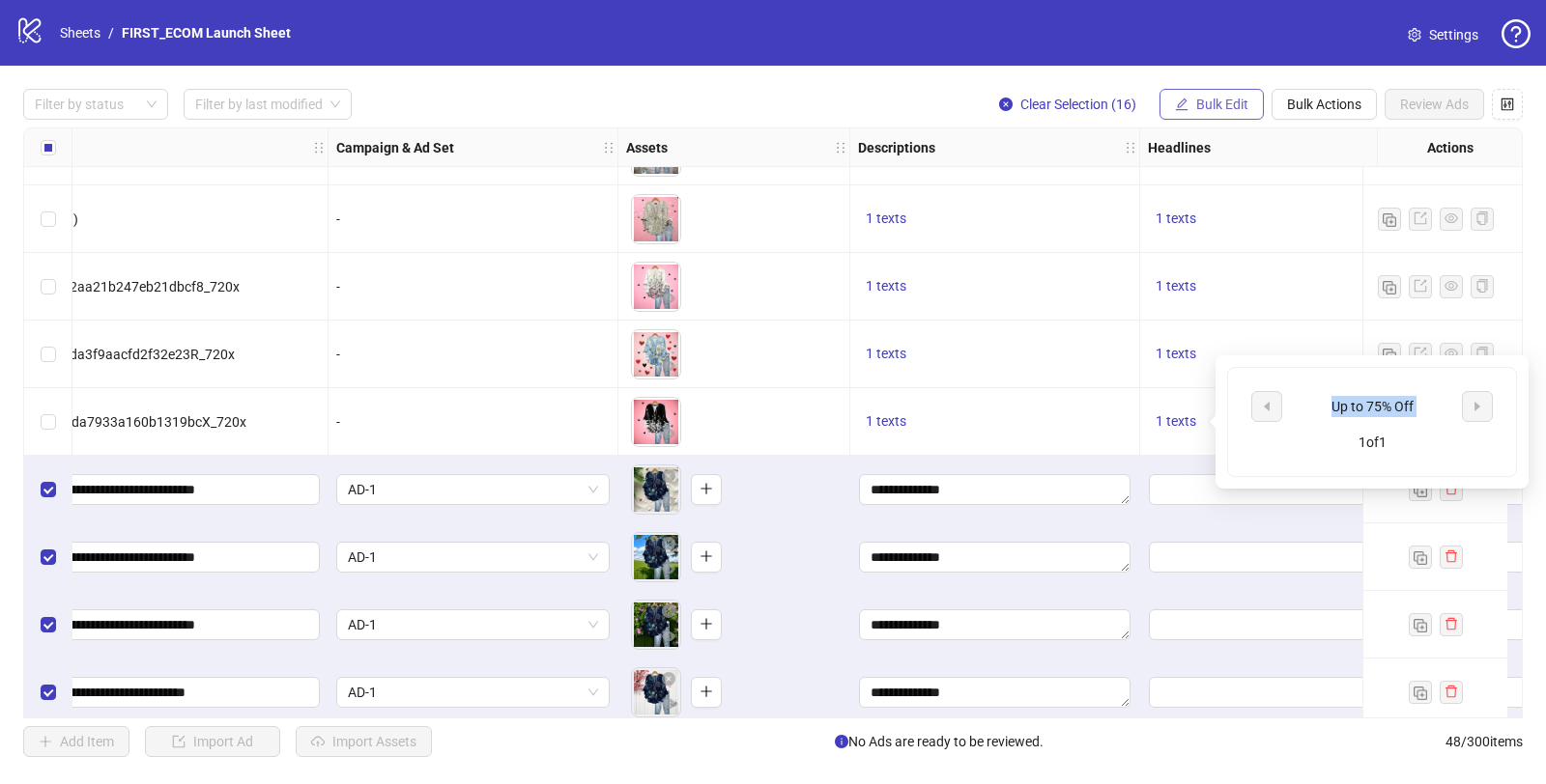
click at [1229, 103] on span "Bulk Edit" at bounding box center [1222, 105] width 52 height 15
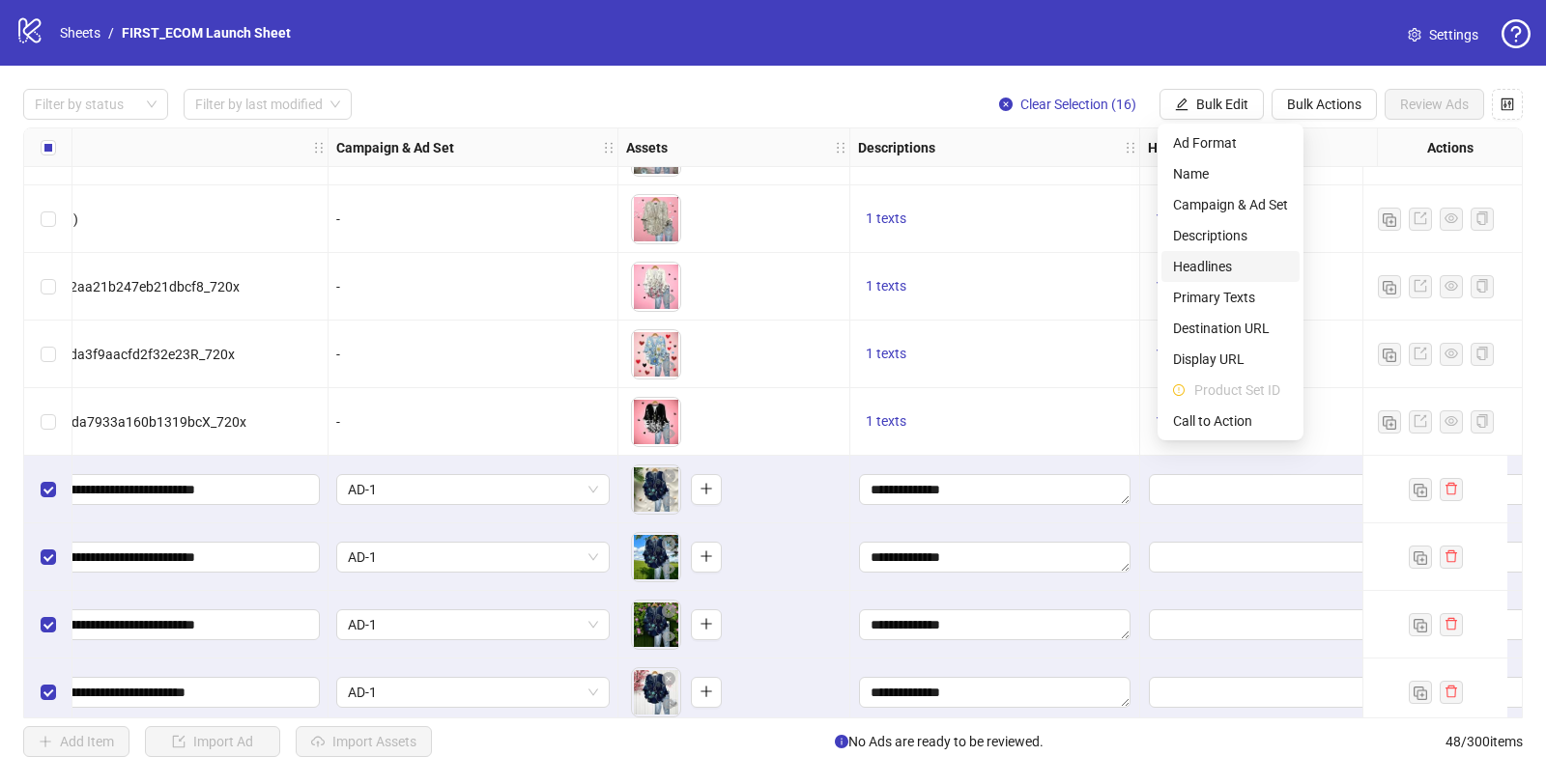
click at [1208, 278] on li "Headlines" at bounding box center [1229, 266] width 138 height 31
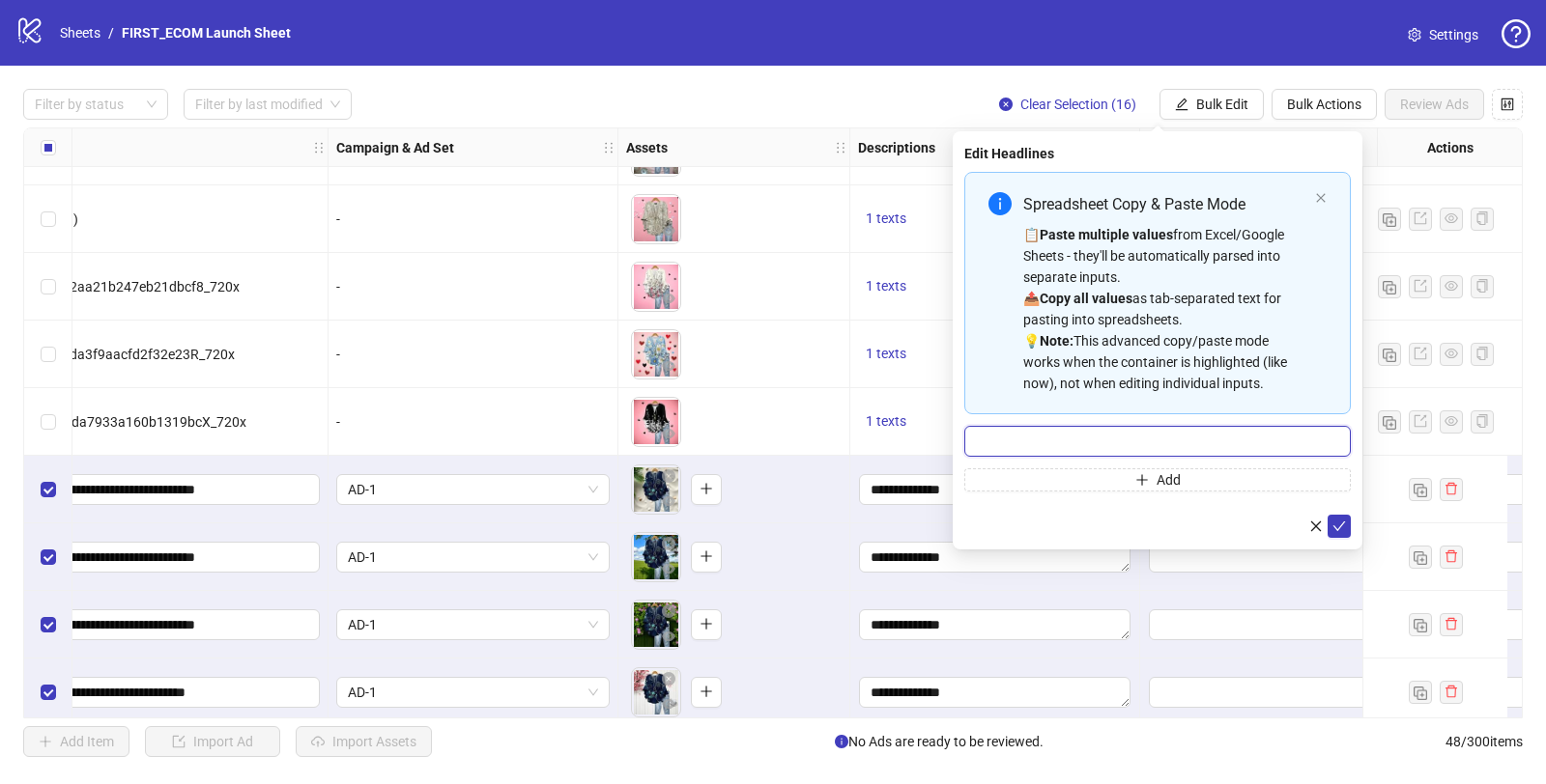
click at [1075, 440] on input "Multi-input container - paste or copy values" at bounding box center [1157, 441] width 386 height 31
paste input "**********"
type input "**********"
click at [1340, 535] on button "submit" at bounding box center [1339, 527] width 23 height 23
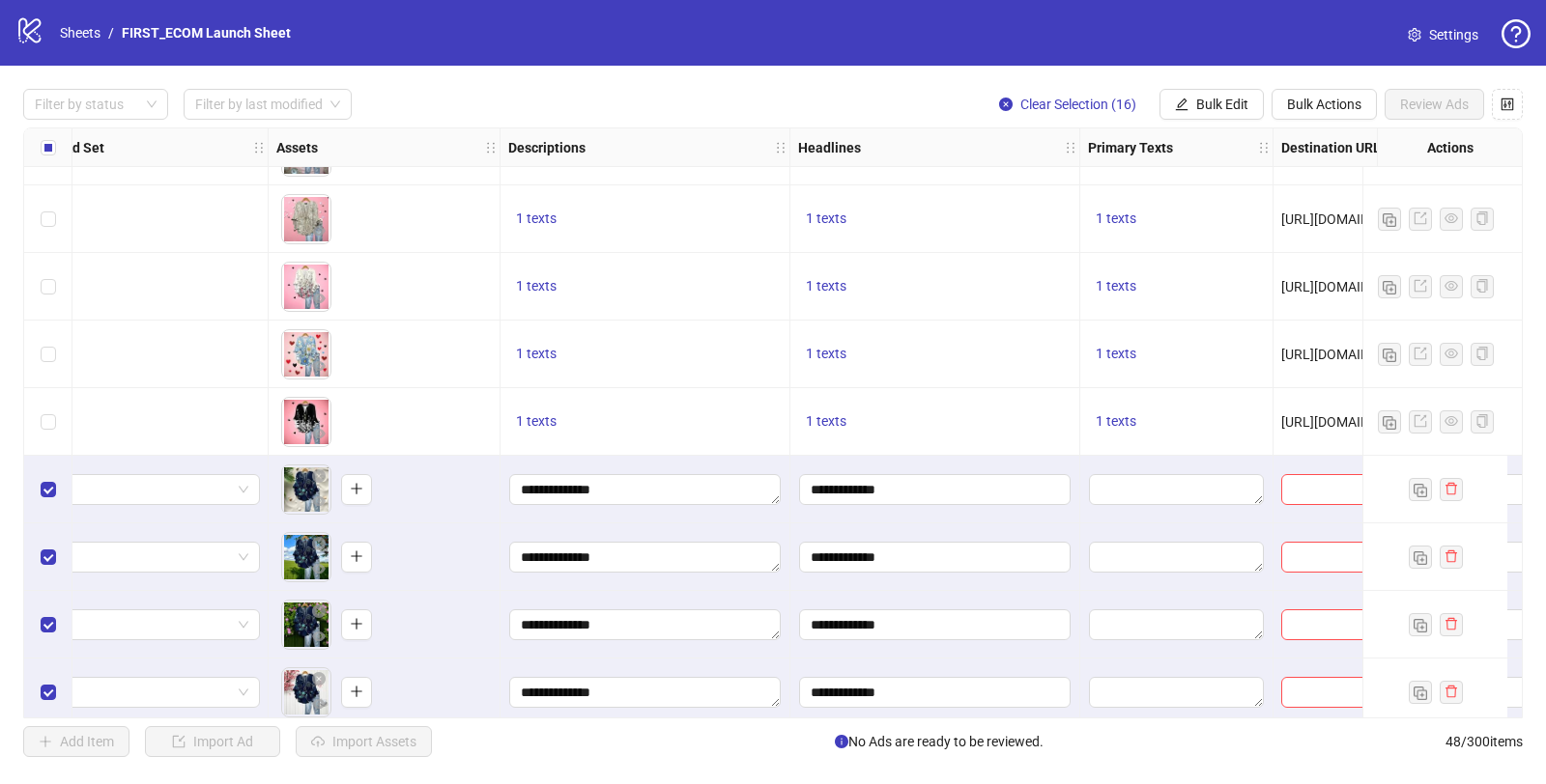
scroll to position [1875, 653]
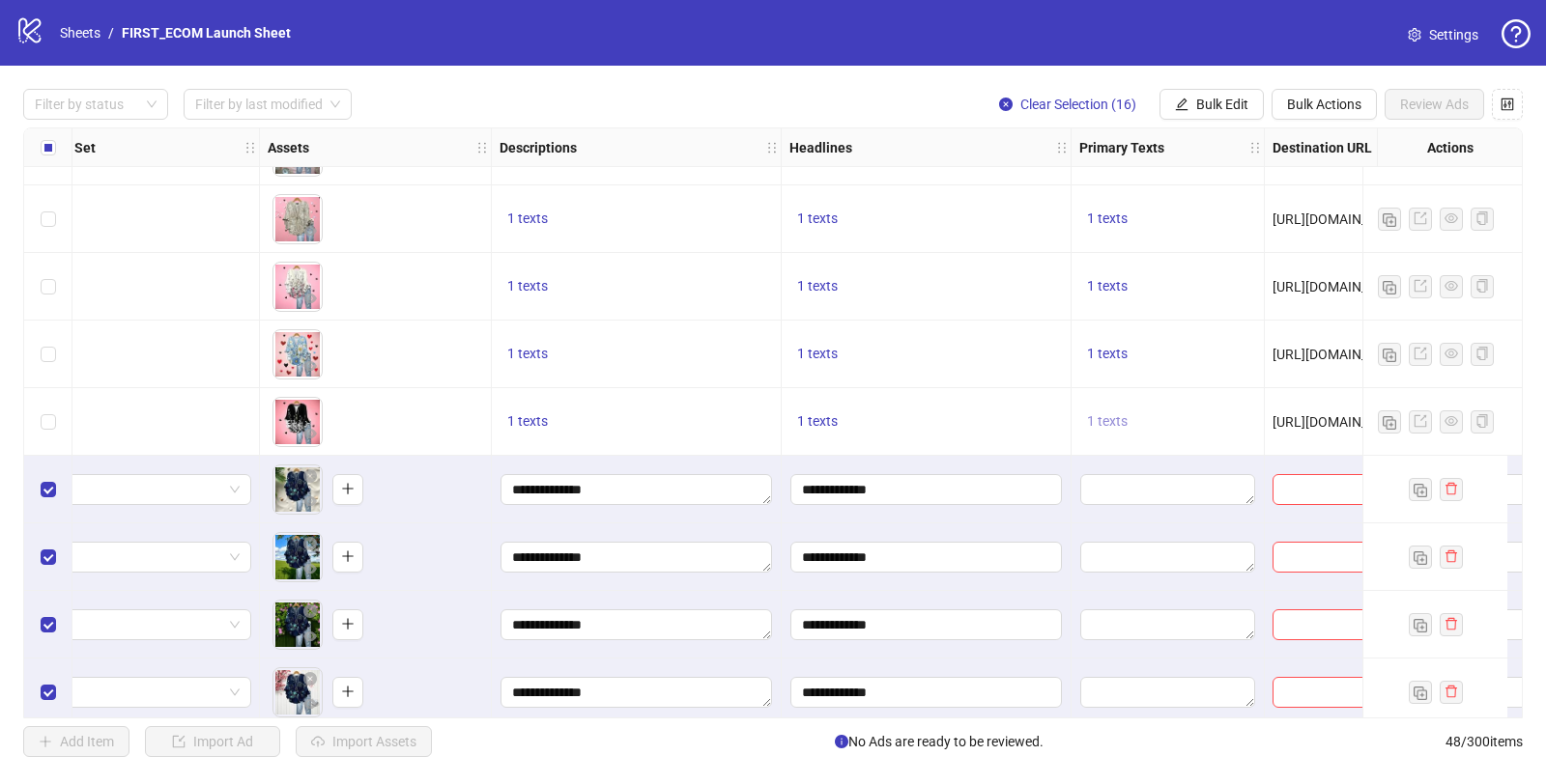
click at [1116, 413] on span "1 texts" at bounding box center [1107, 421] width 41 height 15
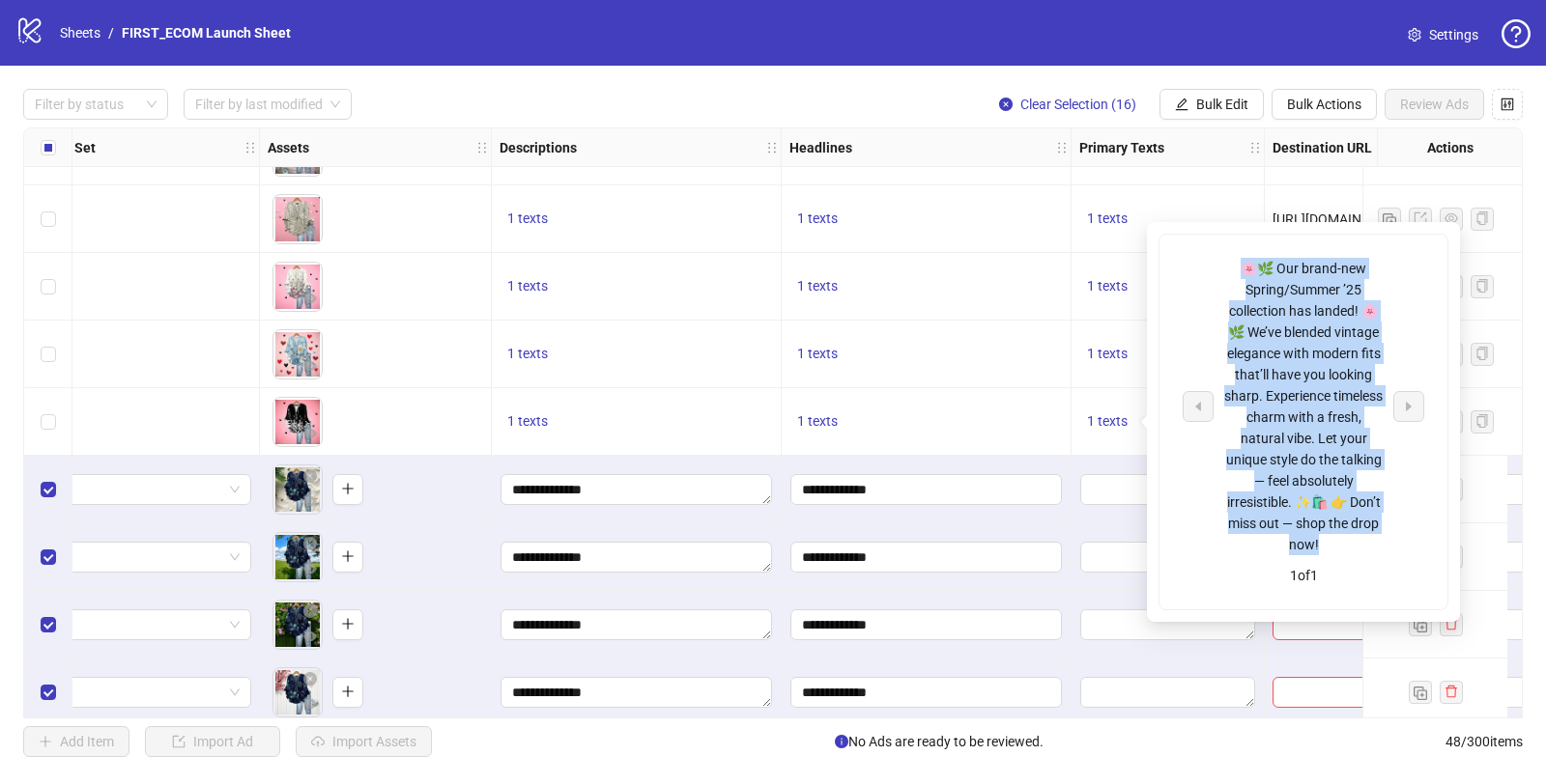
drag, startPoint x: 1240, startPoint y: 267, endPoint x: 1368, endPoint y: 550, distance: 310.6
click at [1368, 551] on div "🌸🌿 Our brand-new Spring/Summer ’25 collection has landed! 🌸🌿 We’ve blended vint…" at bounding box center [1303, 406] width 161 height 297
copy div "🌸🌿 Our brand-new Spring/Summer ’25 collection has landed! 🌸🌿 We’ve blended vint…"
click at [1234, 100] on span "Bulk Edit" at bounding box center [1222, 105] width 52 height 15
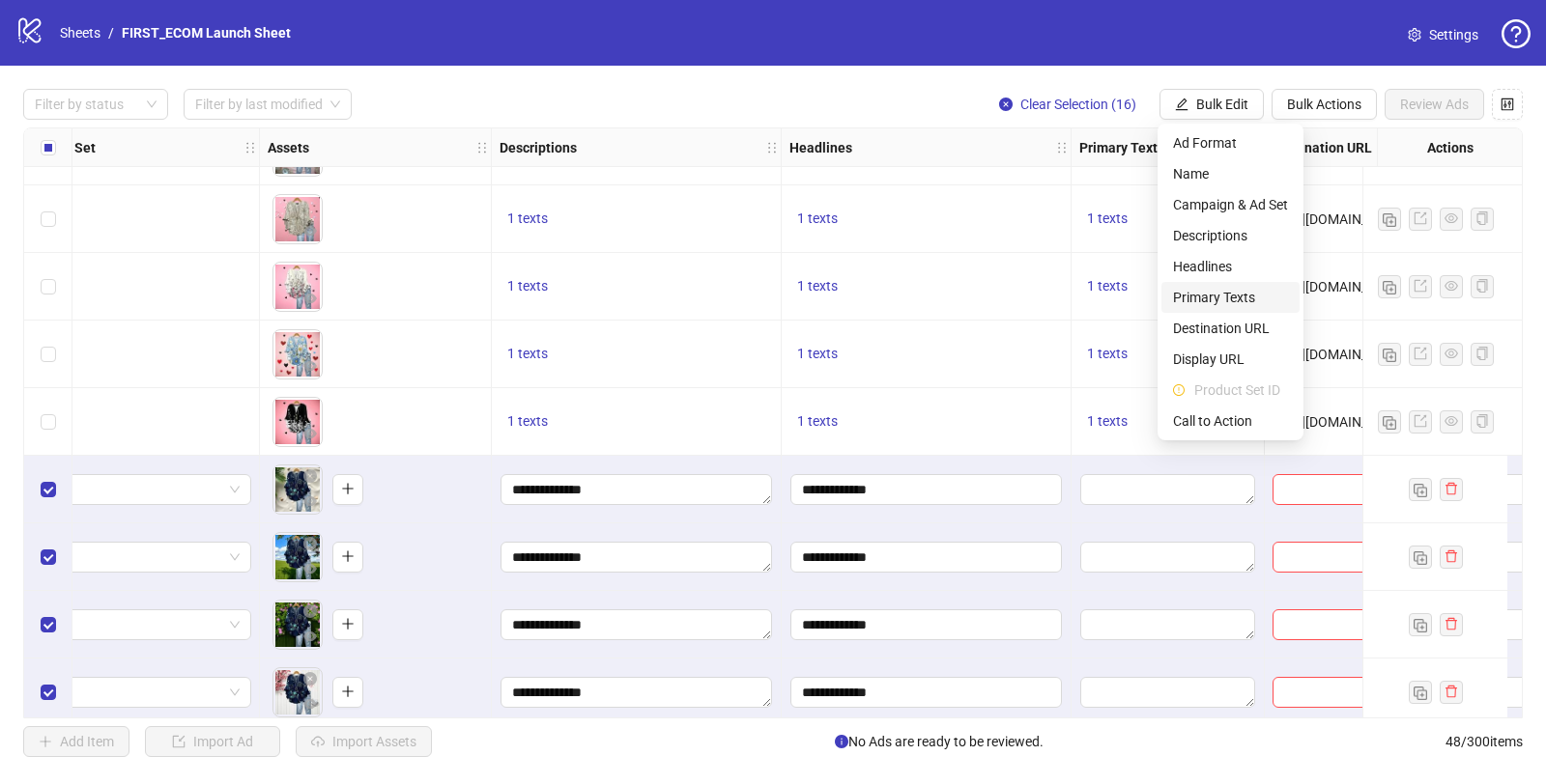
click at [1224, 291] on span "Primary Texts" at bounding box center [1229, 297] width 115 height 21
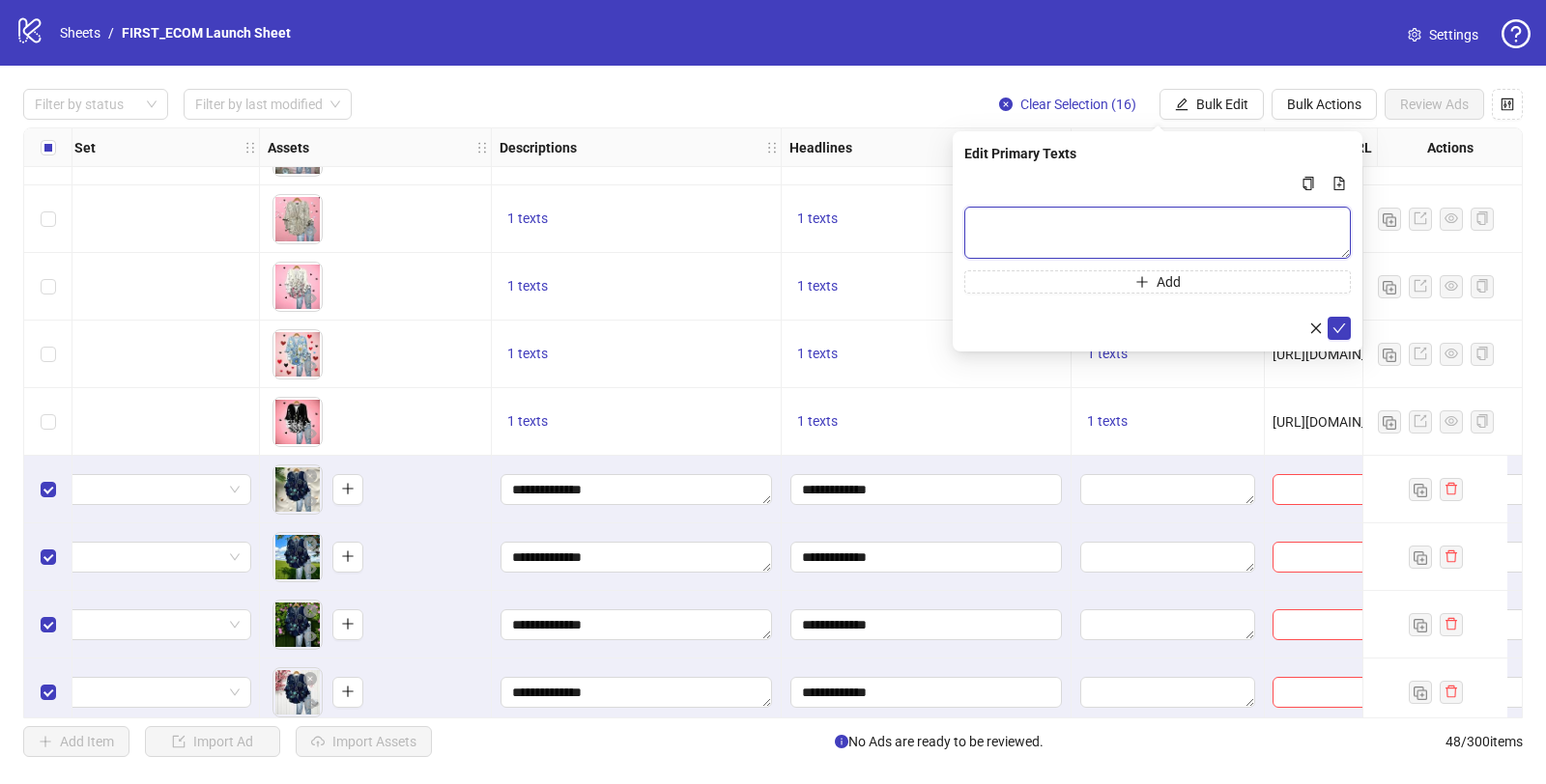
click at [1096, 235] on textarea "Multi-text input container - paste or copy values" at bounding box center [1157, 233] width 386 height 52
paste textarea "**********"
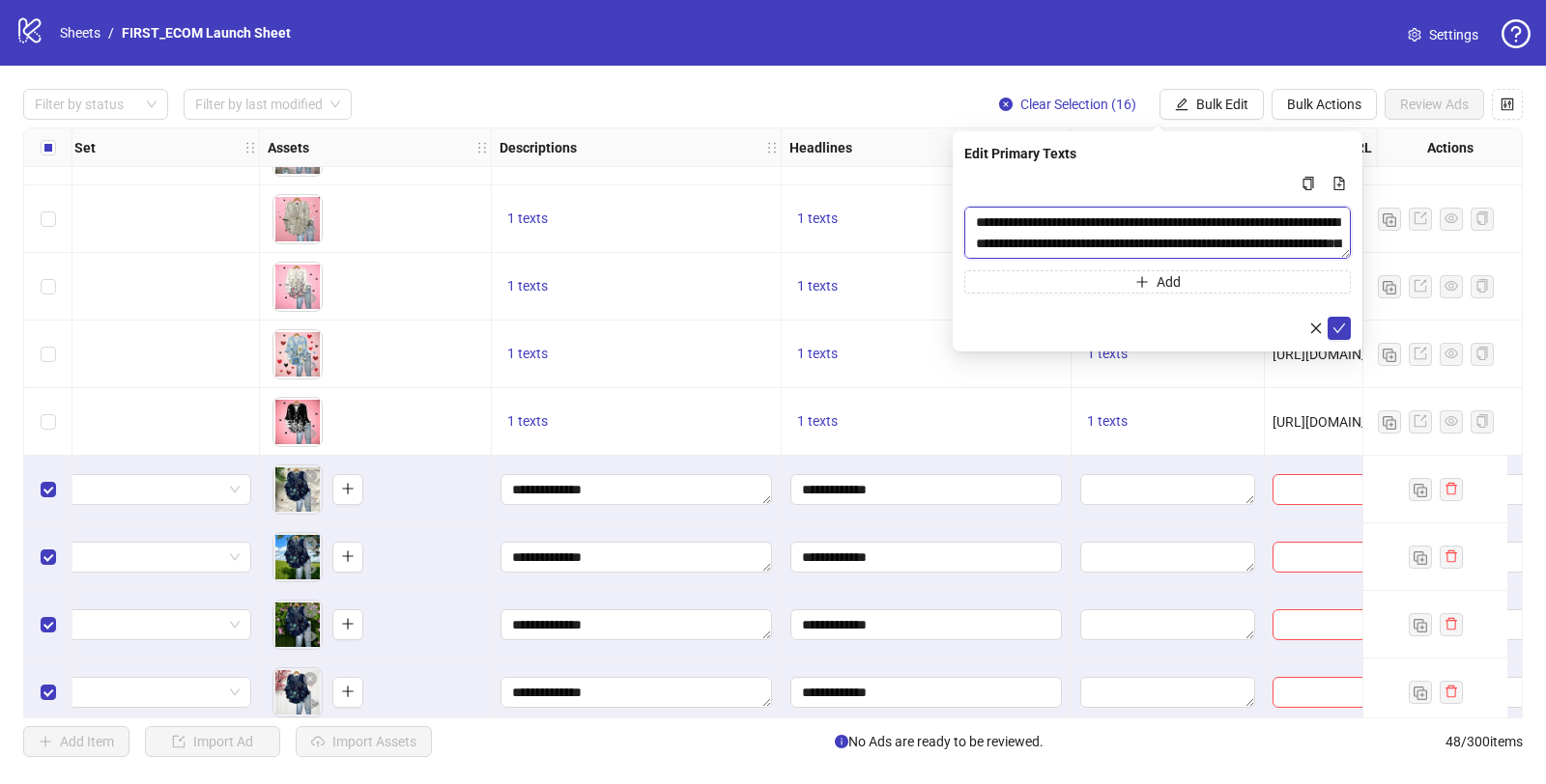
scroll to position [78, 0]
type textarea "**********"
click at [1340, 329] on icon "check" at bounding box center [1339, 328] width 14 height 14
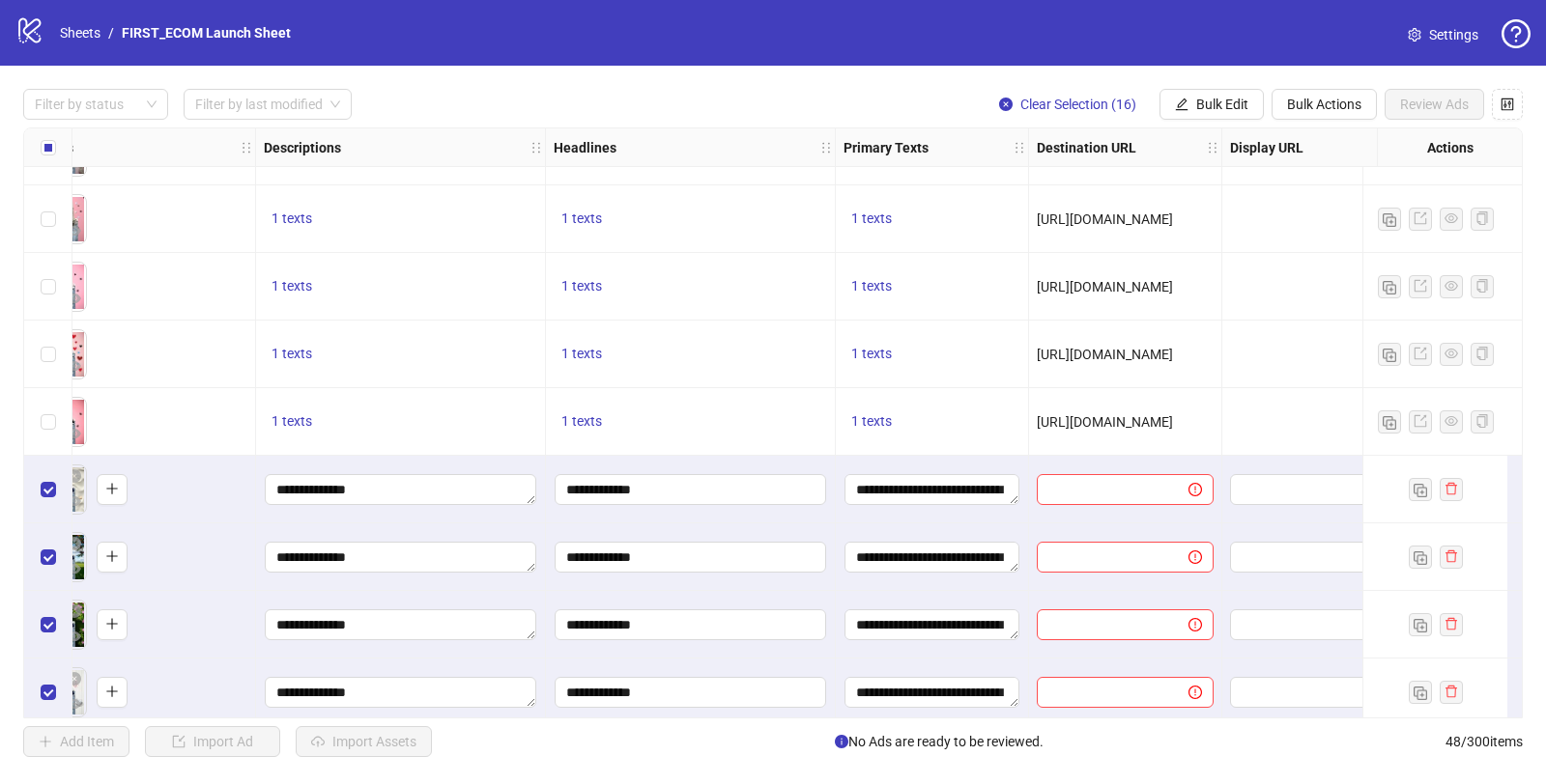
scroll to position [1875, 938]
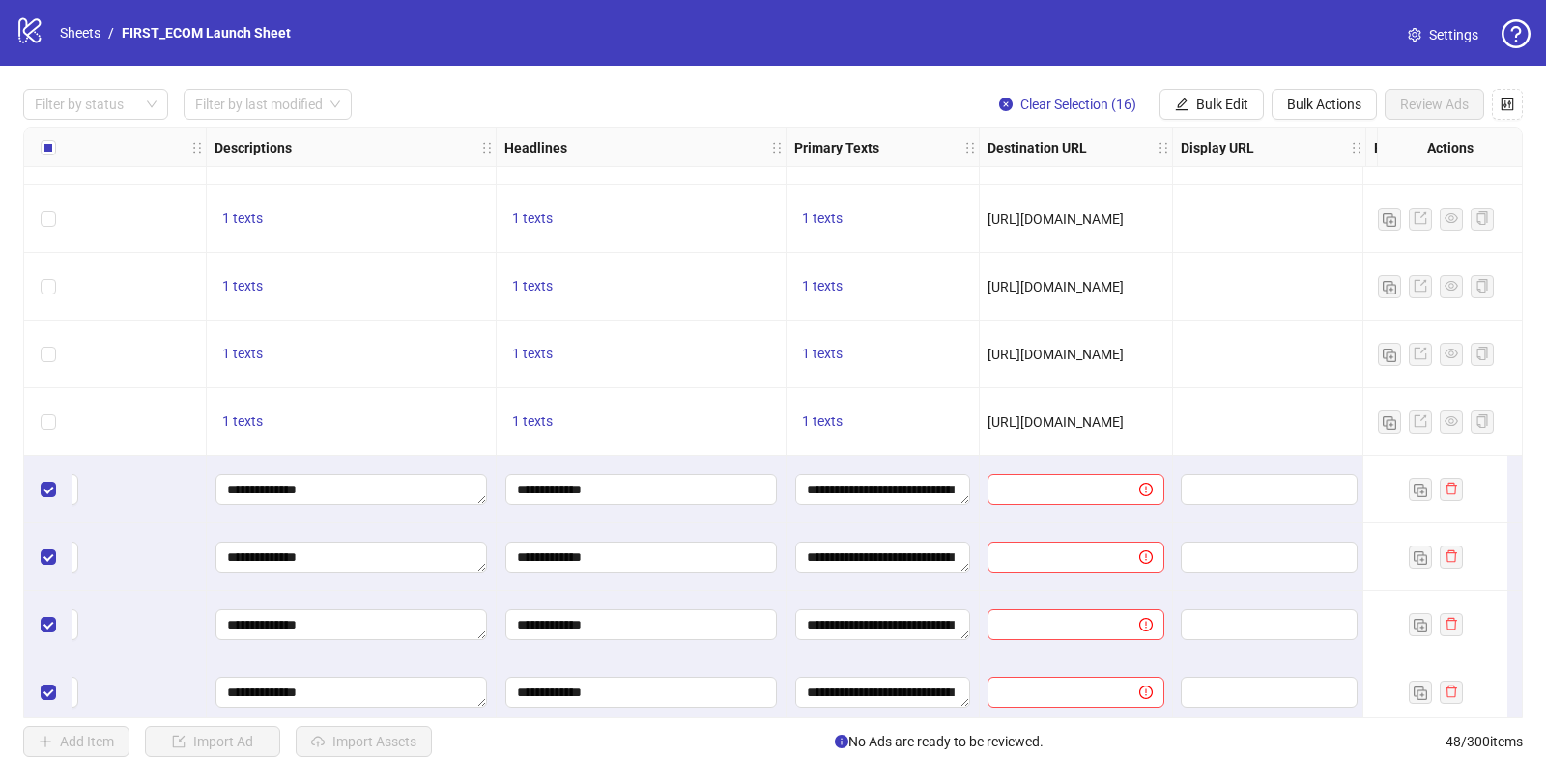
click at [1090, 419] on span "[URL][DOMAIN_NAME]" at bounding box center [1055, 422] width 136 height 15
copy span "[URL][DOMAIN_NAME]"
click at [1215, 106] on span "Bulk Edit" at bounding box center [1222, 105] width 52 height 15
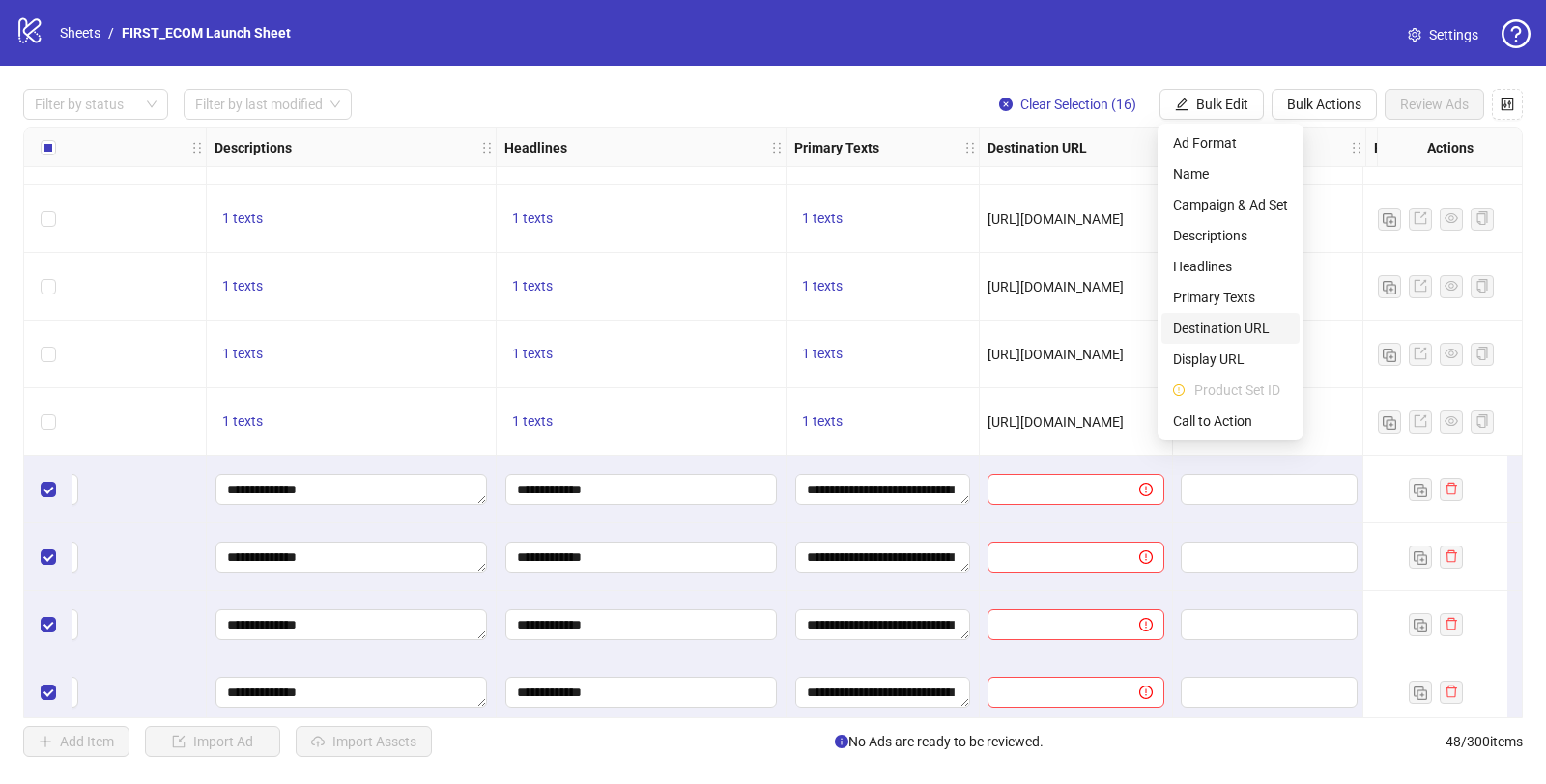
click at [1212, 321] on span "Destination URL" at bounding box center [1229, 328] width 115 height 21
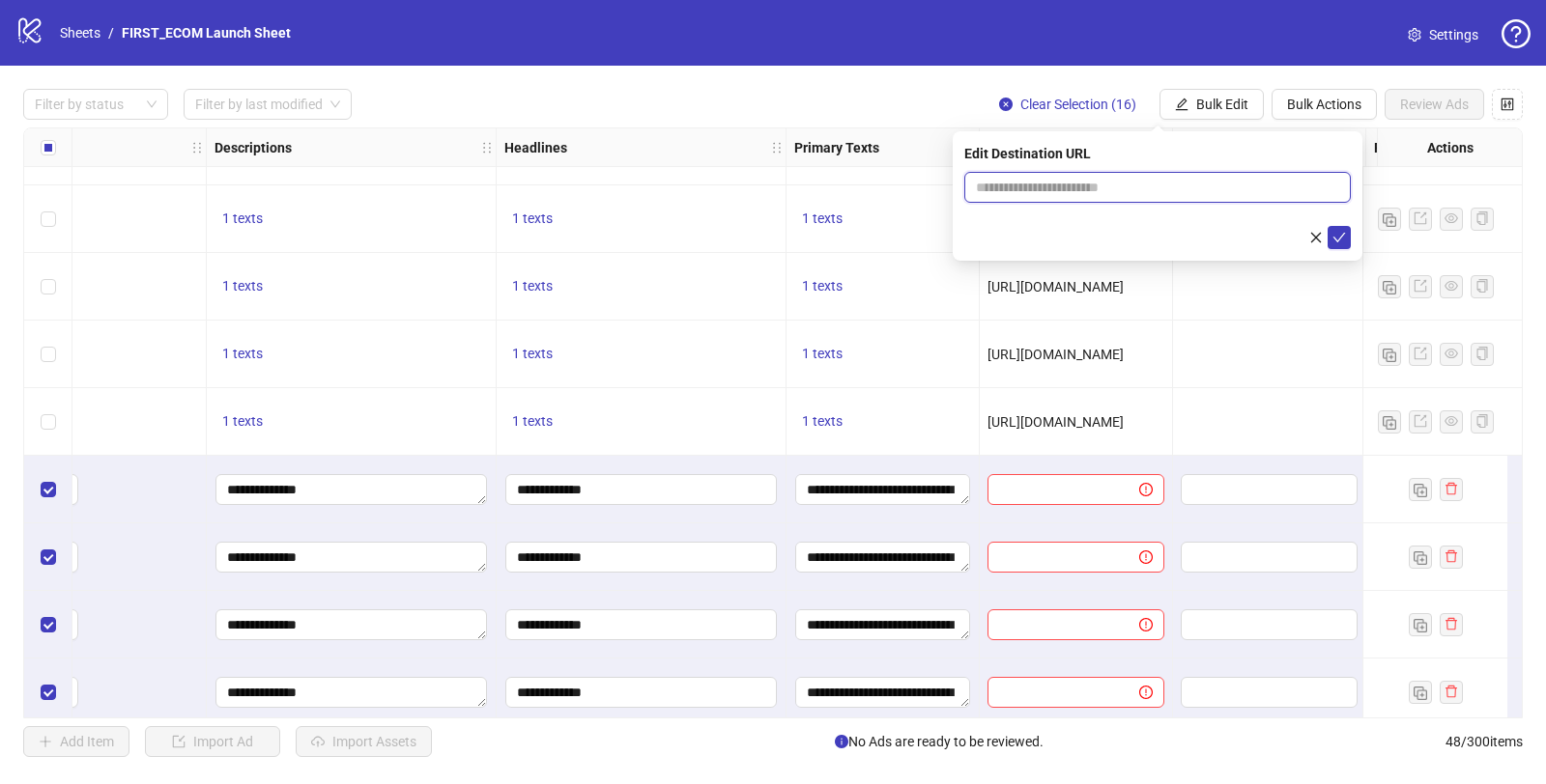
click at [1041, 185] on input "text" at bounding box center [1149, 188] width 348 height 21
paste input "**********"
type input "**********"
click at [1338, 236] on icon "check" at bounding box center [1339, 238] width 14 height 14
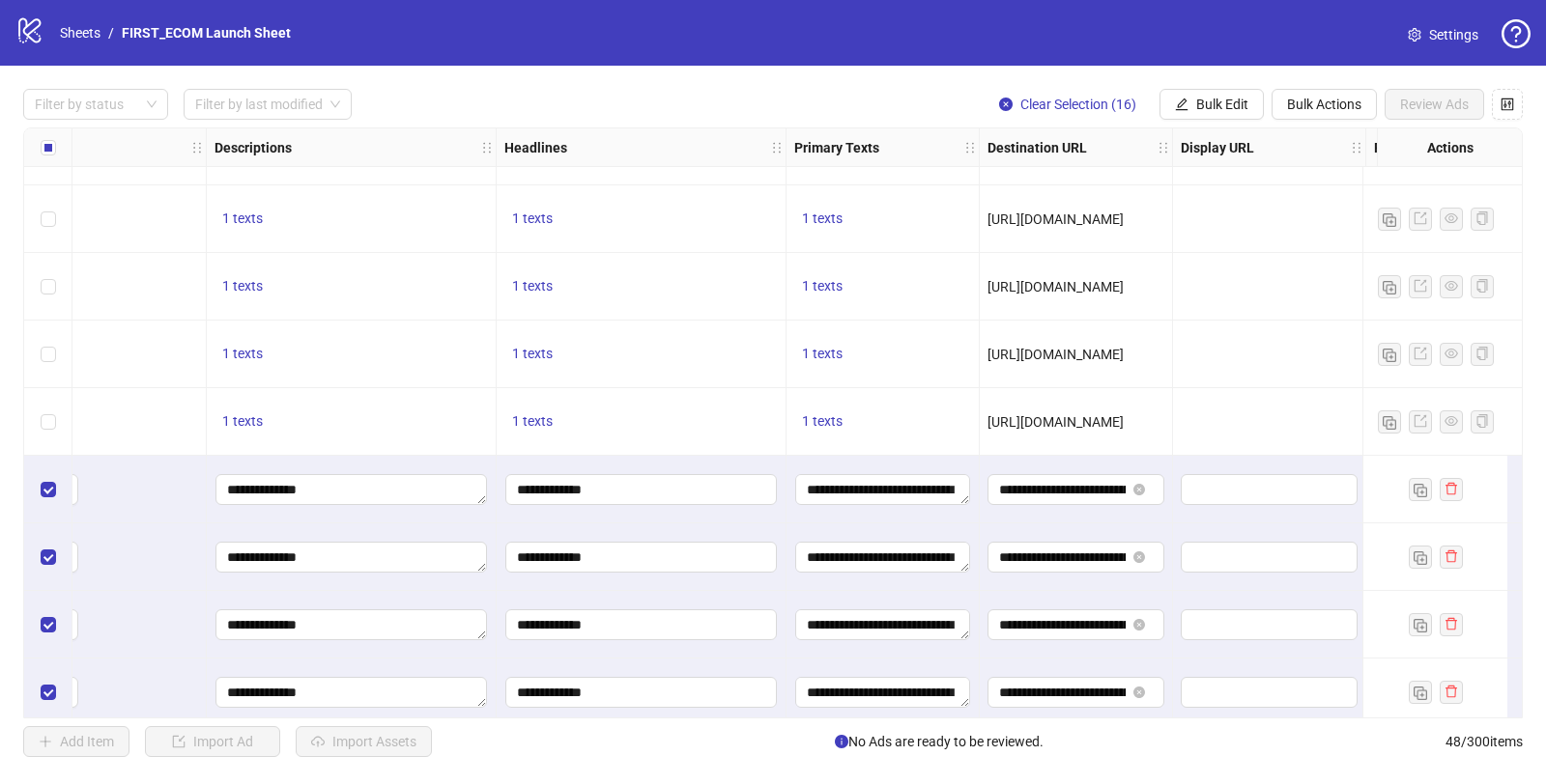
scroll to position [1875, 1224]
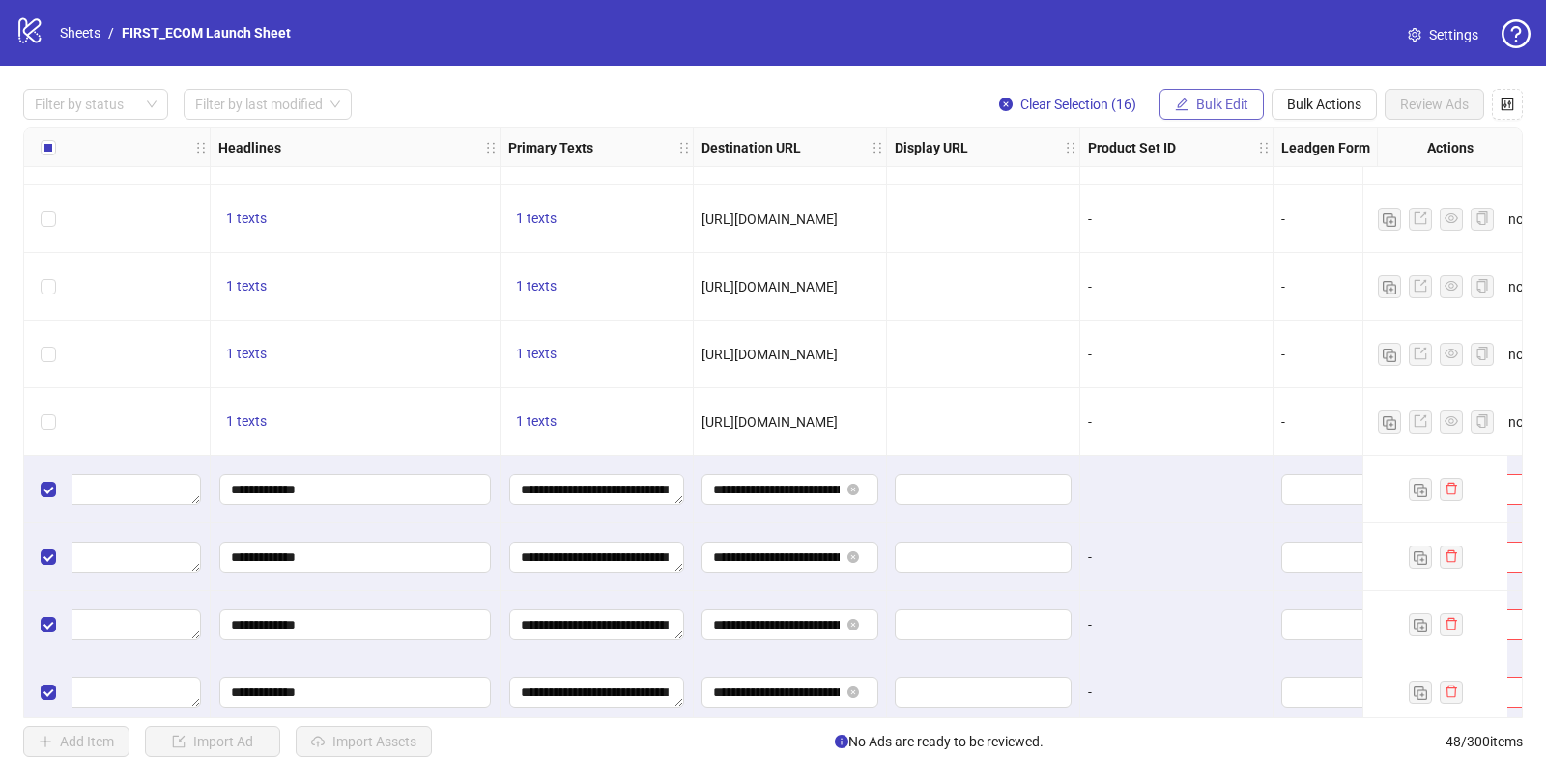
click at [1206, 109] on span "Bulk Edit" at bounding box center [1222, 105] width 52 height 15
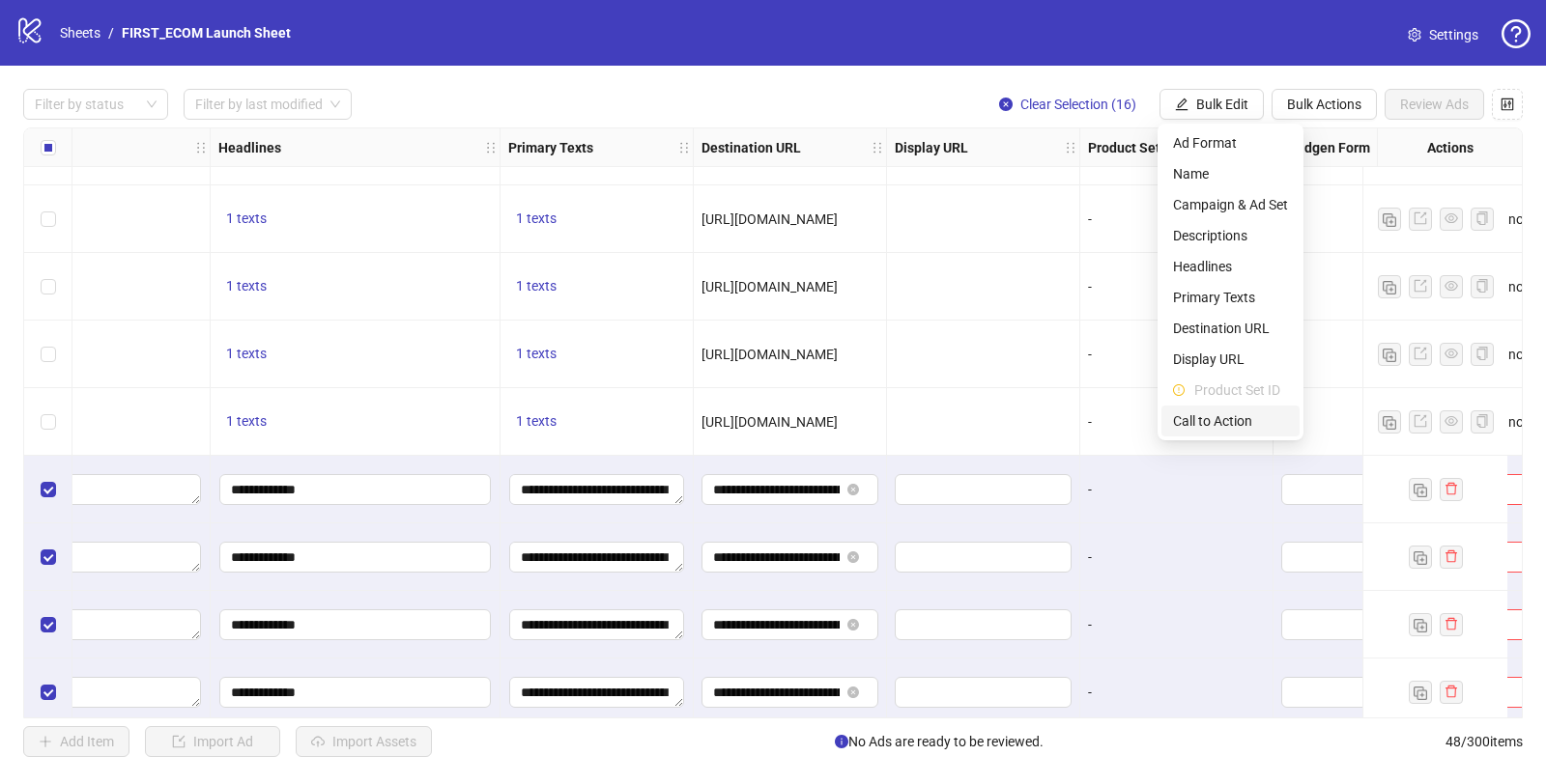
click at [1214, 416] on span "Call to Action" at bounding box center [1229, 421] width 115 height 21
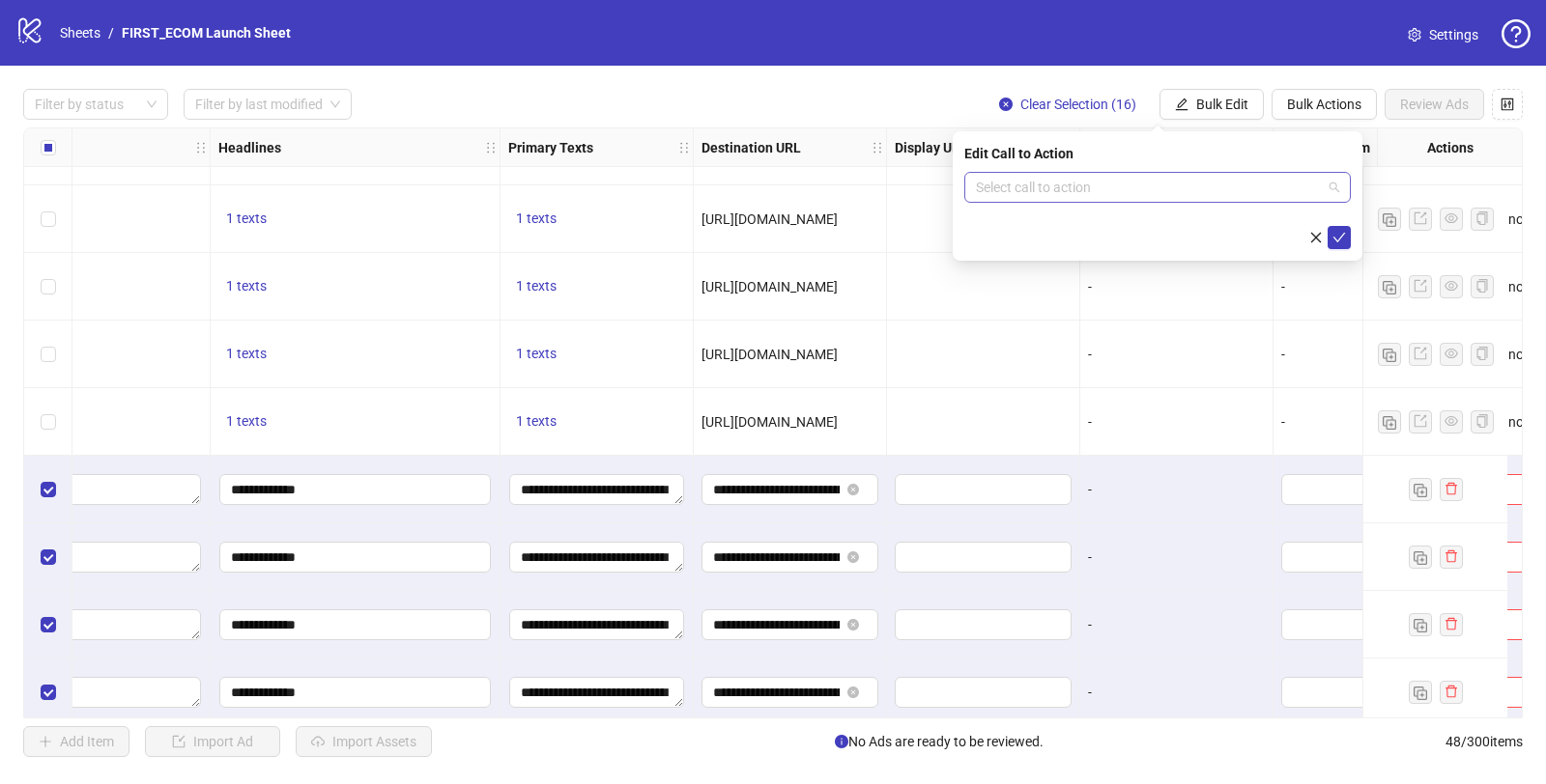
click at [1053, 184] on input "search" at bounding box center [1148, 188] width 346 height 29
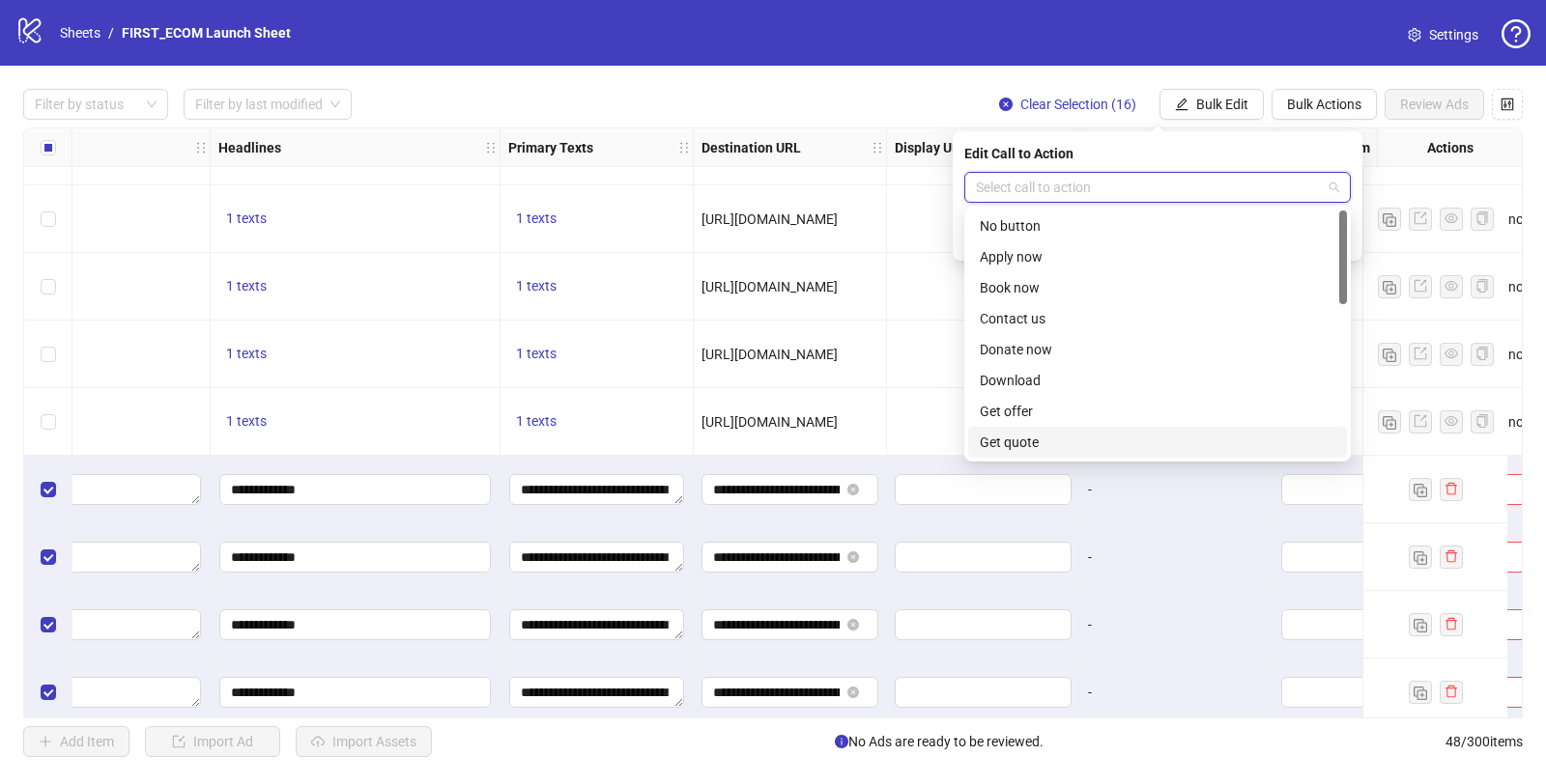
scroll to position [402, 0]
click at [1023, 283] on div "Shop now" at bounding box center [1157, 287] width 355 height 21
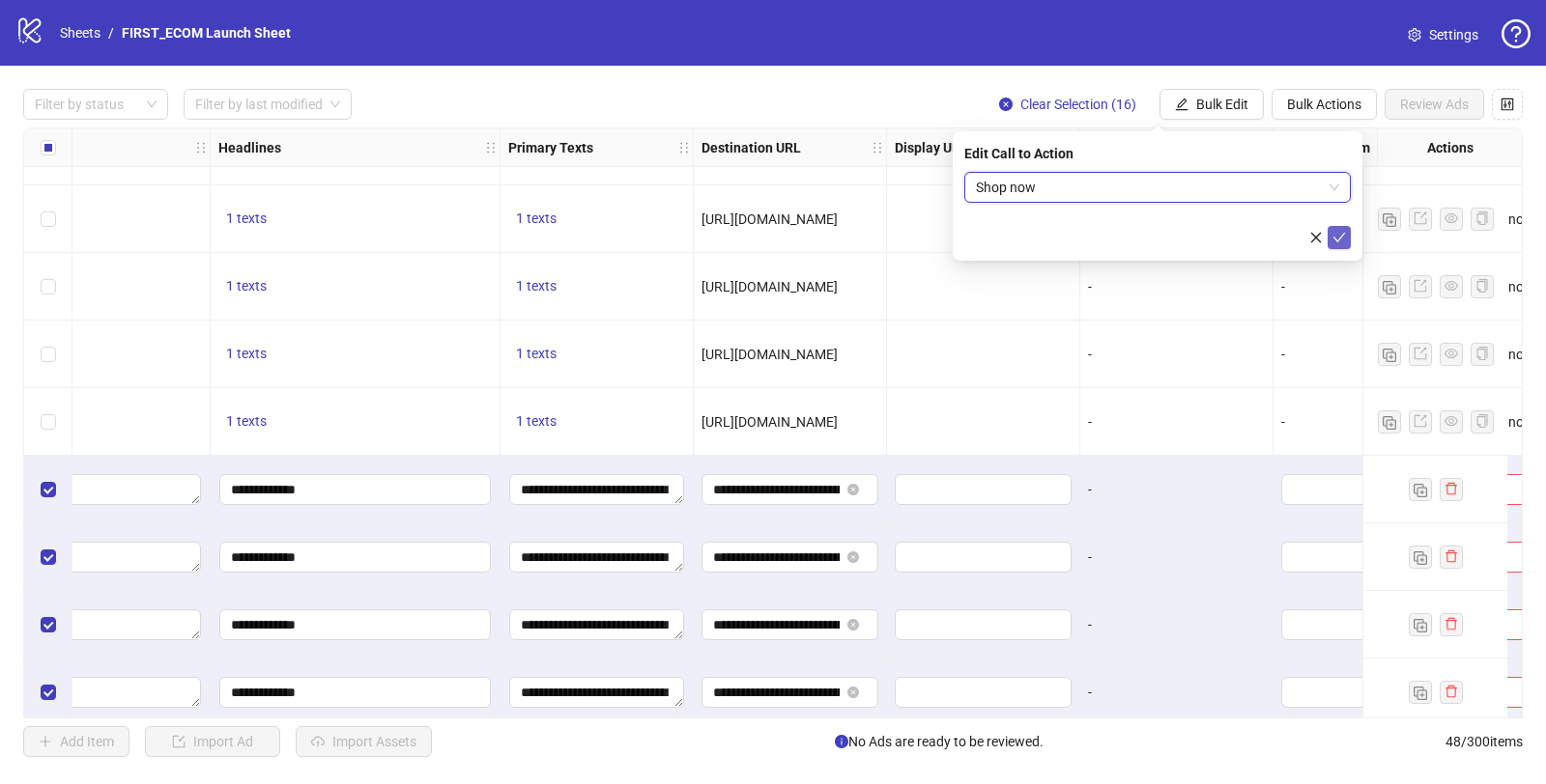
click at [1345, 229] on button "submit" at bounding box center [1339, 238] width 23 height 23
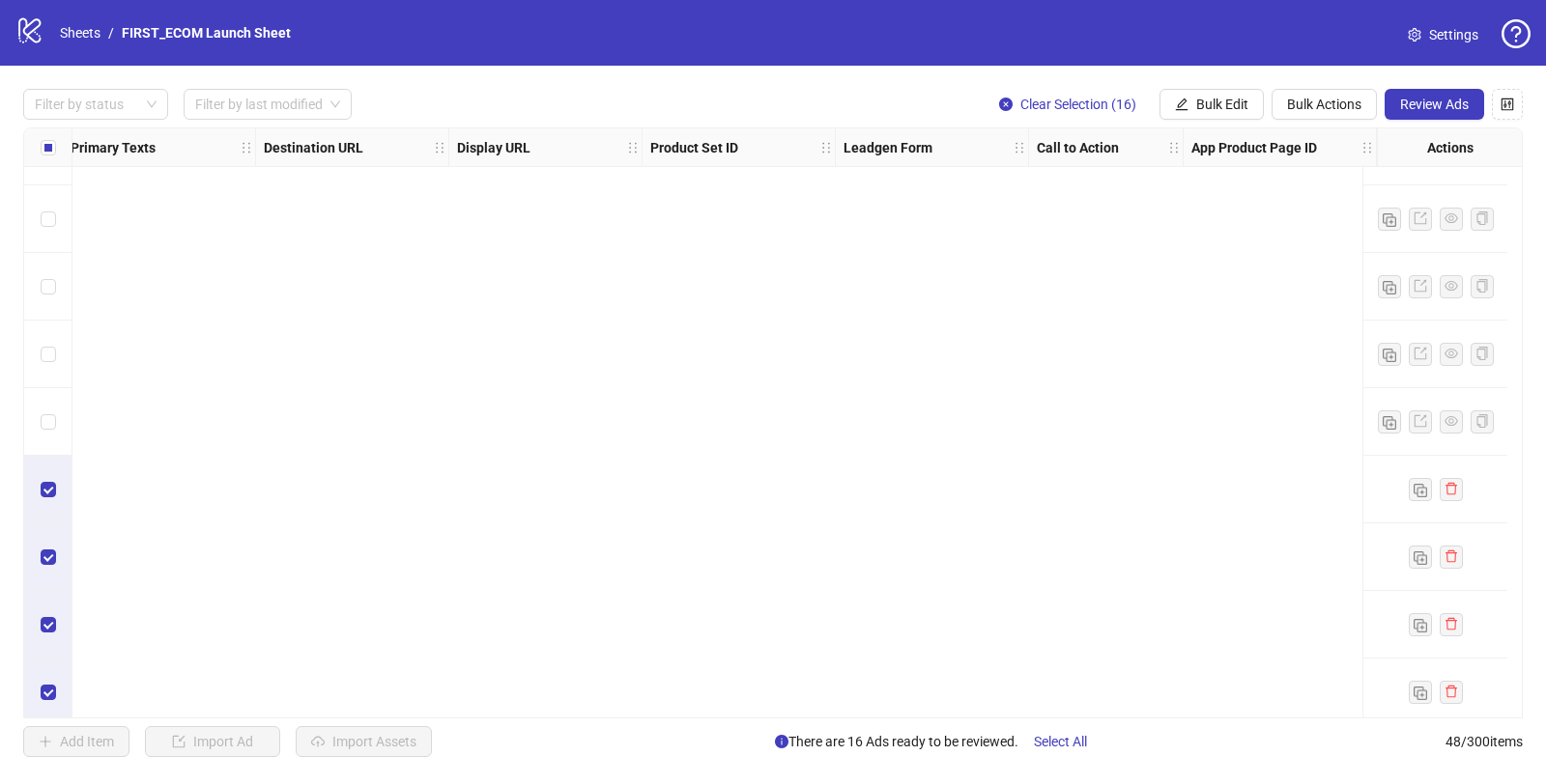
scroll to position [2702, 1676]
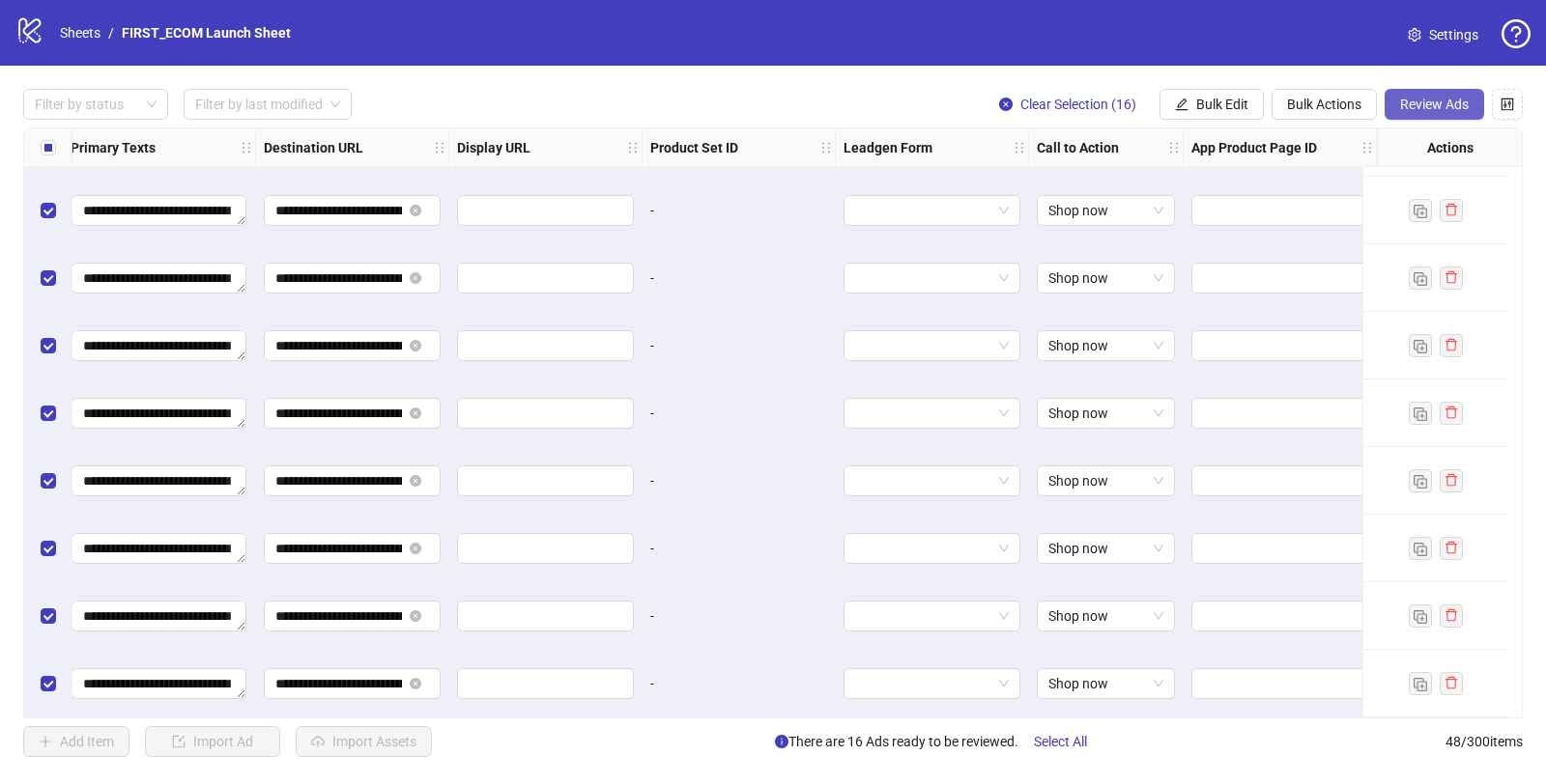
click at [1425, 107] on span "Review Ads" at bounding box center [1434, 105] width 69 height 15
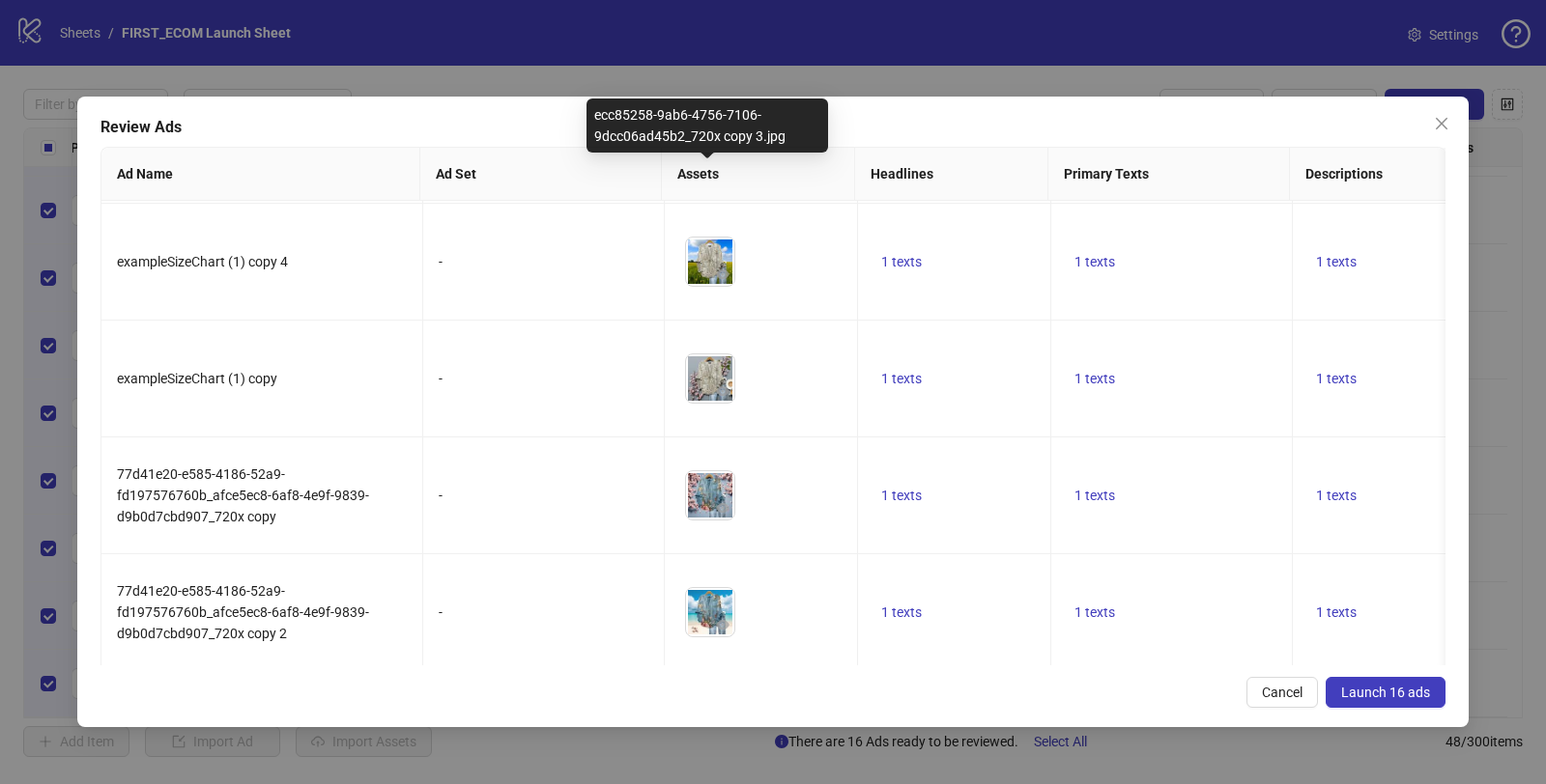
scroll to position [1420, 0]
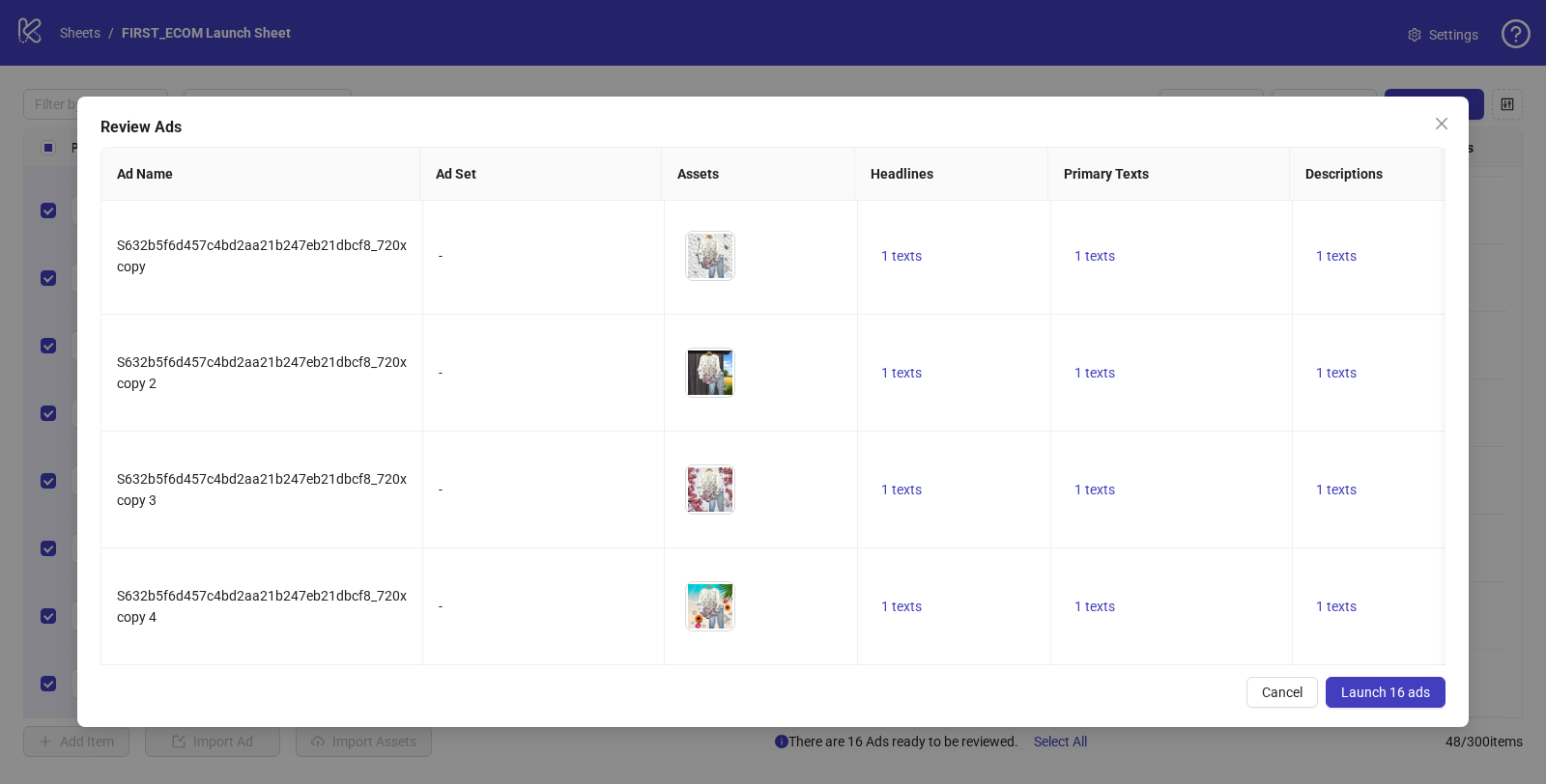
click at [1395, 694] on span "Launch 16 ads" at bounding box center [1385, 693] width 89 height 15
